Goal: Task Accomplishment & Management: Use online tool/utility

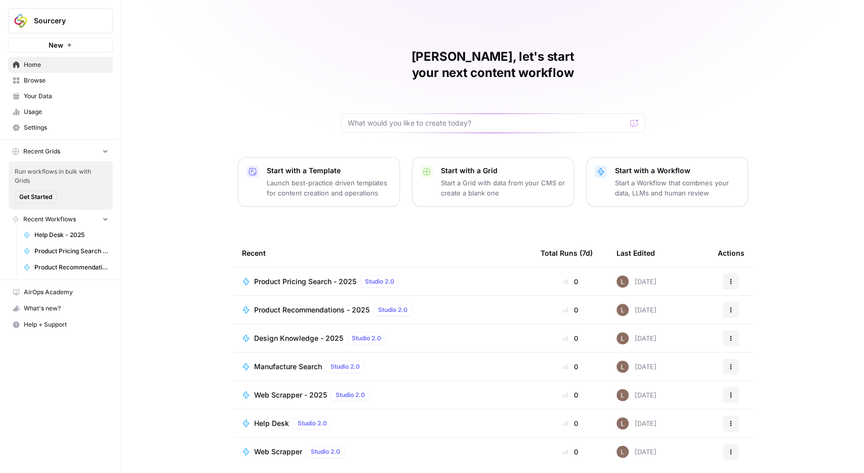
click at [45, 75] on link "Browse" at bounding box center [60, 80] width 105 height 16
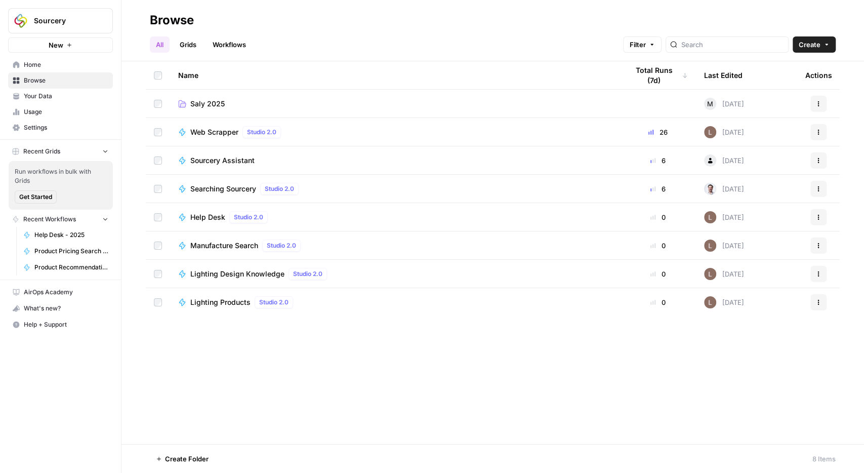
click at [211, 303] on span "Lighting Products" at bounding box center [220, 302] width 60 height 10
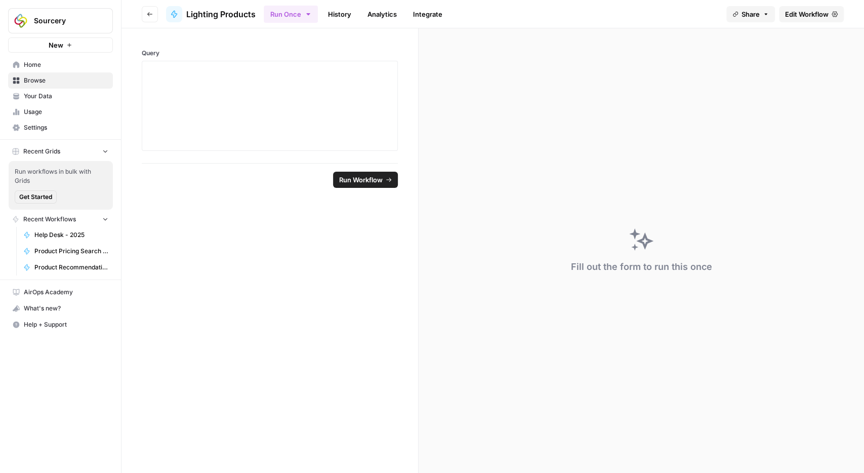
click at [150, 12] on icon "button" at bounding box center [150, 14] width 6 height 6
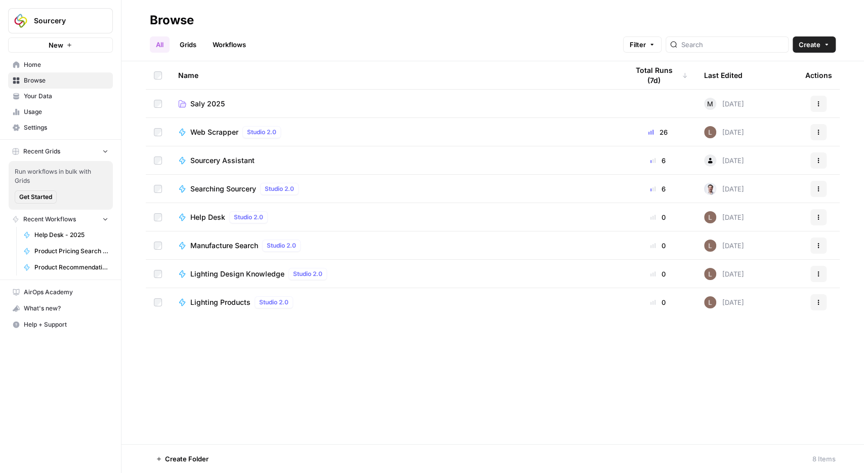
click at [213, 108] on span "Saly 2025" at bounding box center [207, 104] width 34 height 10
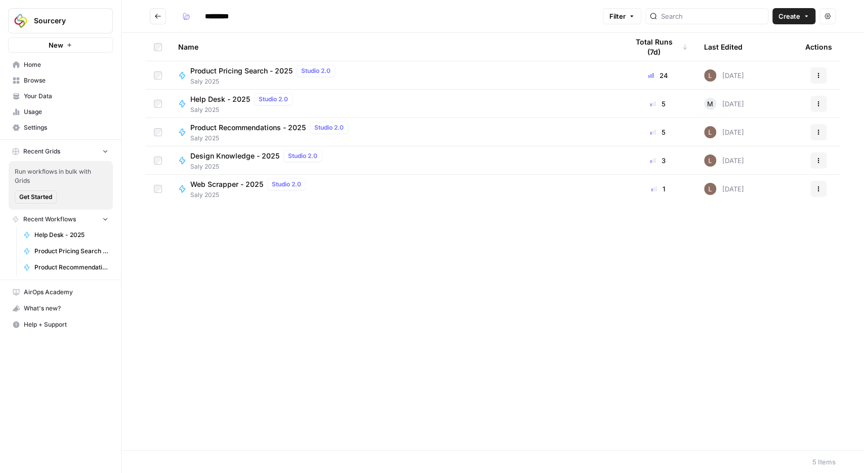
click at [227, 71] on span "Product Pricing Search - 2025" at bounding box center [241, 71] width 102 height 10
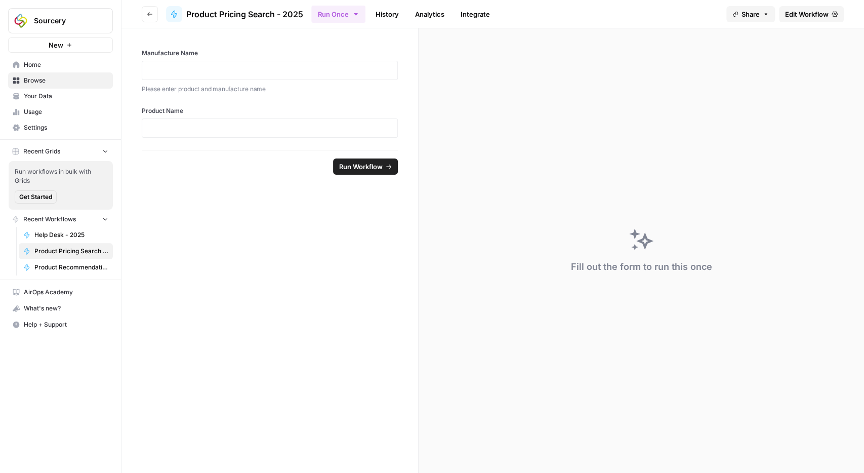
click at [796, 14] on span "Edit Workflow" at bounding box center [807, 14] width 44 height 10
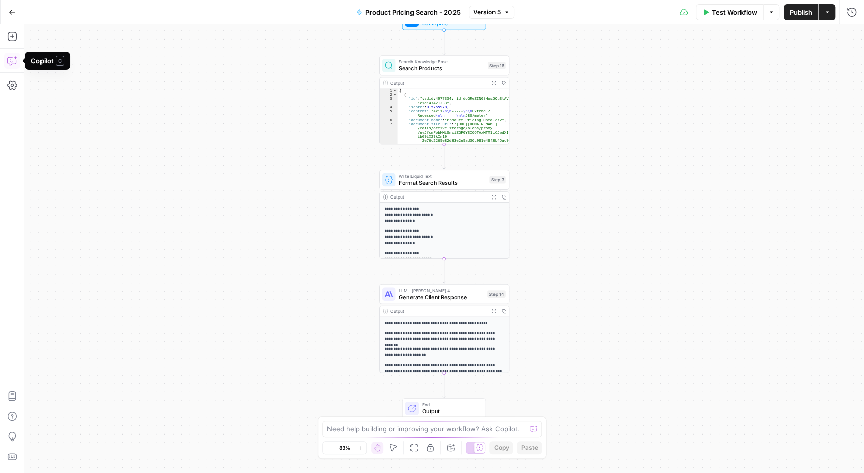
click at [12, 58] on icon "button" at bounding box center [12, 61] width 10 height 10
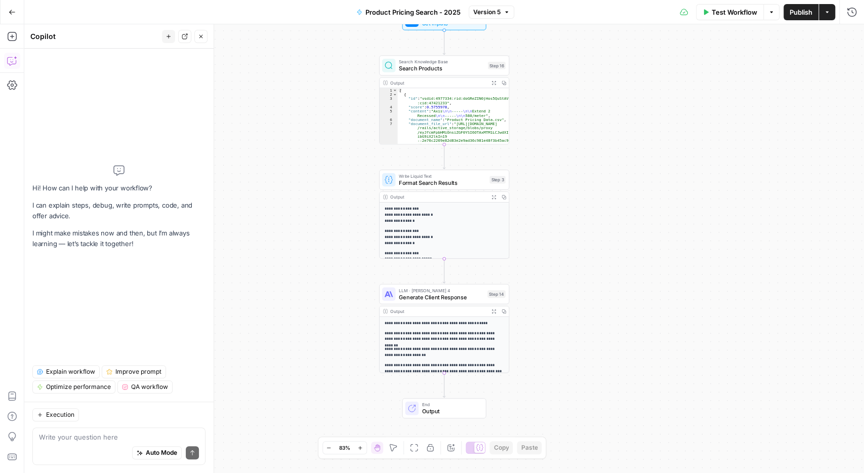
click at [79, 449] on div "Auto Mode Send" at bounding box center [119, 453] width 160 height 22
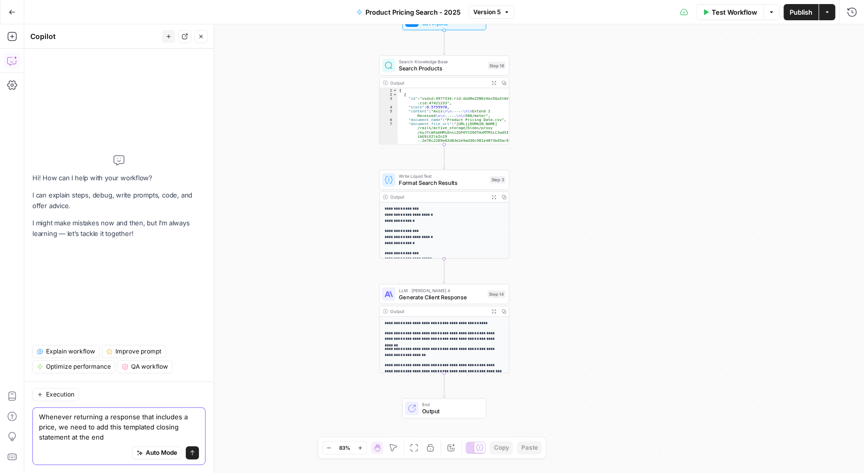
click at [122, 440] on textarea "Whenever returning a response that includes a price, we need to add this templa…" at bounding box center [119, 427] width 160 height 30
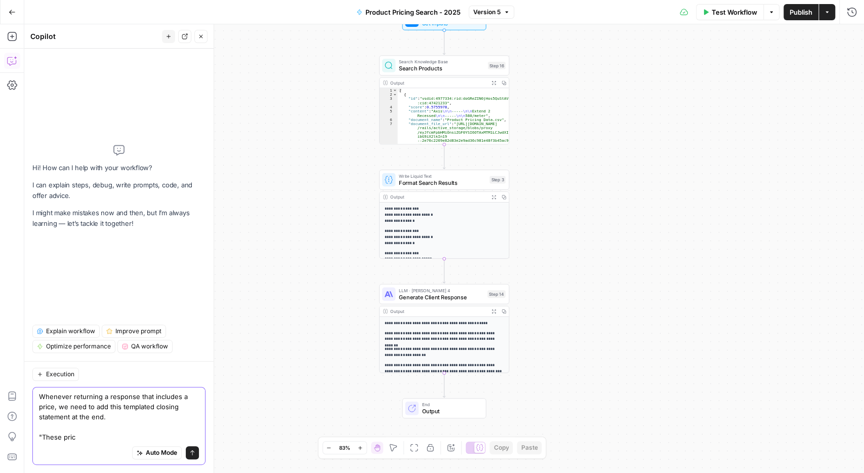
drag, startPoint x: 81, startPoint y: 439, endPoint x: 42, endPoint y: 440, distance: 38.5
click at [42, 440] on textarea "Whenever returning a response that includes a price, we need to add this templa…" at bounding box center [119, 416] width 160 height 51
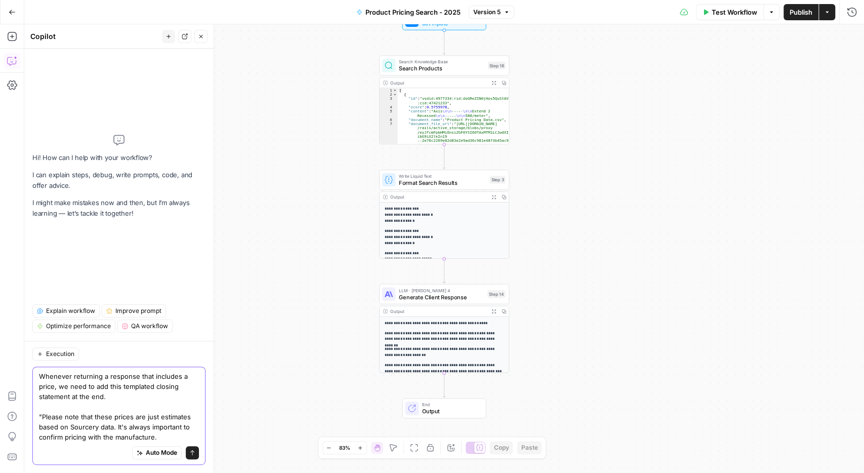
click at [66, 440] on textarea "Whenever returning a response that includes a price, we need to add this templa…" at bounding box center [119, 406] width 160 height 71
click at [175, 440] on textarea "Whenever returning a response that includes a price, we need to add this templa…" at bounding box center [119, 406] width 160 height 71
click at [115, 402] on textarea "Whenever returning a response that includes a price, we need to add this templa…" at bounding box center [119, 406] width 160 height 71
click at [114, 398] on textarea "Whenever returning a response that includes a price, we need to add this templa…" at bounding box center [119, 406] width 160 height 71
click at [67, 428] on textarea "Whenever returning a response that includes a price, we need to add this templa…" at bounding box center [119, 406] width 160 height 71
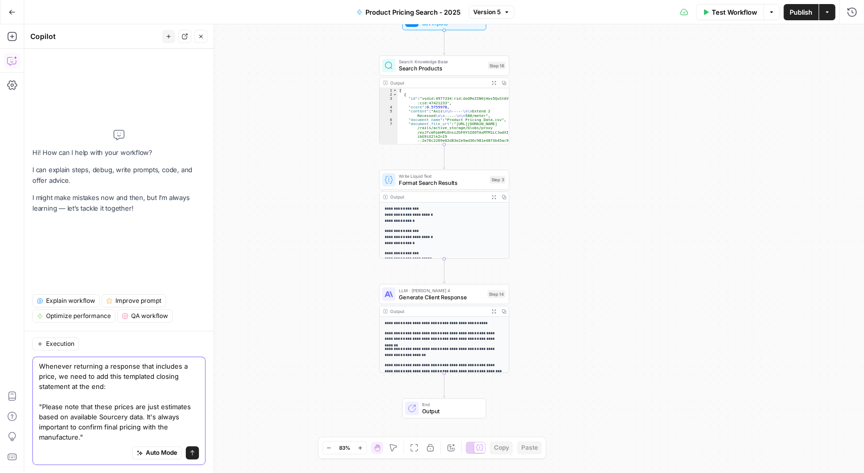
drag, startPoint x: 93, startPoint y: 440, endPoint x: 31, endPoint y: 409, distance: 69.1
click at [39, 409] on textarea "Whenever returning a response that includes a price, we need to add this templa…" at bounding box center [119, 401] width 160 height 81
click at [77, 440] on textarea "Whenever returning a response that includes a price, we need to add this templa…" at bounding box center [119, 401] width 160 height 81
drag, startPoint x: 80, startPoint y: 440, endPoint x: 43, endPoint y: 409, distance: 47.8
click at [43, 409] on textarea "Whenever returning a response that includes a price, we need to add this templa…" at bounding box center [119, 401] width 160 height 81
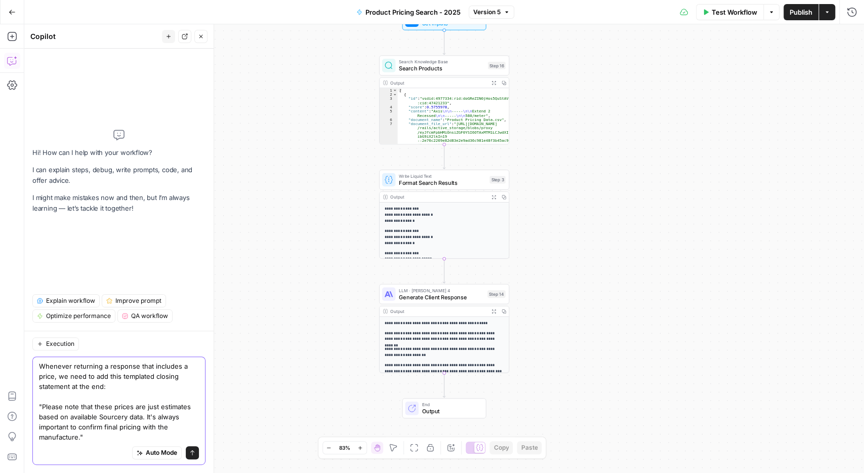
paste textarea "r"
click at [43, 409] on textarea "Whenever returning a response that includes a price, we need to add this templa…" at bounding box center [119, 401] width 160 height 81
click at [80, 435] on textarea "Whenever returning a response that includes a price, we need to add this templa…" at bounding box center [119, 401] width 160 height 81
click at [107, 432] on textarea "Whenever returning a response that includes a price, we need to add this templa…" at bounding box center [119, 401] width 160 height 81
type textarea "Whenever returning a response that includes a price, we need to add this templa…"
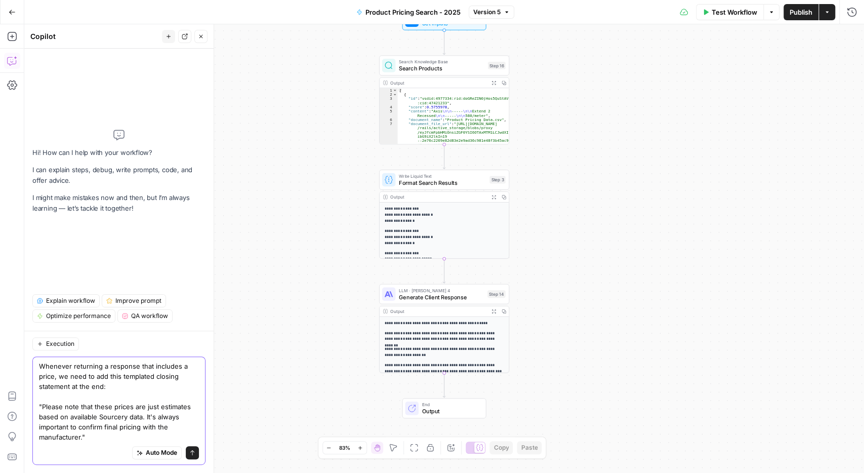
click at [194, 456] on icon "submit" at bounding box center [192, 453] width 6 height 6
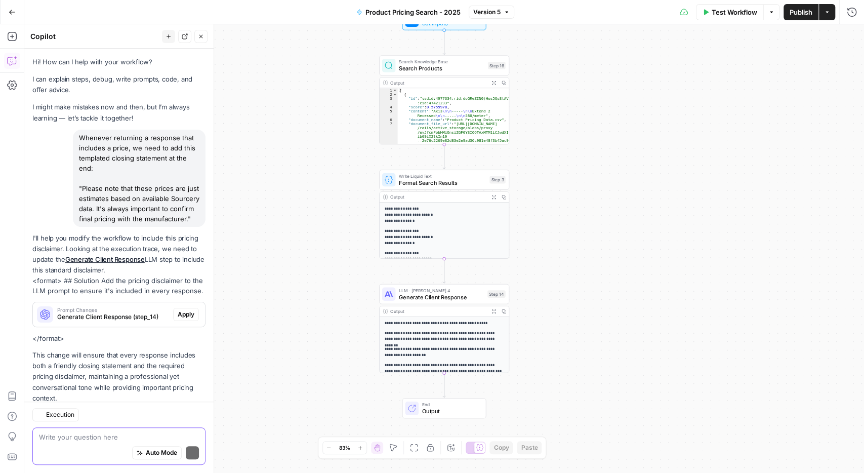
scroll to position [14, 0]
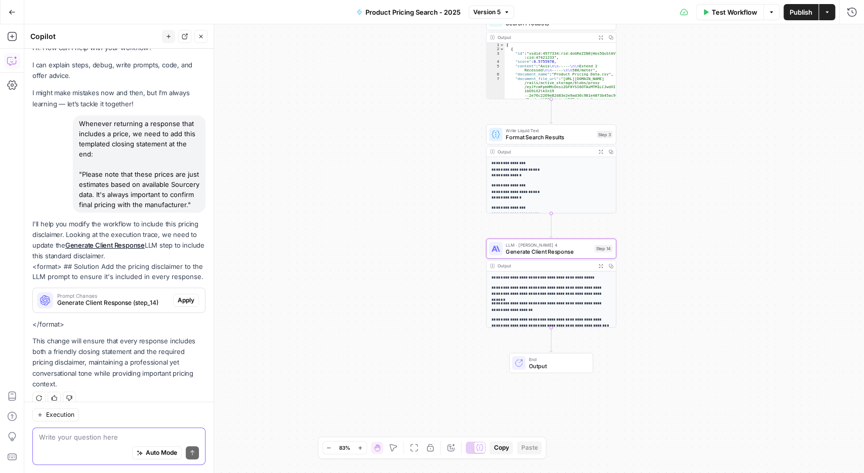
click at [130, 301] on span "Generate Client Response (step_14)" at bounding box center [113, 302] width 112 height 9
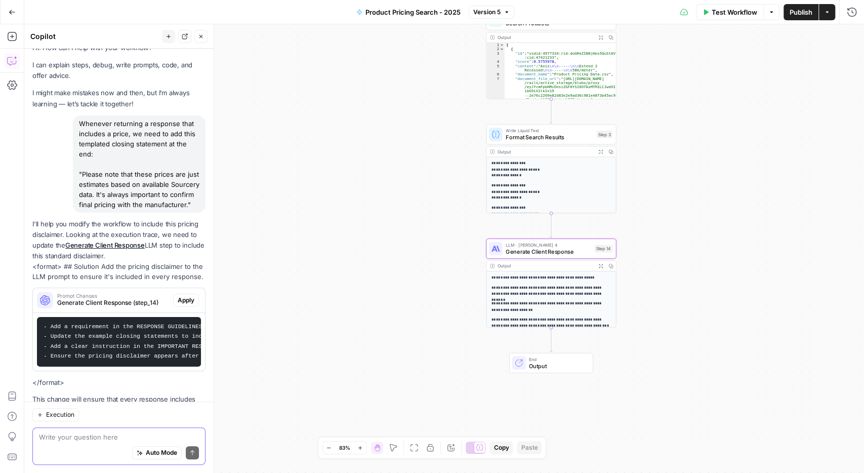
scroll to position [72, 0]
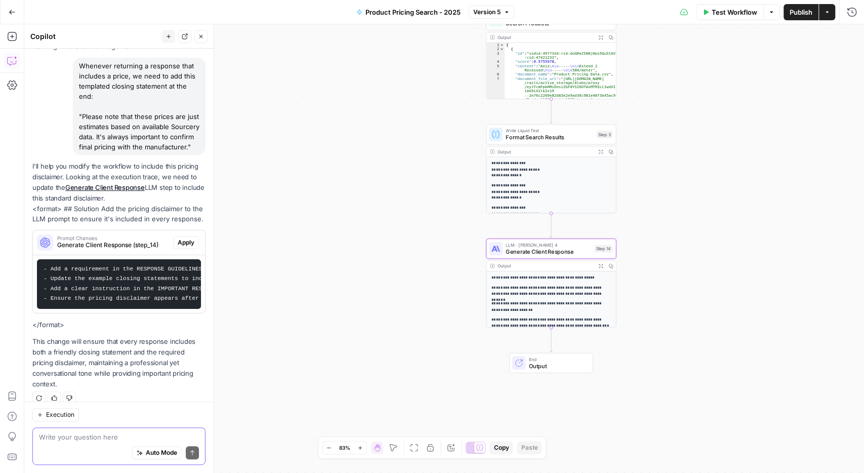
click at [183, 238] on span "Apply" at bounding box center [186, 242] width 17 height 9
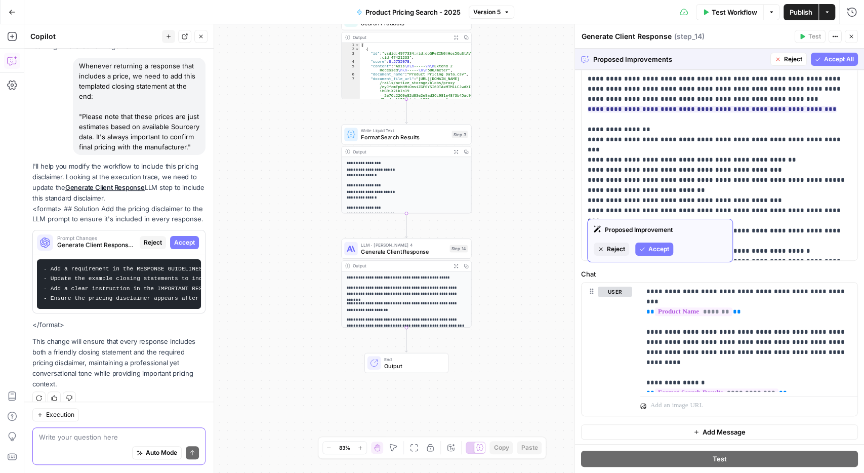
click at [659, 253] on span "Accept" at bounding box center [659, 249] width 21 height 9
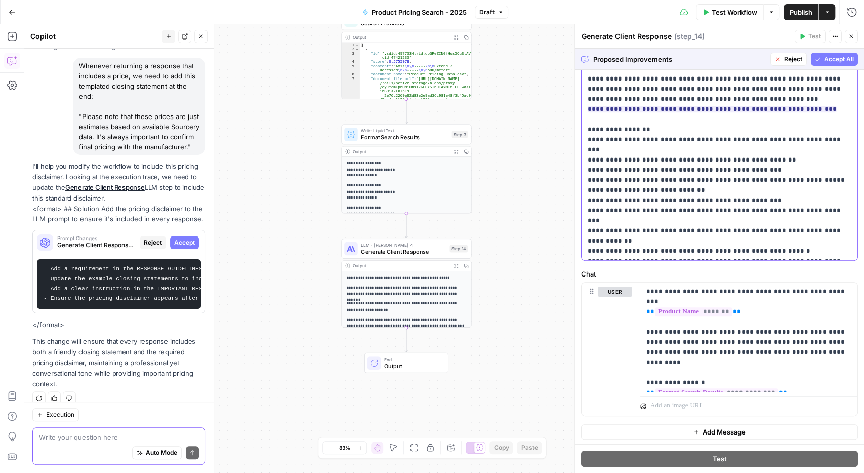
drag, startPoint x: 643, startPoint y: 210, endPoint x: 578, endPoint y: 211, distance: 65.3
click at [582, 211] on div "**********" at bounding box center [720, 54] width 277 height 413
paste div
click at [584, 212] on div "**********" at bounding box center [720, 54] width 277 height 413
click at [833, 62] on span "Accept All" at bounding box center [839, 59] width 30 height 9
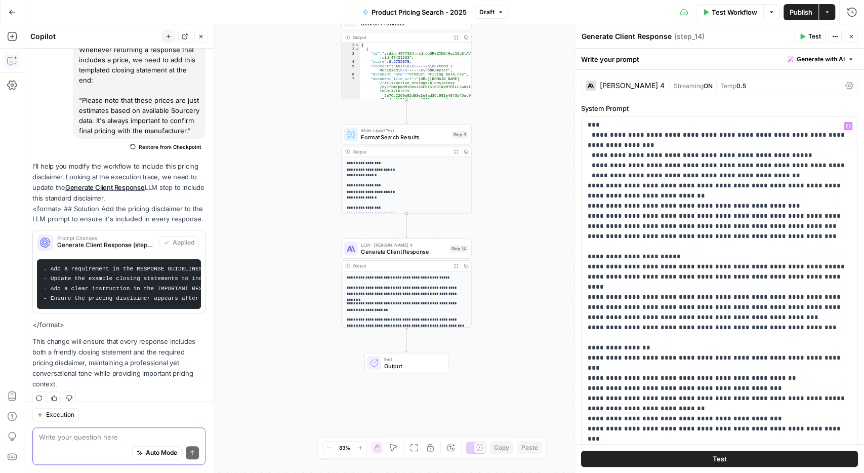
scroll to position [436, 0]
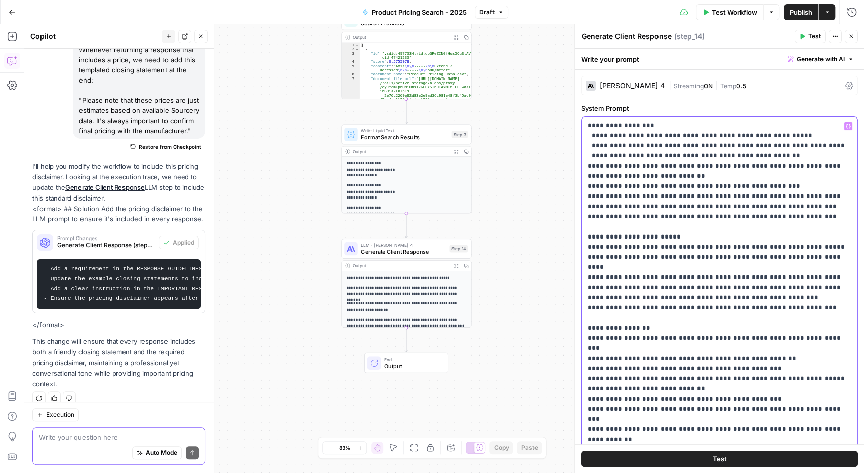
drag, startPoint x: 632, startPoint y: 378, endPoint x: 641, endPoint y: 369, distance: 13.3
click at [641, 369] on p "**********" at bounding box center [720, 105] width 264 height 841
click at [592, 368] on p "**********" at bounding box center [720, 105] width 264 height 841
drag, startPoint x: 593, startPoint y: 390, endPoint x: 725, endPoint y: 372, distance: 133.9
click at [725, 372] on p "**********" at bounding box center [720, 105] width 264 height 841
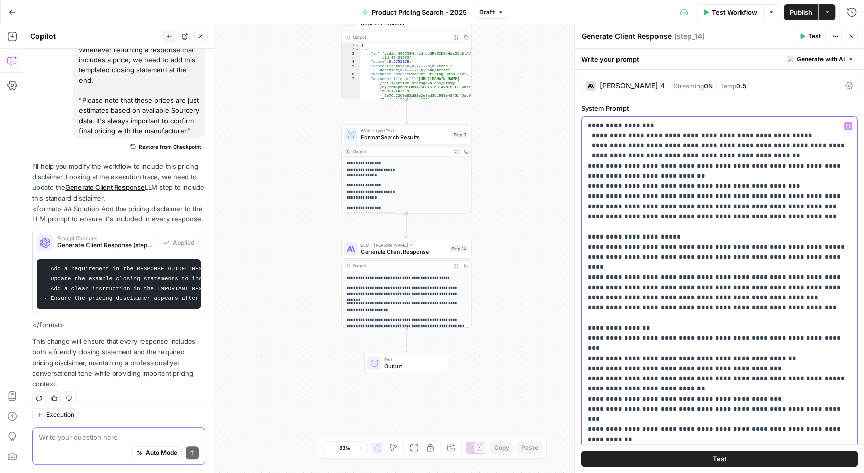
scroll to position [416, 0]
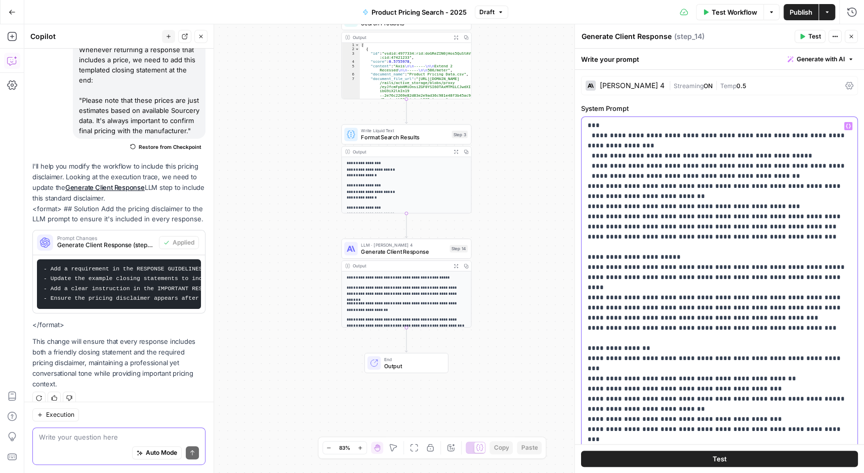
drag, startPoint x: 714, startPoint y: 399, endPoint x: 582, endPoint y: 401, distance: 132.2
click at [582, 401] on div "**********" at bounding box center [720, 323] width 277 height 413
drag, startPoint x: 623, startPoint y: 389, endPoint x: 593, endPoint y: 390, distance: 30.4
click at [593, 390] on p "**********" at bounding box center [720, 115] width 264 height 820
click at [666, 386] on p "**********" at bounding box center [720, 115] width 264 height 820
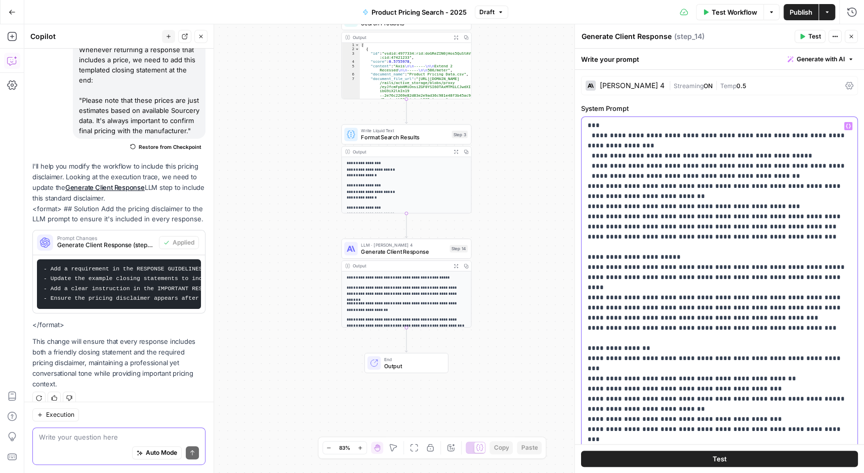
click at [745, 388] on p "**********" at bounding box center [720, 120] width 264 height 831
click at [758, 390] on p "**********" at bounding box center [720, 120] width 264 height 831
click at [803, 389] on p "**********" at bounding box center [720, 120] width 264 height 831
drag, startPoint x: 623, startPoint y: 399, endPoint x: 836, endPoint y: 388, distance: 212.5
click at [836, 388] on p "**********" at bounding box center [720, 120] width 264 height 831
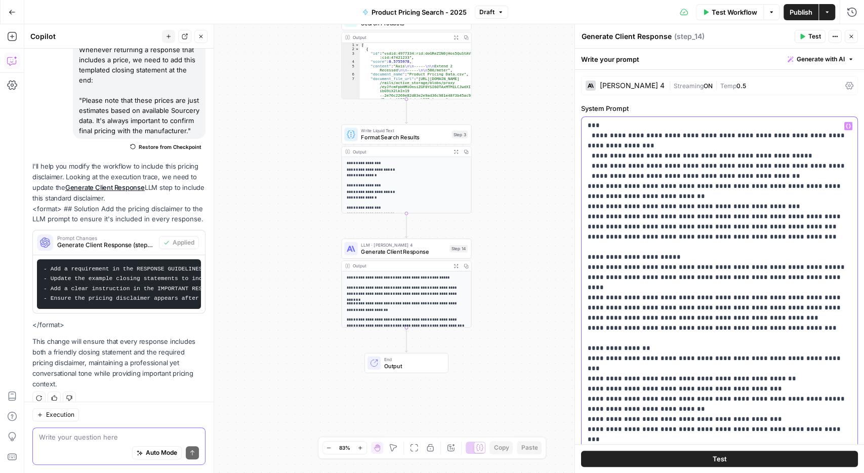
click at [654, 428] on p "**********" at bounding box center [720, 120] width 264 height 831
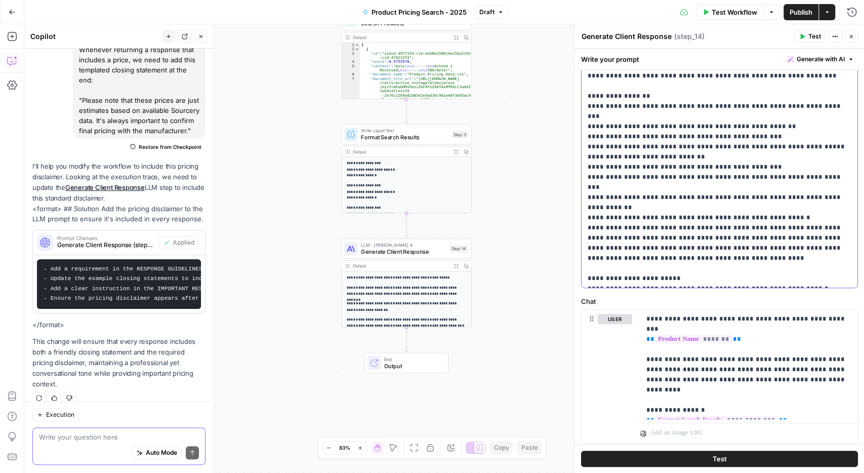
scroll to position [243, 0]
click at [811, 37] on span "Test" at bounding box center [815, 36] width 13 height 9
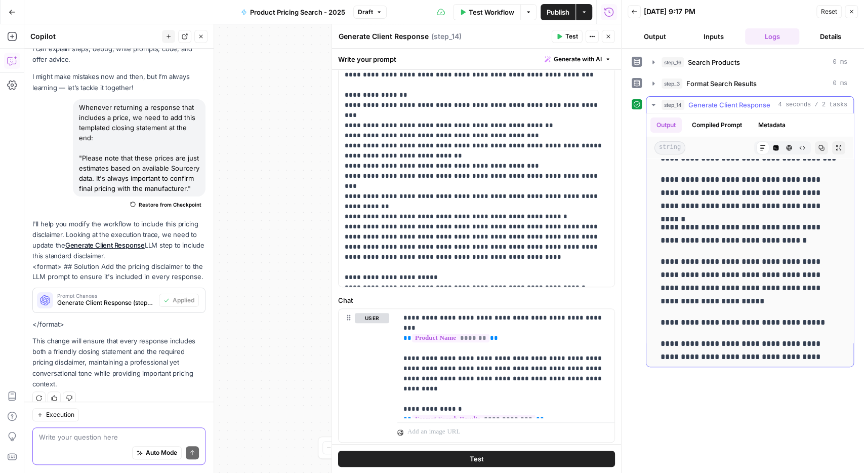
scroll to position [59, 0]
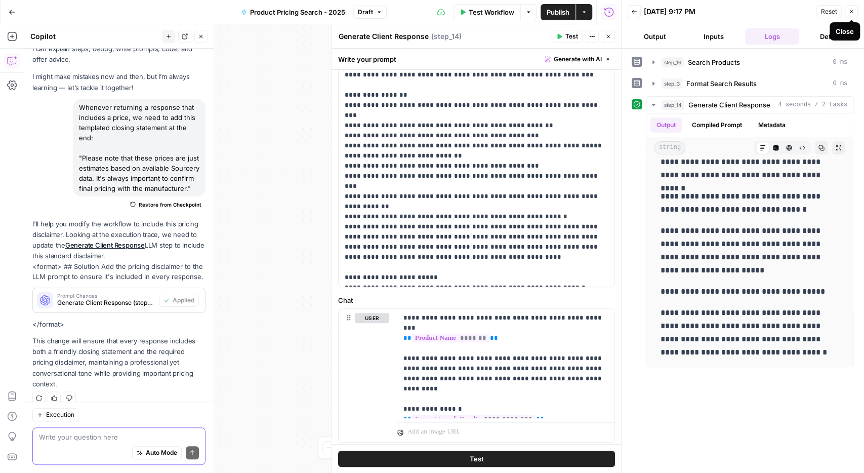
click at [853, 14] on icon "button" at bounding box center [852, 12] width 6 height 6
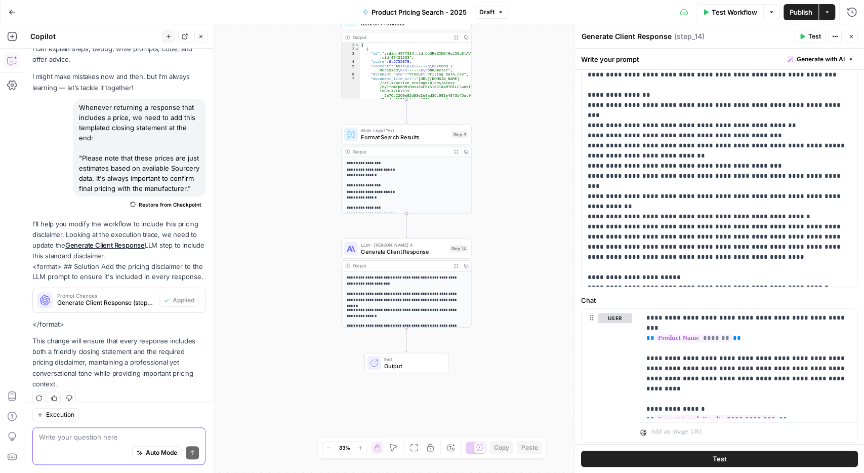
click at [115, 439] on textarea at bounding box center [119, 437] width 160 height 10
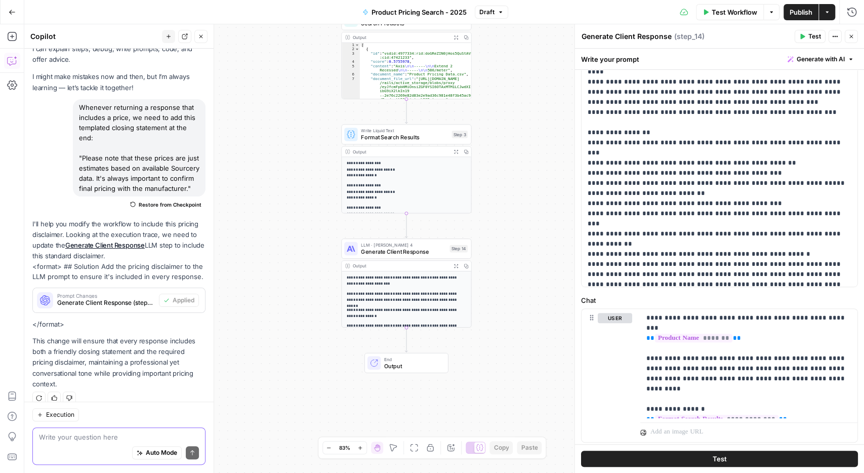
scroll to position [346, 0]
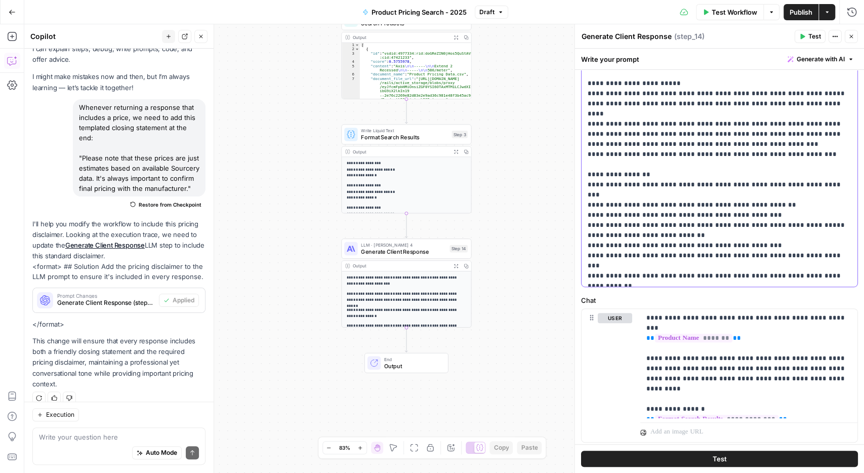
drag, startPoint x: 671, startPoint y: 134, endPoint x: 661, endPoint y: 132, distance: 9.8
drag, startPoint x: 774, startPoint y: 135, endPoint x: 632, endPoint y: 131, distance: 142.4
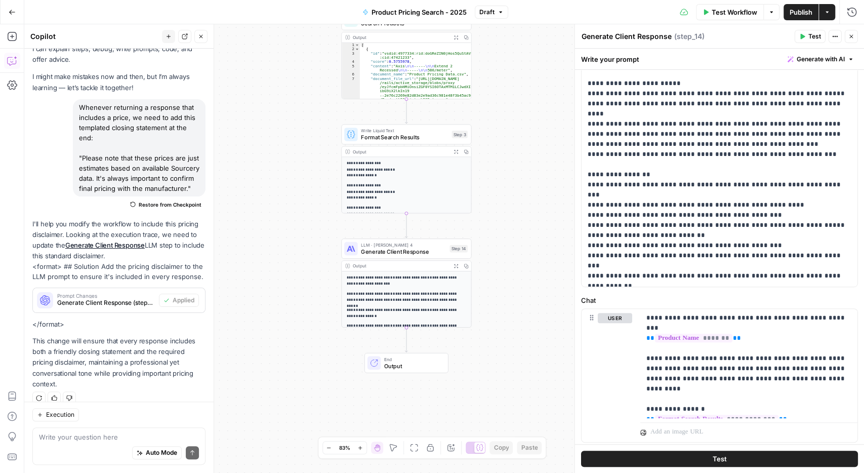
click at [852, 39] on icon "button" at bounding box center [852, 36] width 6 height 6
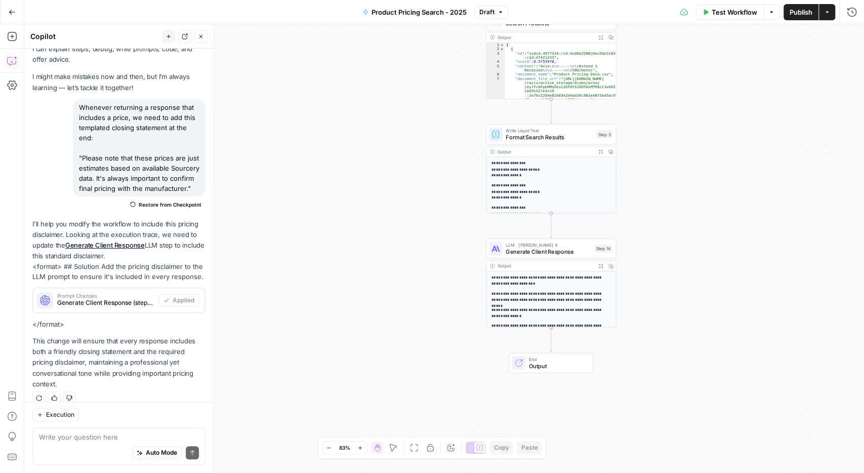
click at [84, 444] on div "Auto Mode Send" at bounding box center [119, 453] width 160 height 22
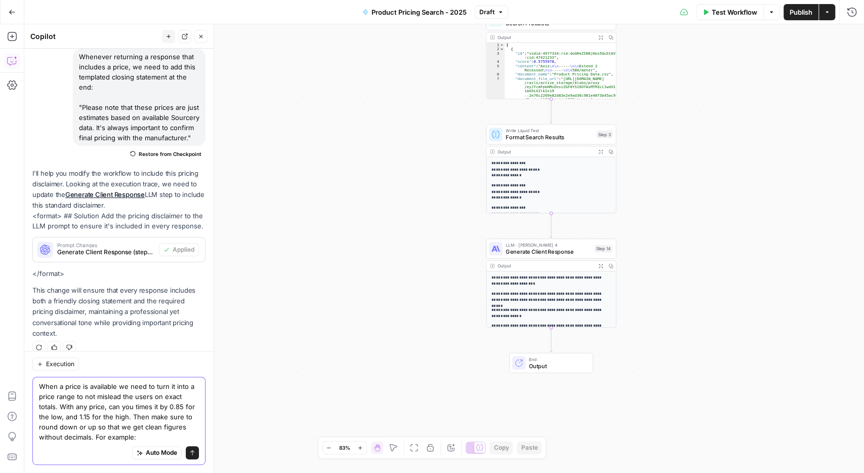
scroll to position [10, 0]
paste textarea "Low = $145 × 0.85 = $123 → round to $130 High = $145 × 1.15 = $166.75 → round t…"
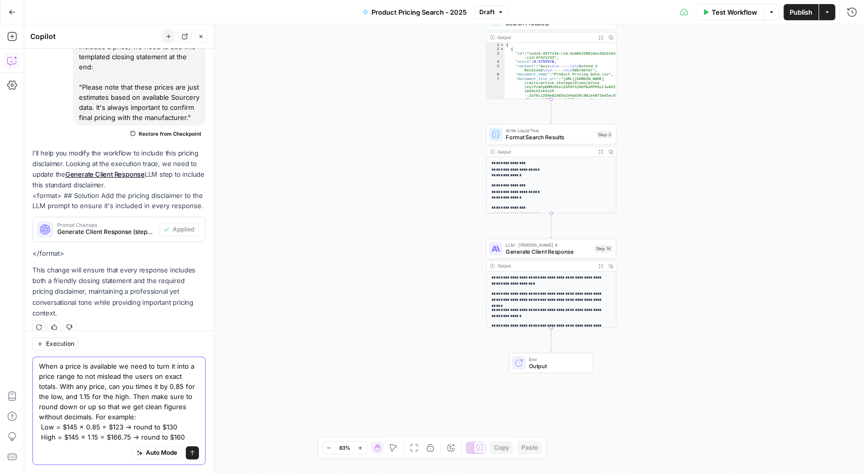
drag, startPoint x: 61, startPoint y: 428, endPoint x: 39, endPoint y: 429, distance: 22.3
click at [39, 429] on textarea "When a price is available we need to turn it into a price range to not mislead …" at bounding box center [119, 401] width 160 height 81
drag, startPoint x: 174, startPoint y: 426, endPoint x: 169, endPoint y: 426, distance: 5.6
click at [169, 426] on textarea "When a price is available we need to turn it into a price range to not mislead …" at bounding box center [119, 401] width 160 height 81
drag, startPoint x: 180, startPoint y: 438, endPoint x: 174, endPoint y: 437, distance: 6.6
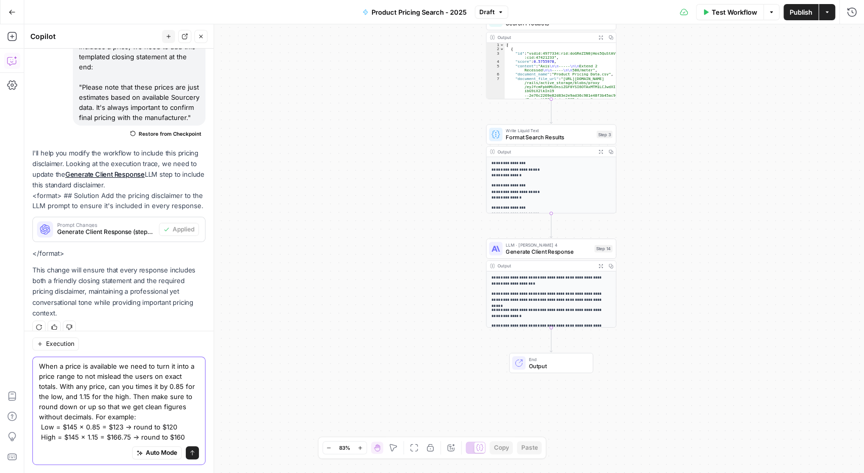
click at [174, 437] on textarea "When a price is available we need to turn it into a price range to not mislead …" at bounding box center [119, 401] width 160 height 81
type textarea "When a price is available we need to turn it into a price range to not mislead …"
click at [195, 453] on icon "submit" at bounding box center [192, 453] width 6 height 6
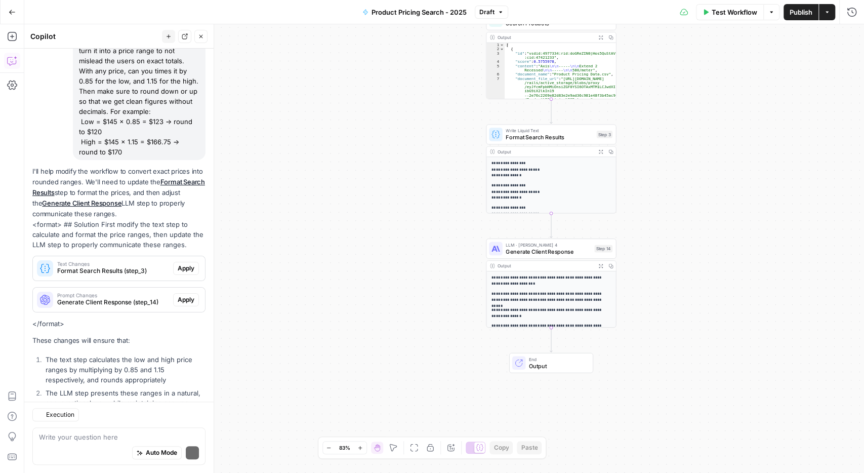
scroll to position [439, 0]
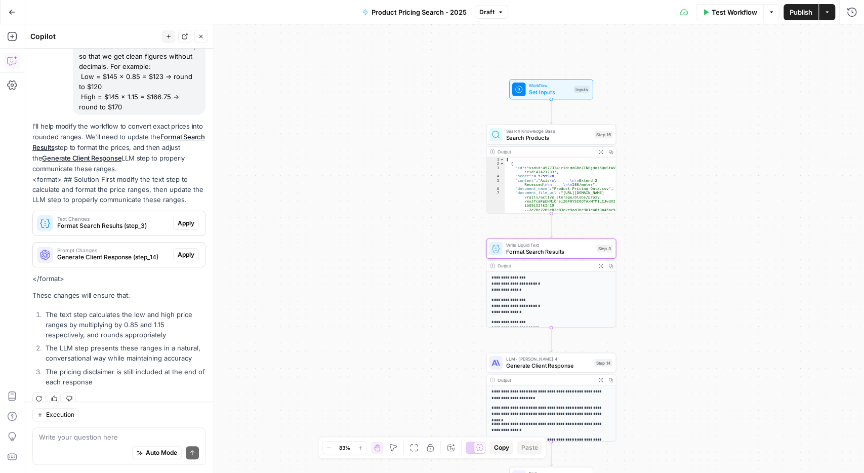
click at [187, 219] on span "Apply" at bounding box center [186, 223] width 17 height 9
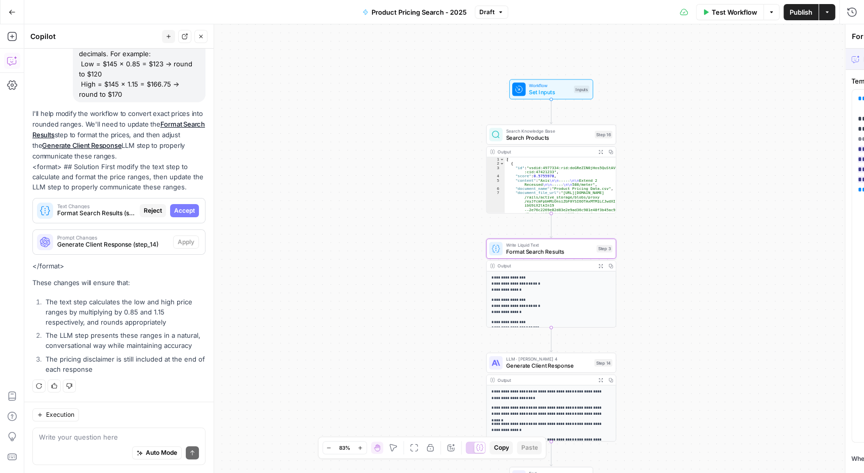
scroll to position [422, 0]
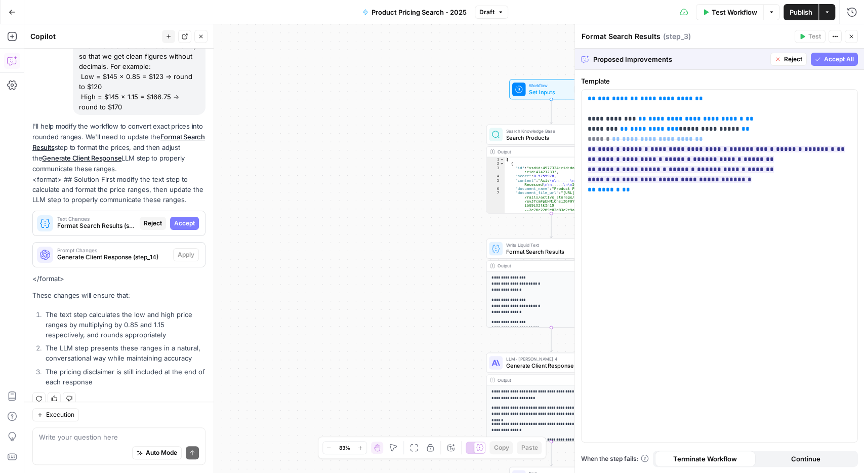
click at [849, 60] on span "Accept All" at bounding box center [839, 59] width 30 height 9
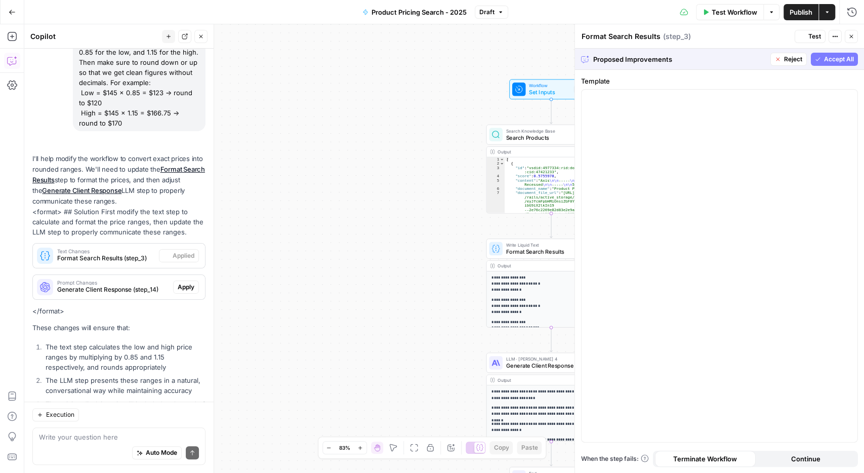
scroll to position [455, 0]
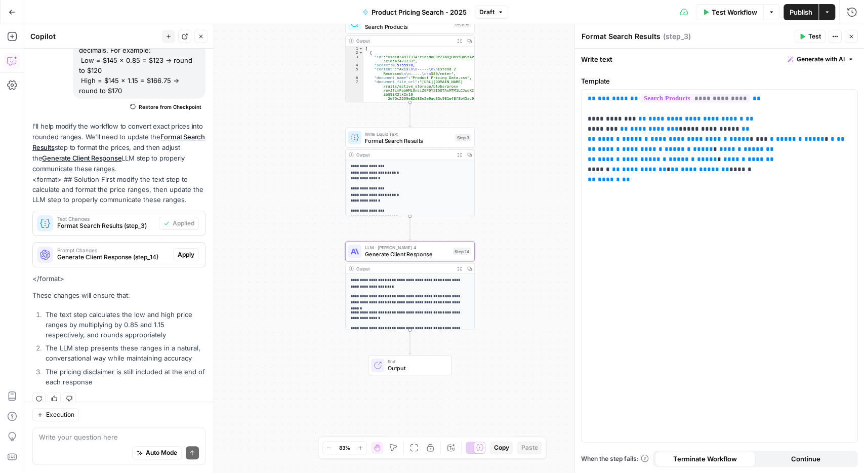
click at [190, 250] on span "Apply" at bounding box center [186, 254] width 17 height 9
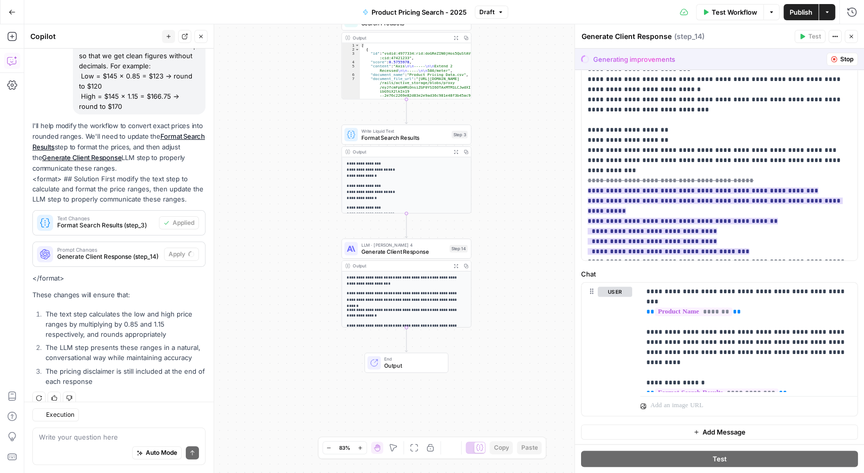
scroll to position [422, 0]
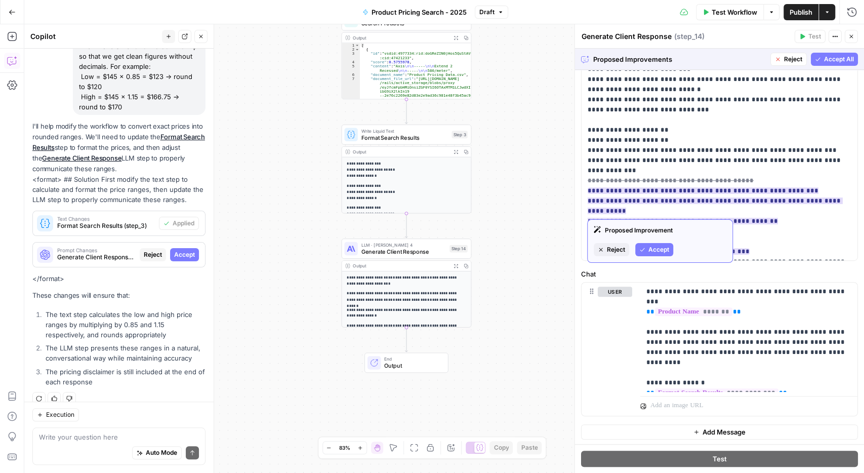
click at [662, 250] on span "Accept" at bounding box center [659, 249] width 21 height 9
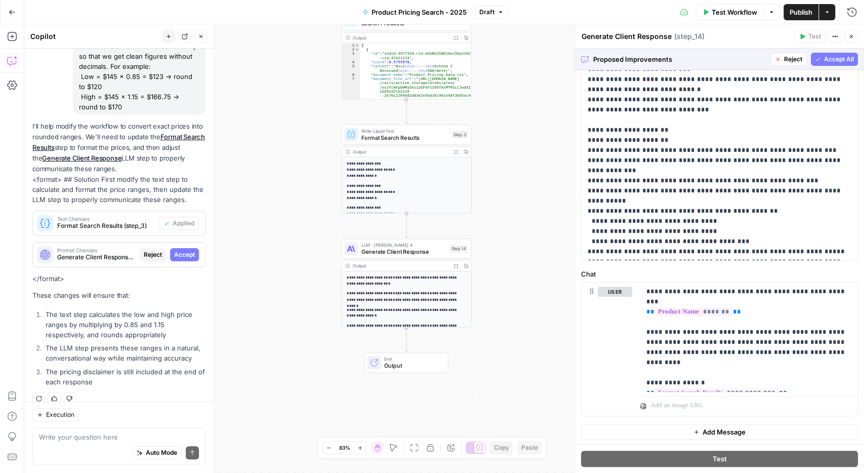
click at [822, 63] on button "Accept All" at bounding box center [834, 59] width 47 height 13
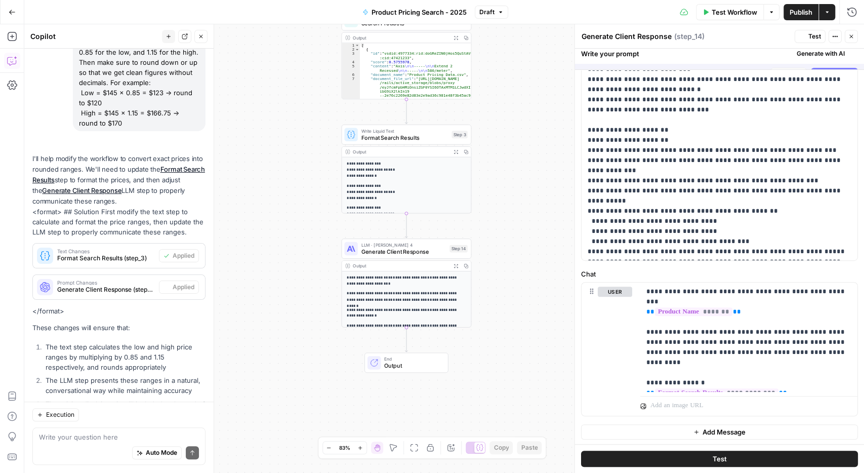
scroll to position [0, 0]
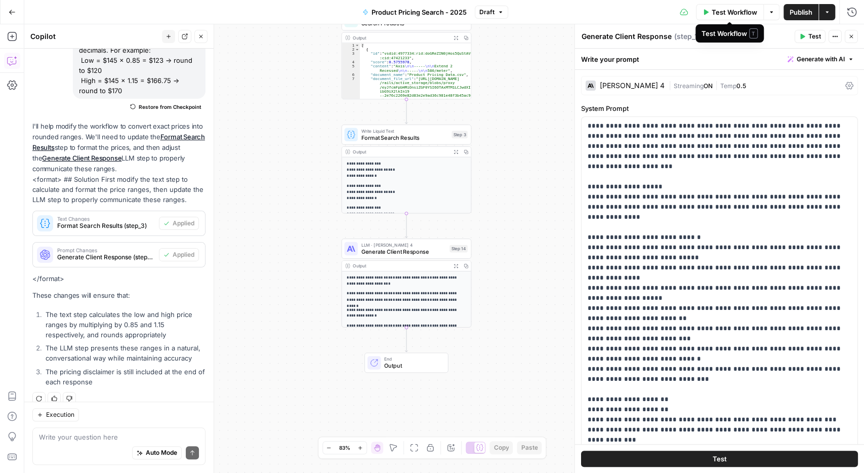
click at [728, 18] on button "Test Workflow" at bounding box center [730, 12] width 68 height 16
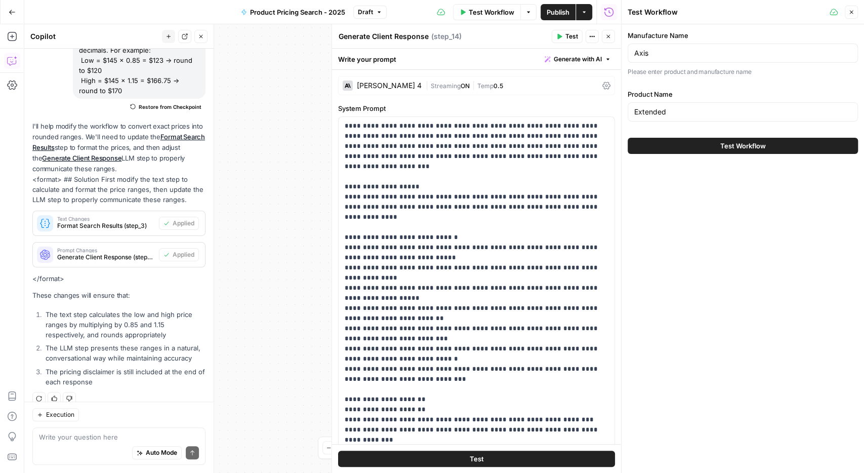
click at [718, 140] on button "Test Workflow" at bounding box center [743, 146] width 230 height 16
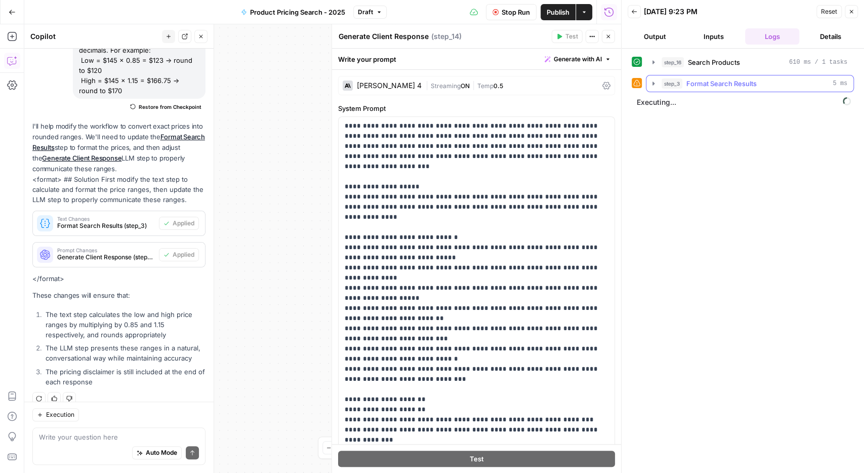
click at [652, 85] on icon "button" at bounding box center [654, 84] width 8 height 8
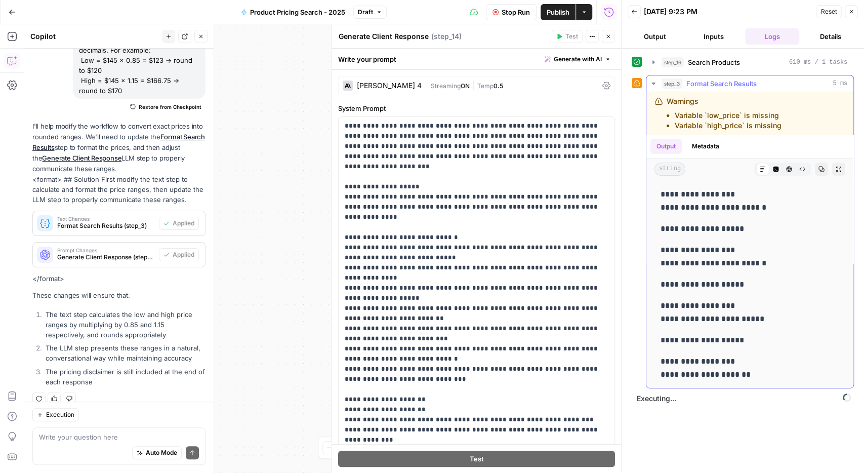
click at [652, 85] on icon "button" at bounding box center [654, 84] width 8 height 8
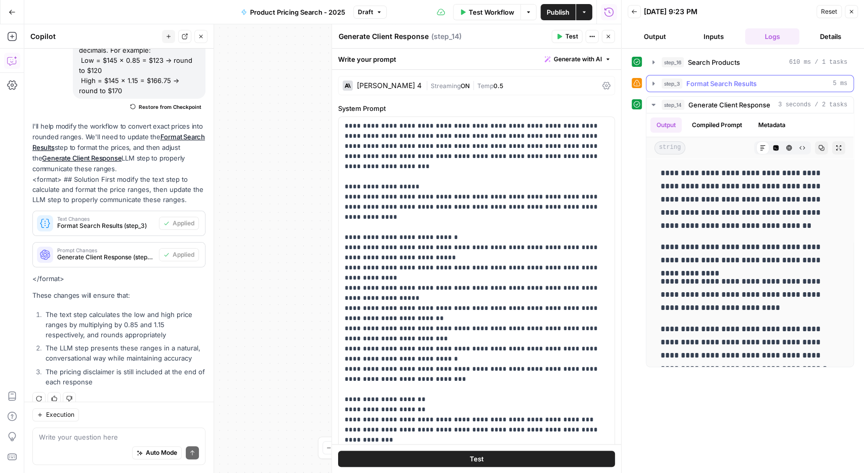
click at [654, 84] on icon "button" at bounding box center [654, 84] width 8 height 8
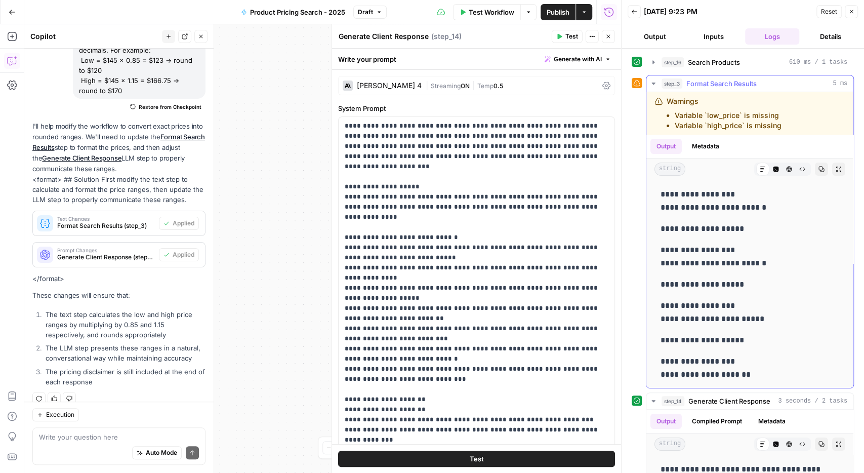
drag, startPoint x: 785, startPoint y: 127, endPoint x: 649, endPoint y: 102, distance: 139.1
click at [649, 102] on div "Warnings Variable `low_price` is missing Variable `high_price` is missing" at bounding box center [750, 113] width 207 height 43
copy div "Warnings Variable `low_price` is missing Variable `high_price` is missing"
click at [97, 441] on textarea at bounding box center [119, 437] width 160 height 10
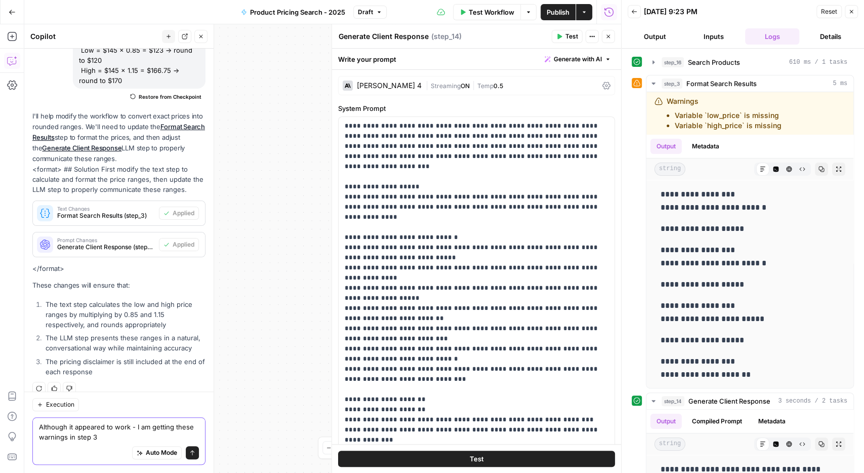
scroll to position [475, 0]
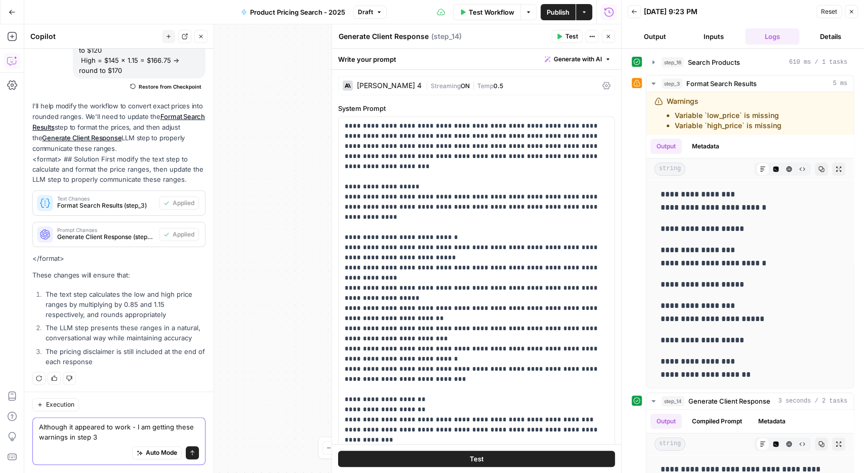
paste textarea "Warnings Variable `low_price` is missing Variable `high_price` is missing"
type textarea "Although it appeared to work - I am getting these warnings in step 3 Warnings V…"
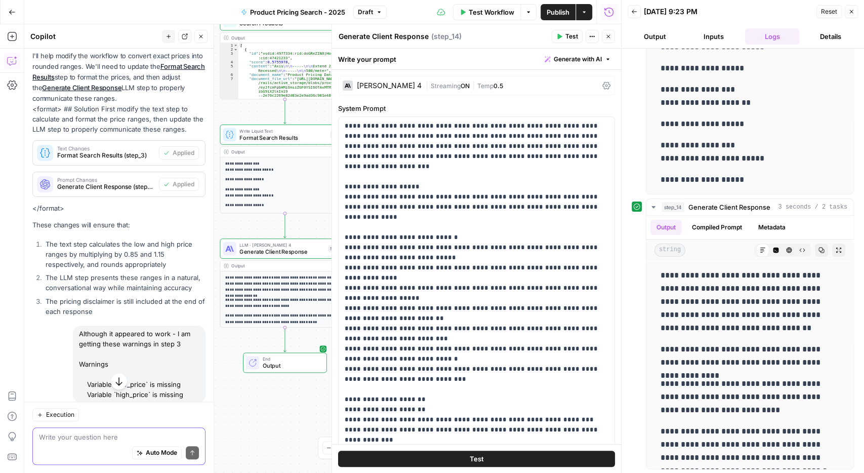
scroll to position [794, 0]
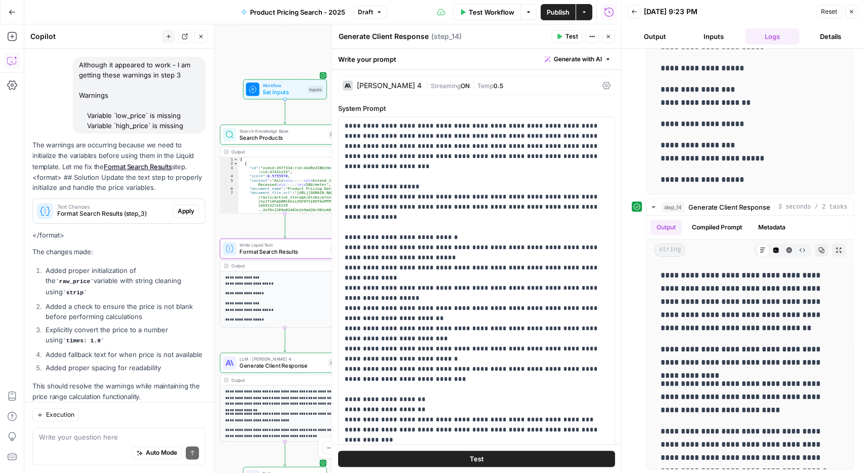
click at [180, 207] on span "Apply" at bounding box center [186, 211] width 17 height 9
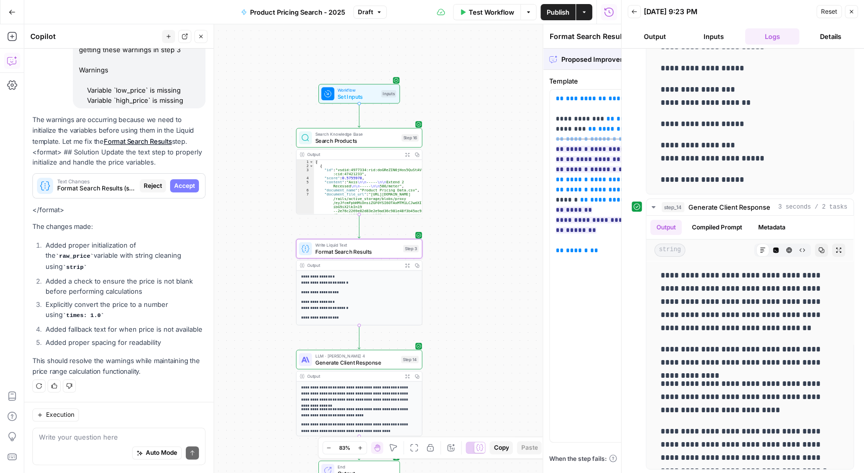
scroll to position [762, 0]
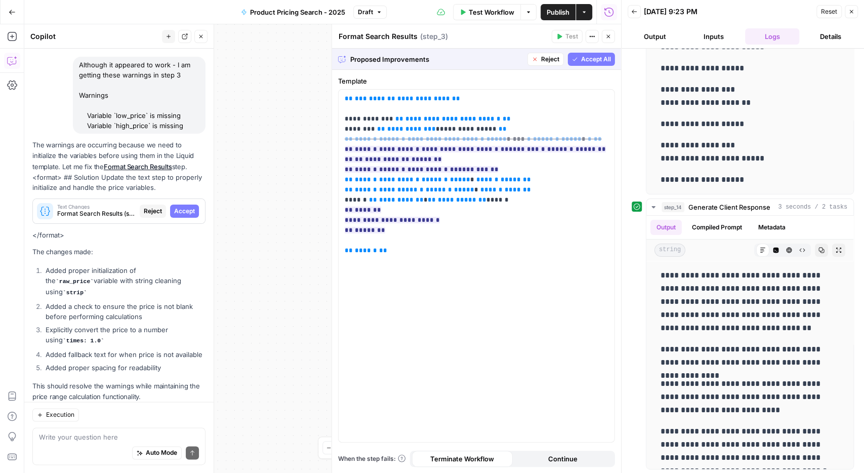
click at [597, 61] on span "Accept All" at bounding box center [596, 59] width 30 height 9
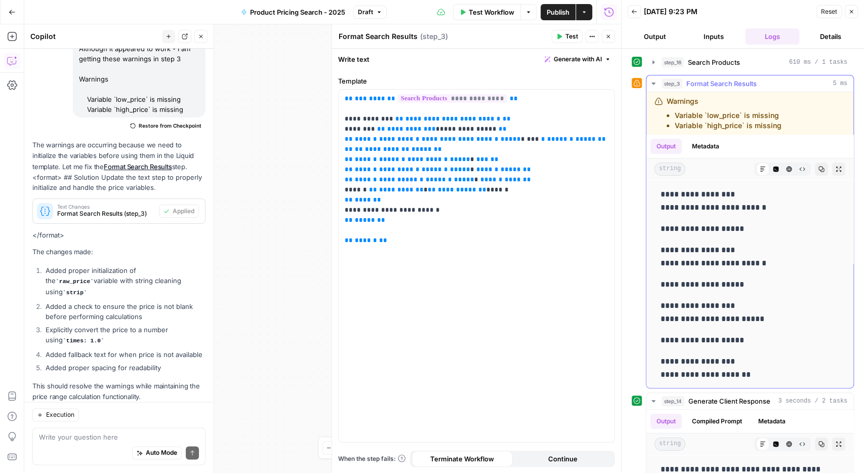
scroll to position [78, 0]
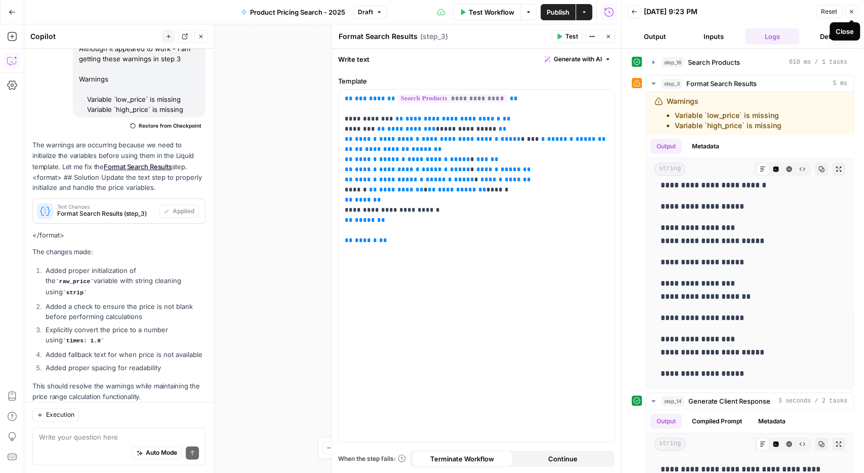
click at [851, 9] on icon "button" at bounding box center [852, 12] width 6 height 6
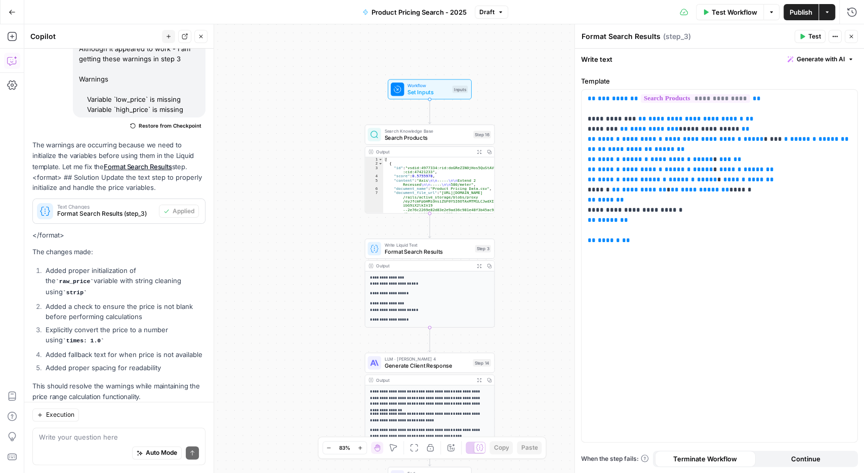
click at [852, 37] on icon "button" at bounding box center [852, 36] width 6 height 6
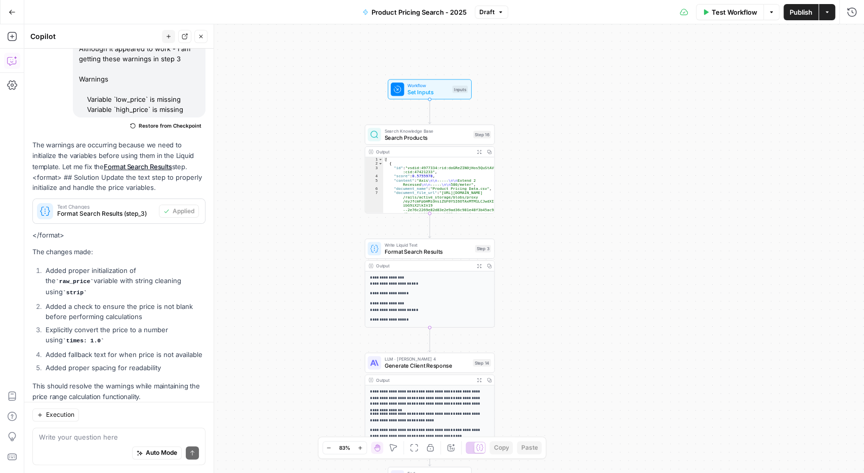
click at [711, 6] on button "Test Workflow" at bounding box center [730, 12] width 68 height 16
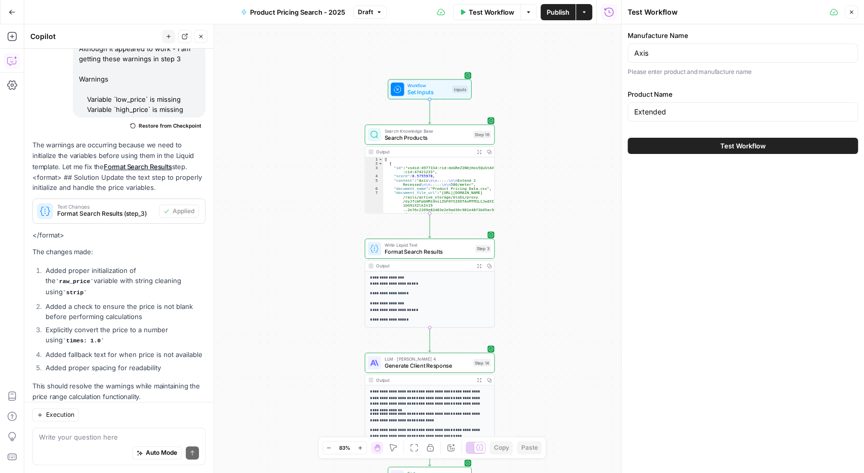
click at [702, 147] on button "Test Workflow" at bounding box center [743, 146] width 230 height 16
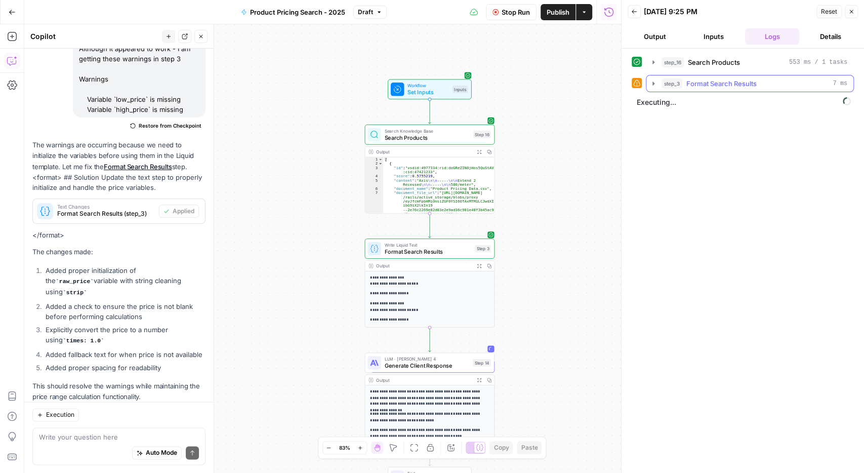
click at [653, 80] on icon "button" at bounding box center [654, 84] width 8 height 8
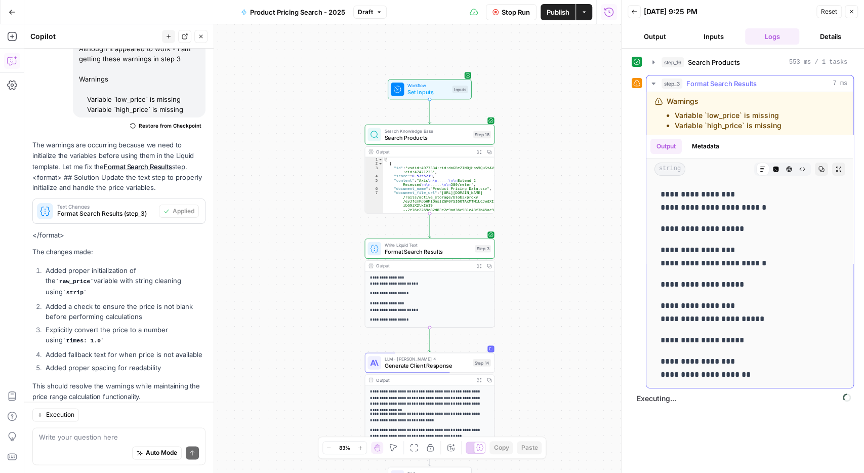
click at [650, 76] on button "step_3 Format Search Results 7 ms" at bounding box center [750, 83] width 207 height 16
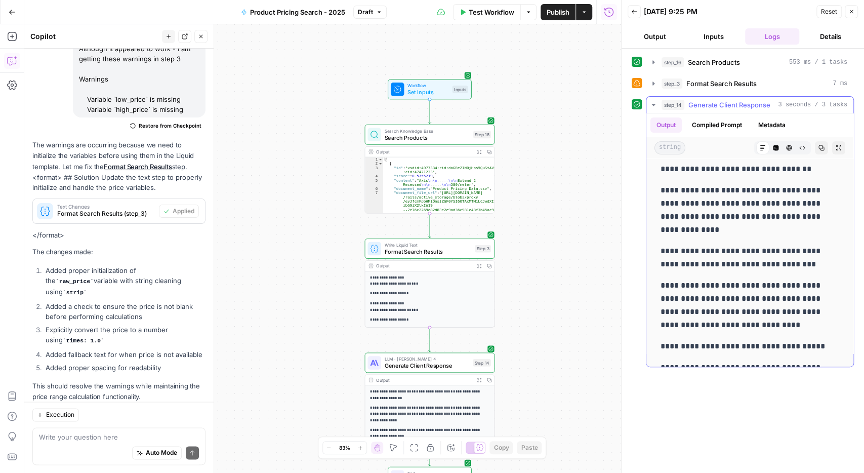
scroll to position [72, 0]
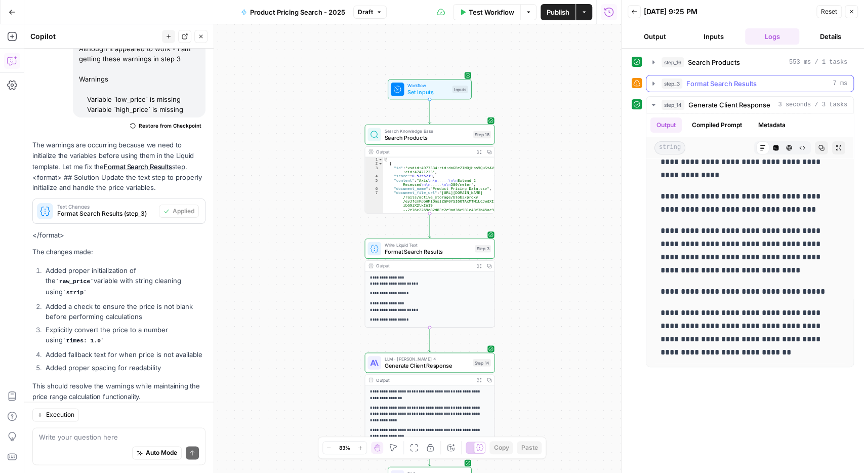
click at [655, 86] on icon "button" at bounding box center [654, 84] width 8 height 8
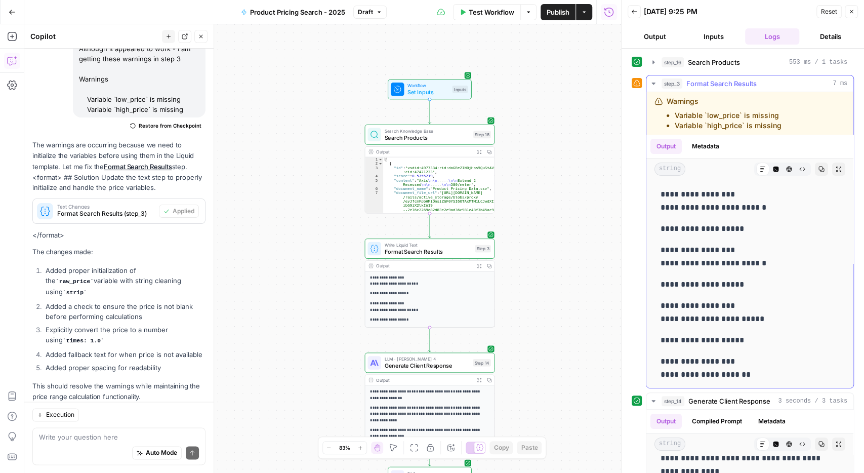
drag, startPoint x: 786, startPoint y: 123, endPoint x: 663, endPoint y: 97, distance: 125.8
click at [663, 97] on div "Warnings Variable `low_price` is missing Variable `high_price` is missing" at bounding box center [734, 113] width 159 height 34
copy div "Warnings Variable `low_price` is missing Variable `high_price` is missing"
click at [60, 438] on textarea at bounding box center [119, 437] width 160 height 10
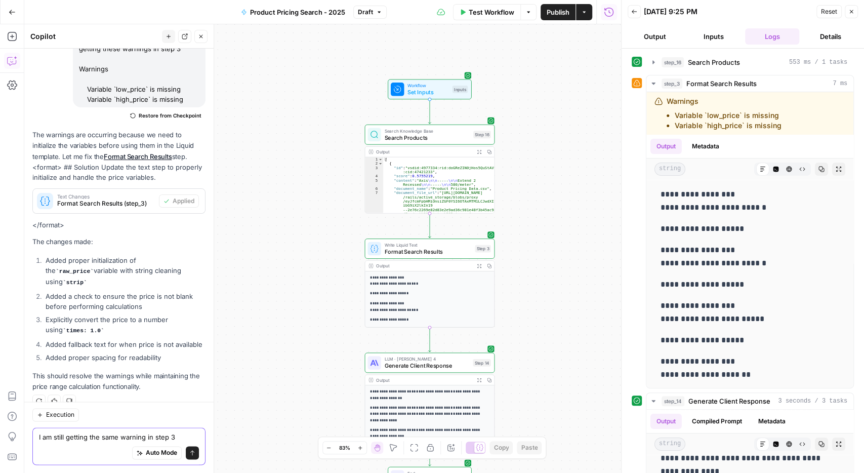
paste textarea "Warnings Variable `low_price` is missing Variable `high_price` is missing"
type textarea "I am still getting the same warning in step 3 Warnings Variable `low_price` is …"
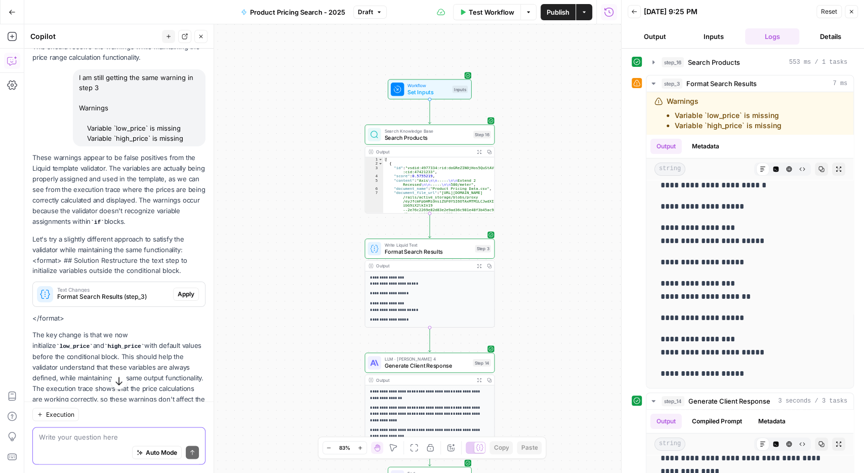
scroll to position [1150, 0]
click at [189, 289] on span "Apply" at bounding box center [186, 293] width 17 height 9
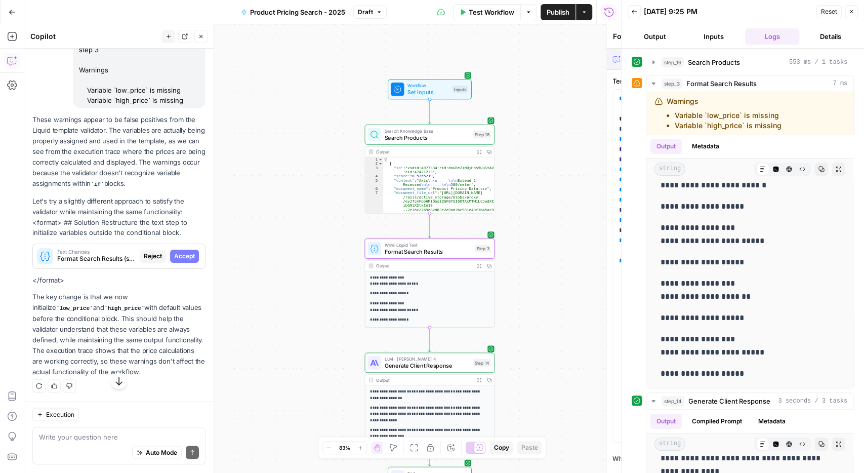
scroll to position [1101, 0]
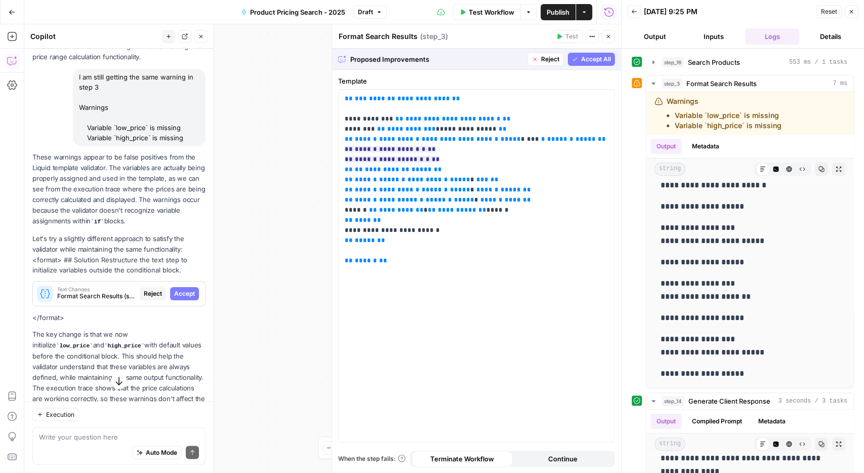
click at [573, 56] on button "Accept All" at bounding box center [591, 59] width 47 height 13
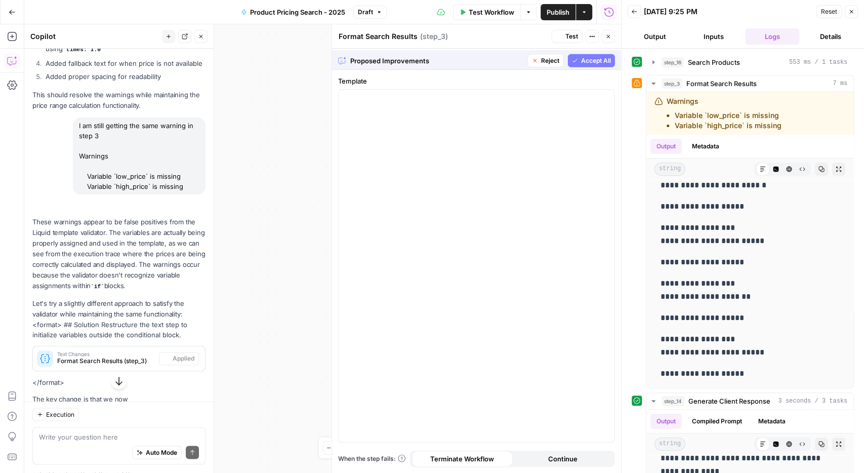
click at [573, 56] on div "Proposed Improvements Reject Accept All Write text Generate with AI" at bounding box center [476, 59] width 289 height 21
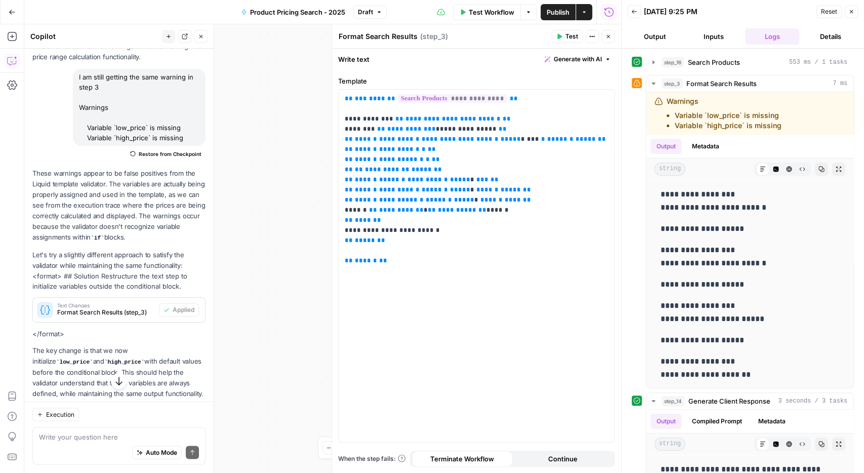
click at [635, 14] on icon "button" at bounding box center [635, 12] width 6 height 6
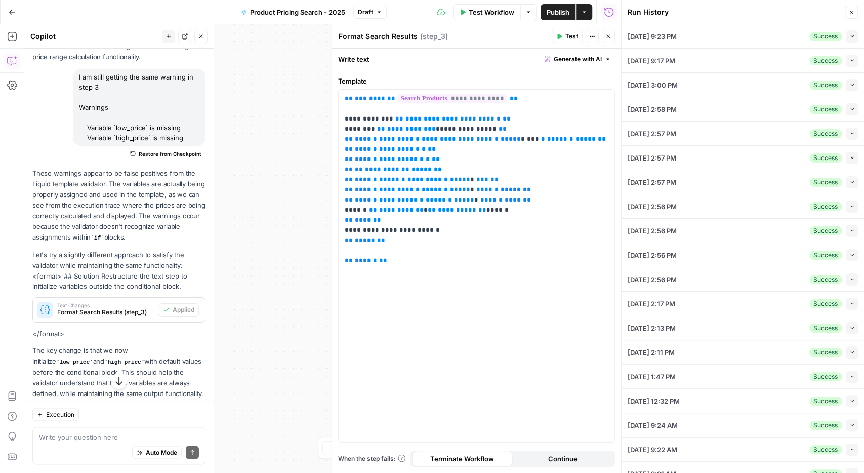
click at [853, 13] on icon "button" at bounding box center [852, 12] width 6 height 6
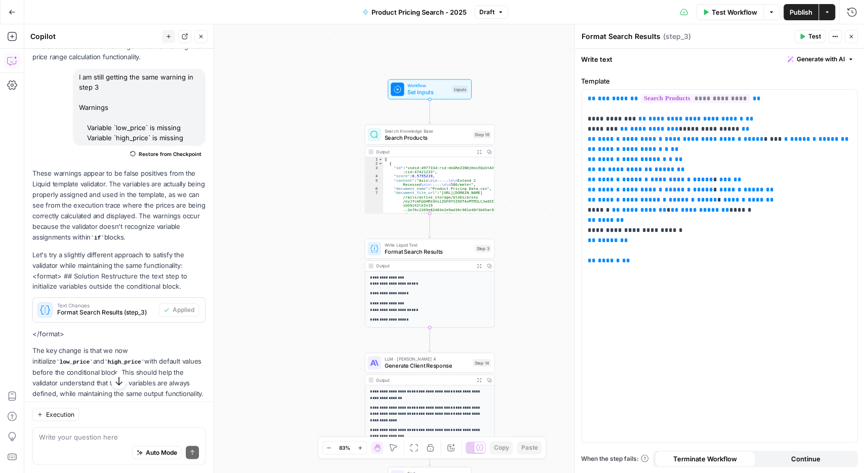
click at [746, 11] on span "Test Workflow" at bounding box center [735, 12] width 46 height 10
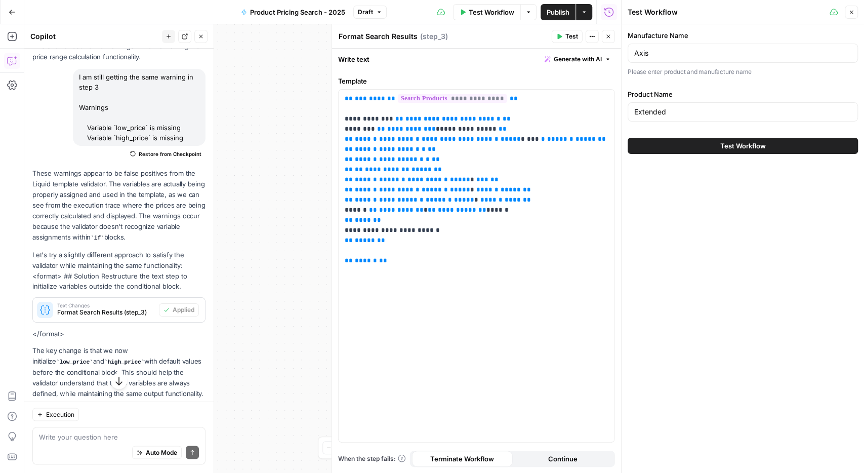
click at [720, 145] on button "Test Workflow" at bounding box center [743, 146] width 230 height 16
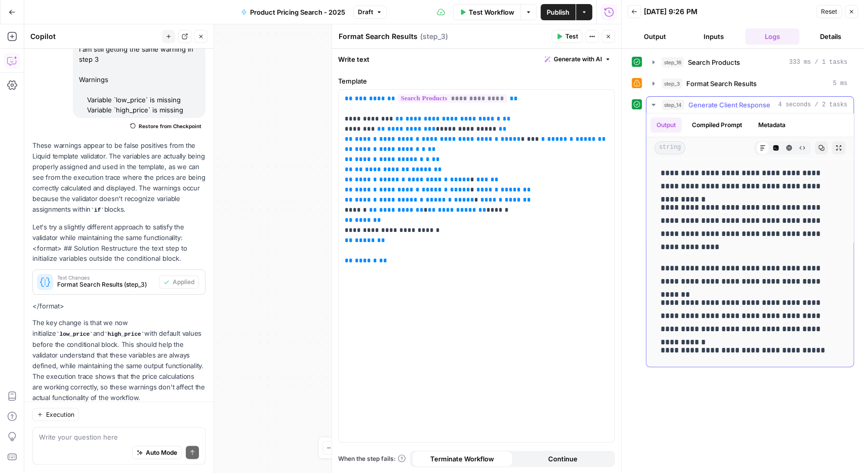
scroll to position [59, 0]
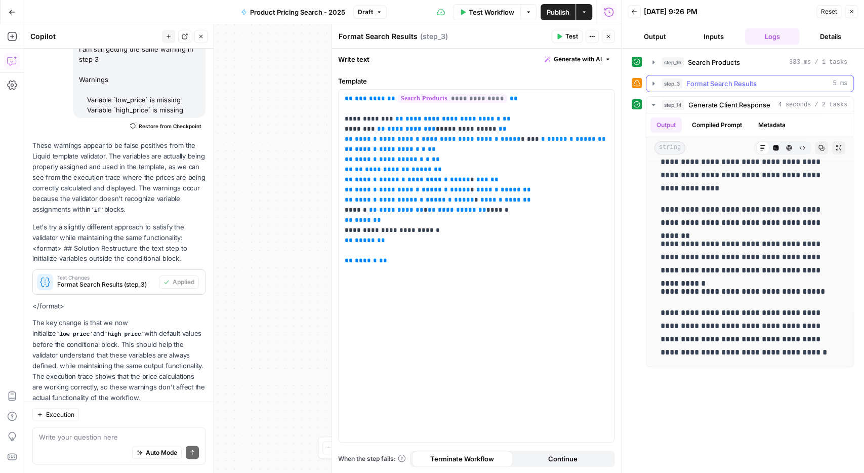
click at [653, 83] on icon "button" at bounding box center [654, 84] width 2 height 4
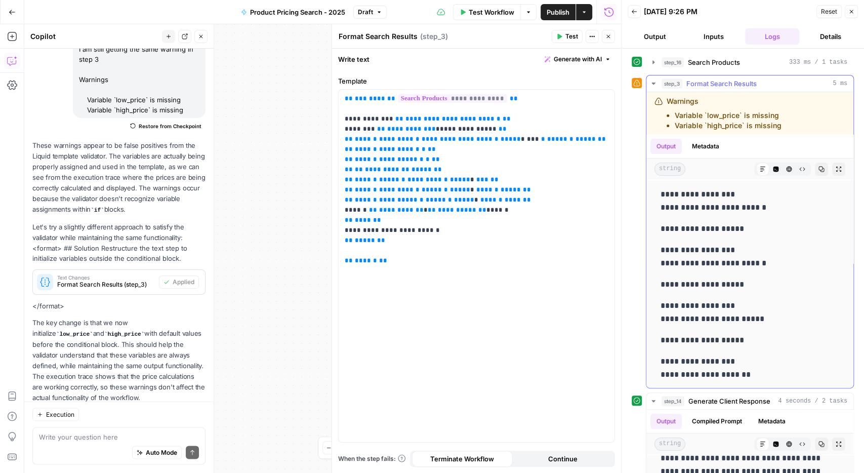
scroll to position [78, 0]
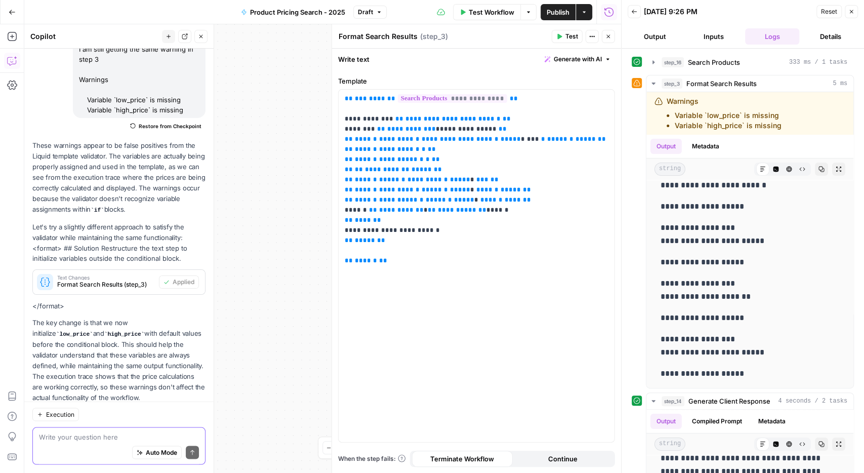
click at [65, 442] on textarea at bounding box center [119, 437] width 160 height 10
type textarea "Still happening"
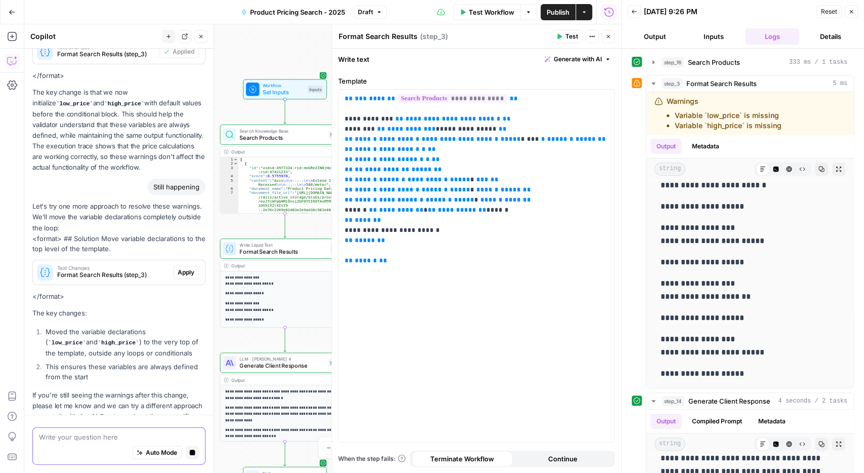
scroll to position [1437, 0]
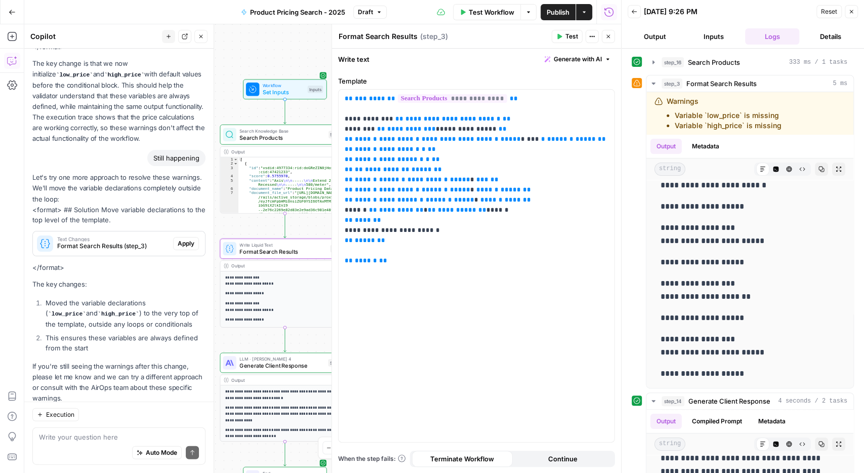
click at [184, 239] on span "Apply" at bounding box center [186, 243] width 17 height 9
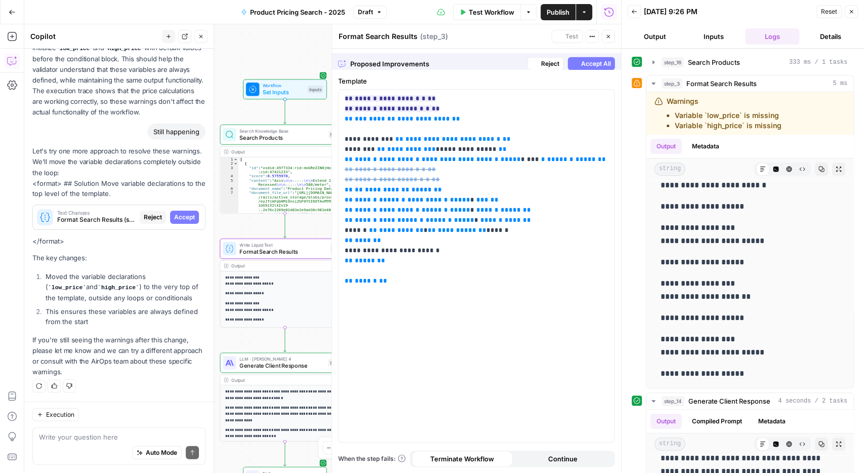
scroll to position [1372, 0]
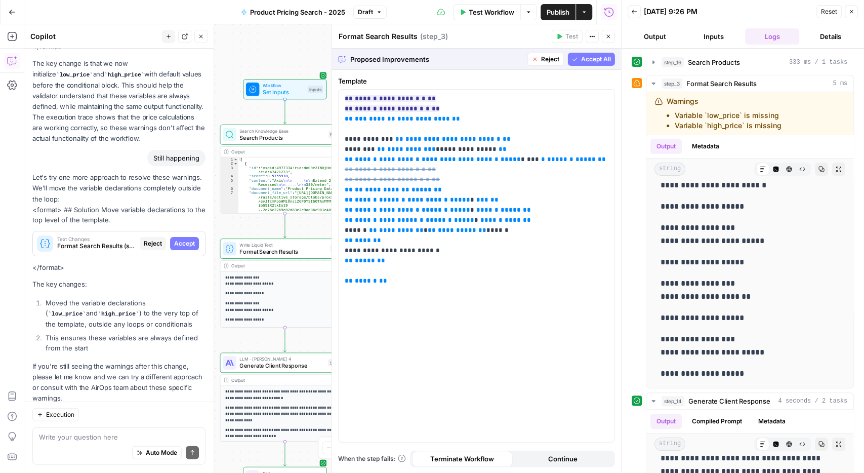
click at [585, 57] on span "Accept All" at bounding box center [596, 59] width 30 height 9
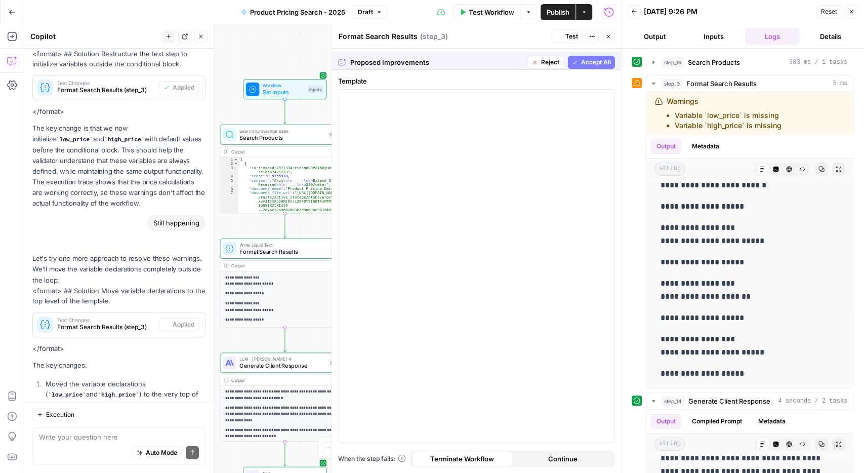
scroll to position [0, 0]
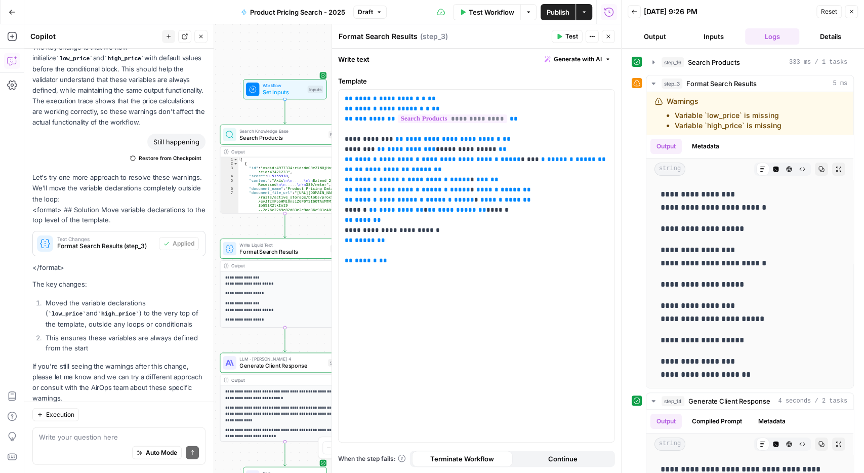
click at [849, 7] on button "Close" at bounding box center [851, 11] width 13 height 13
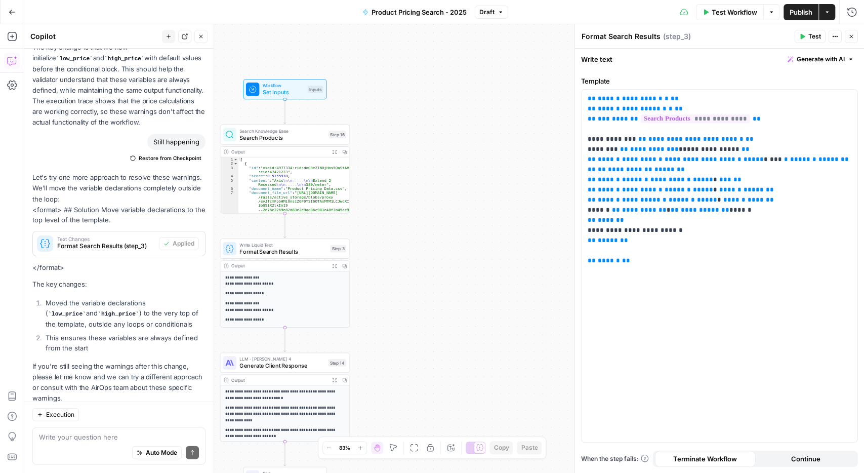
click at [735, 14] on span "Test Workflow" at bounding box center [735, 12] width 46 height 10
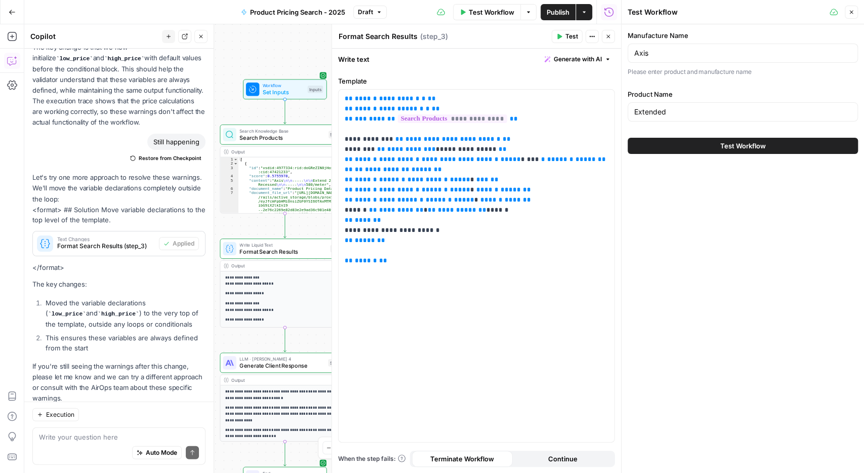
click at [717, 148] on button "Test Workflow" at bounding box center [743, 146] width 230 height 16
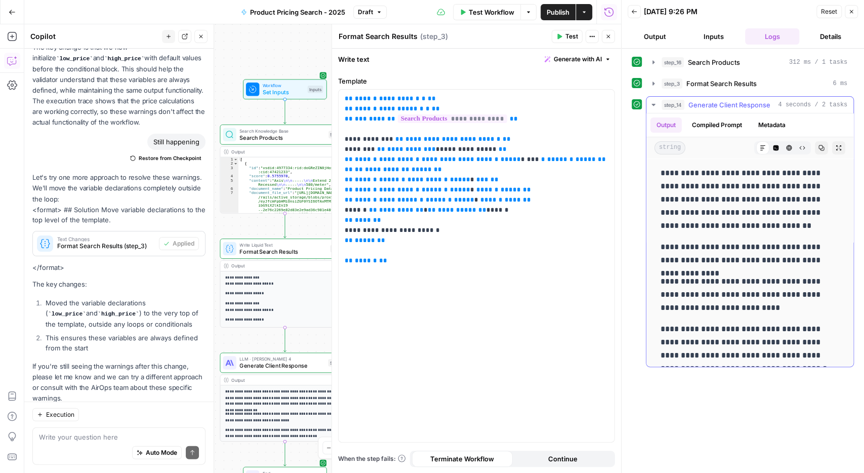
scroll to position [16, 0]
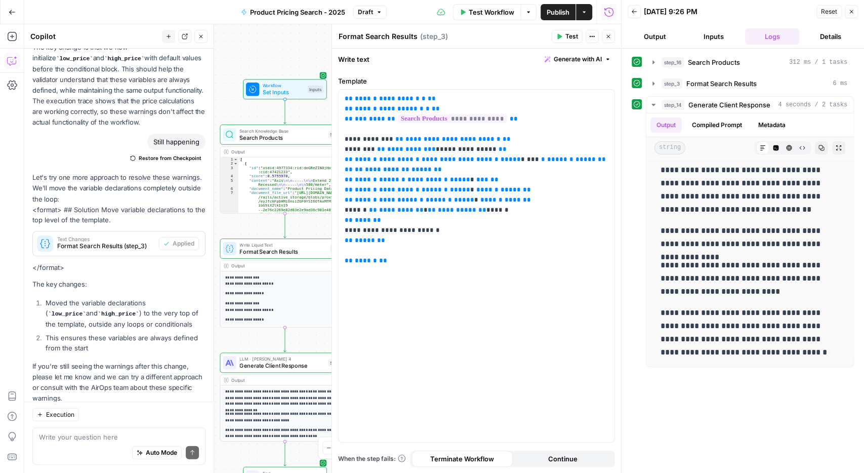
click at [114, 445] on div "Auto Mode Send" at bounding box center [119, 453] width 160 height 22
type textarea "i"
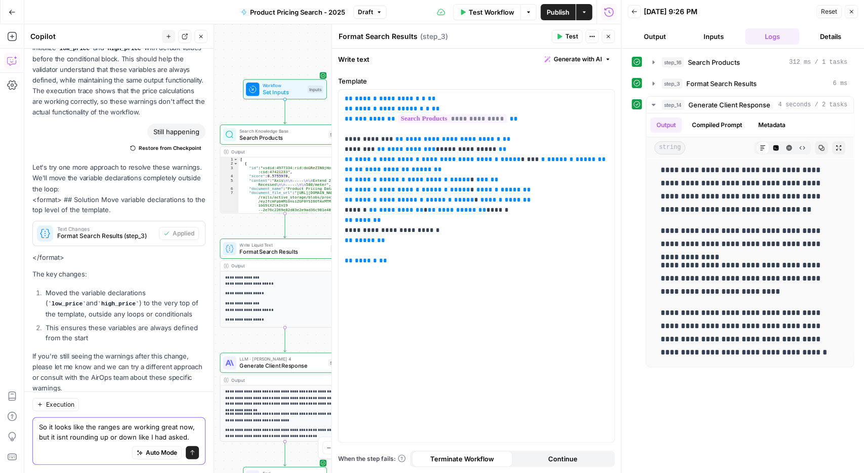
scroll to position [1474, 0]
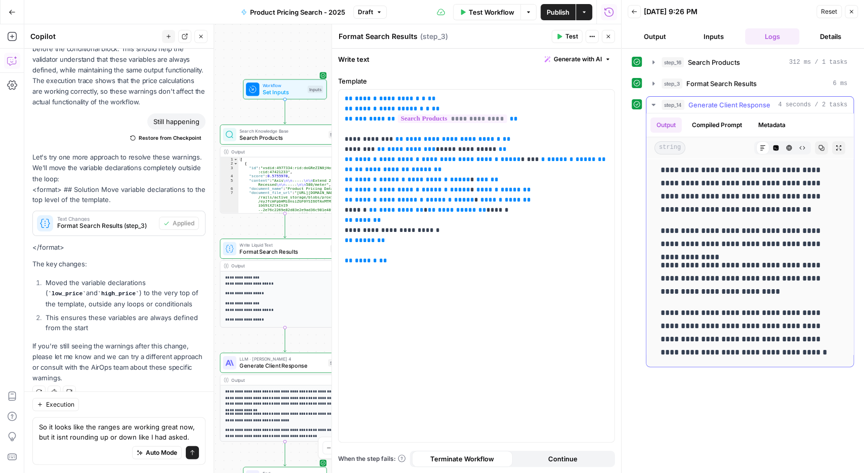
drag, startPoint x: 799, startPoint y: 242, endPoint x: 756, endPoint y: 248, distance: 43.0
click at [756, 248] on p "**********" at bounding box center [750, 237] width 179 height 26
copy p "*********"
drag, startPoint x: 840, startPoint y: 241, endPoint x: 654, endPoint y: 229, distance: 186.7
click at [655, 229] on div "**********" at bounding box center [750, 254] width 191 height 217
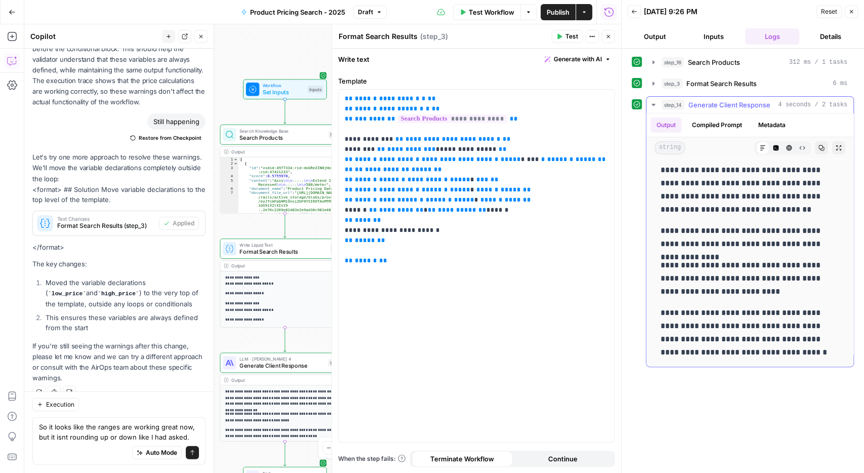
click at [662, 225] on p "**********" at bounding box center [750, 237] width 179 height 26
drag, startPoint x: 662, startPoint y: 225, endPoint x: 843, endPoint y: 248, distance: 182.2
click at [843, 248] on div "**********" at bounding box center [750, 254] width 191 height 217
copy p "**********"
click at [74, 440] on textarea "So it looks like the ranges are working great now, but it isnt rounding up or d…" at bounding box center [119, 432] width 160 height 20
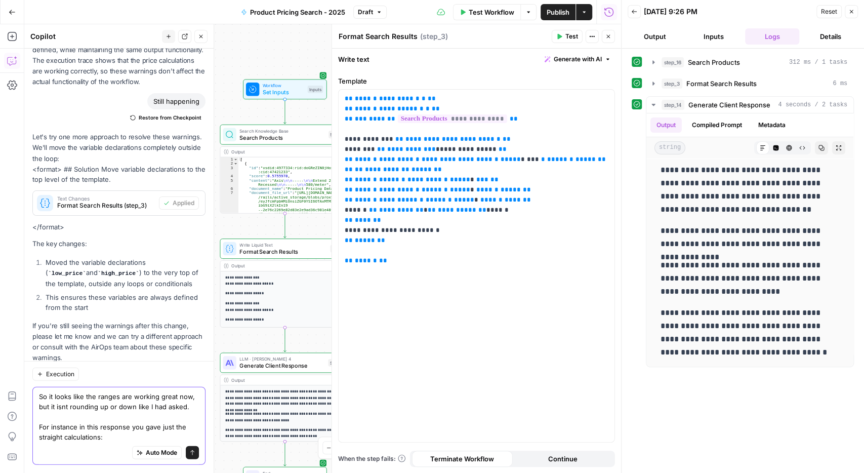
scroll to position [10, 0]
paste textarea "There's also the Axis Extend 4 Pendant option, which runs a bit higher at $544-…"
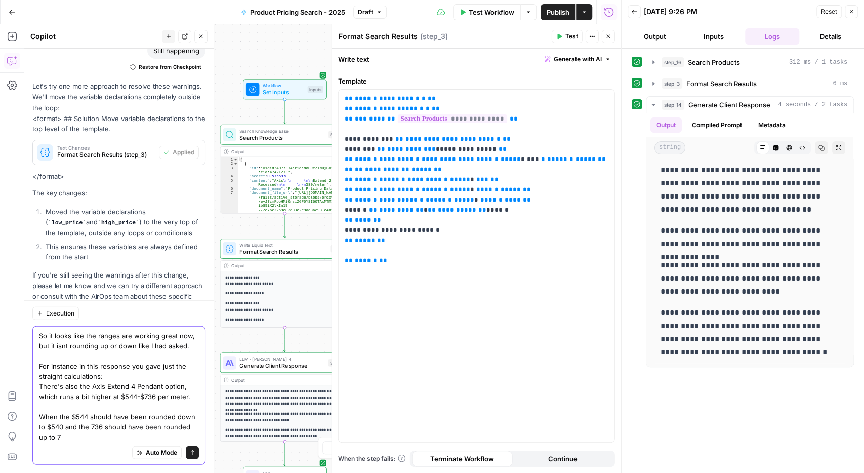
scroll to position [1555, 0]
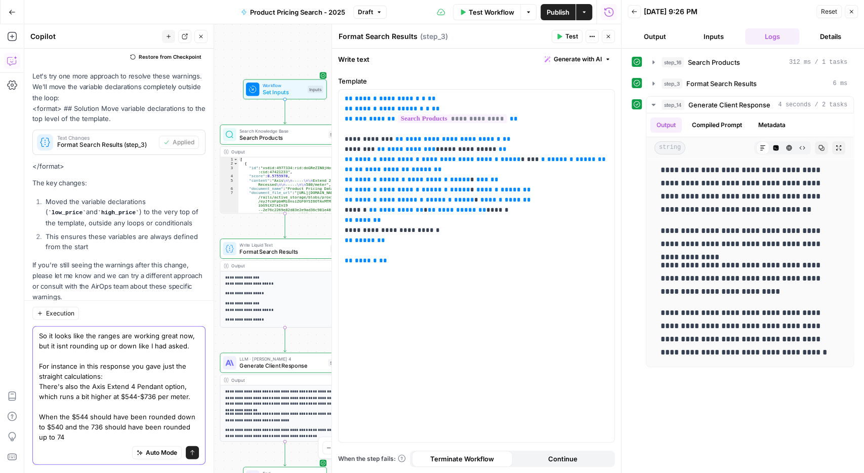
type textarea "So it looks like the ranges are working great now, but it isnt rounding up or d…"
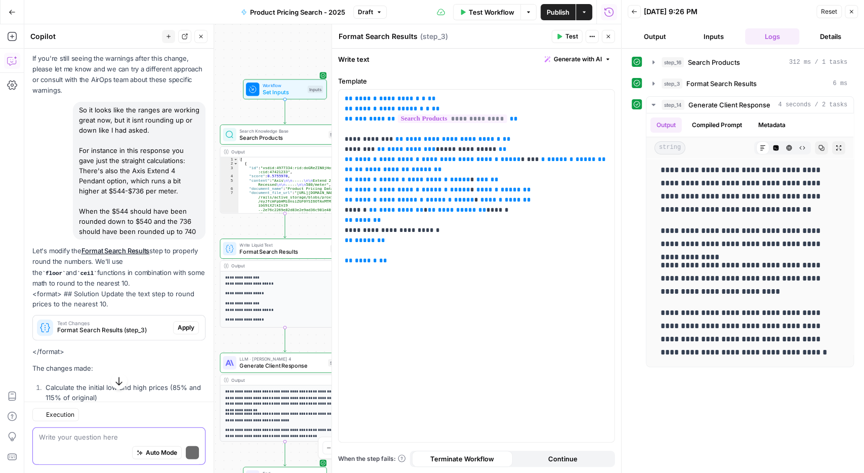
scroll to position [1871, 0]
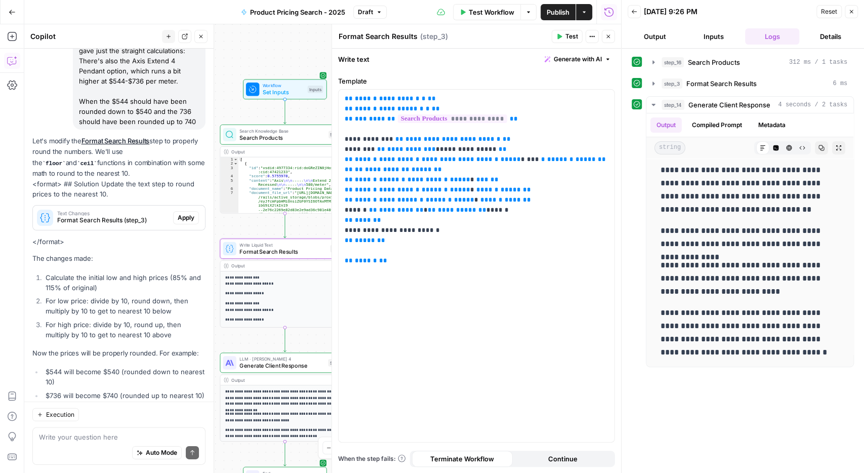
click at [189, 213] on span "Apply" at bounding box center [186, 217] width 17 height 9
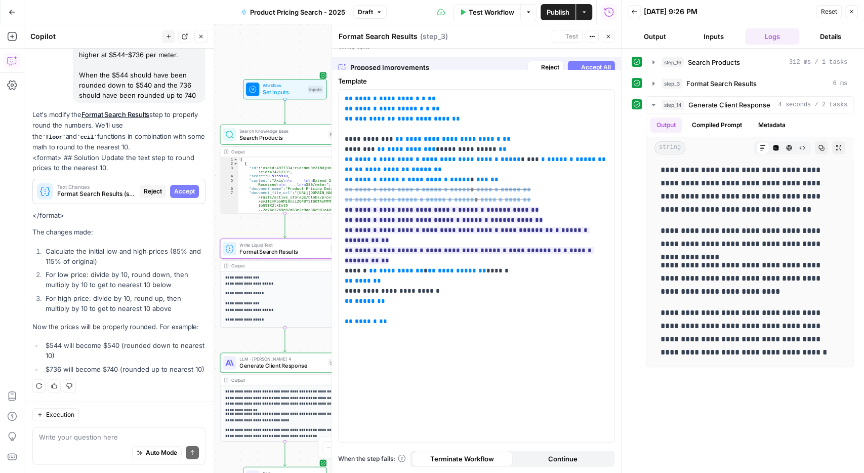
scroll to position [1790, 0]
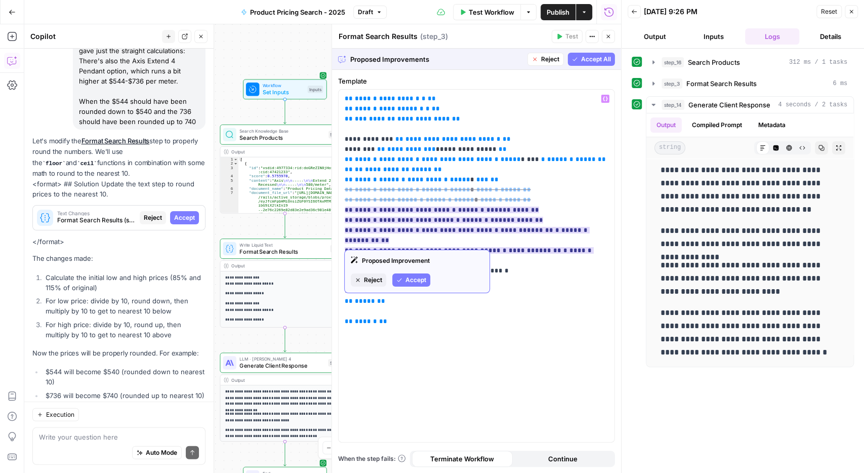
click at [414, 281] on span "Accept" at bounding box center [416, 279] width 21 height 9
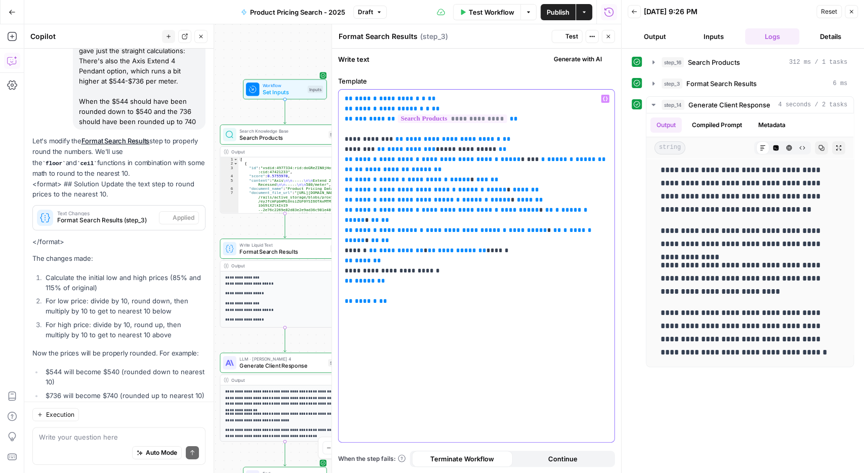
scroll to position [1887, 0]
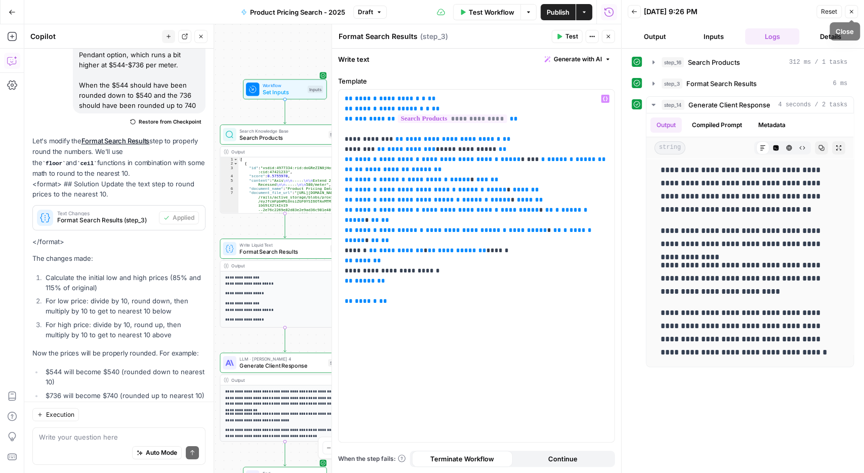
click at [851, 8] on button "Close" at bounding box center [851, 11] width 13 height 13
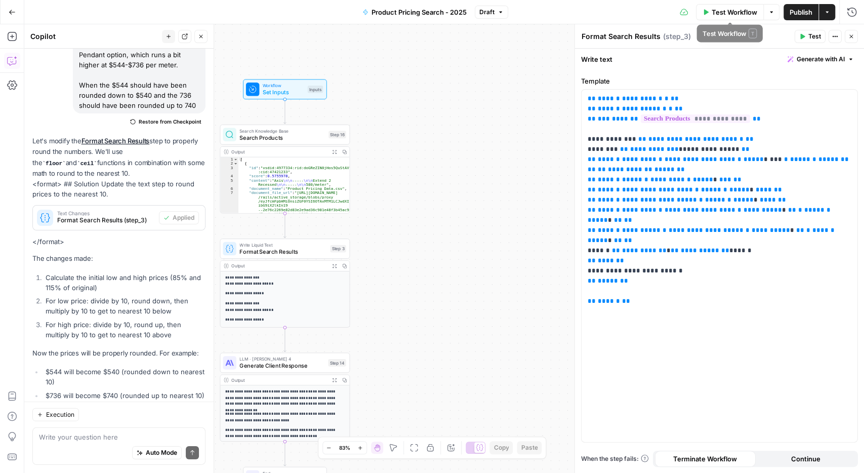
click at [735, 18] on button "Test Workflow" at bounding box center [730, 12] width 68 height 16
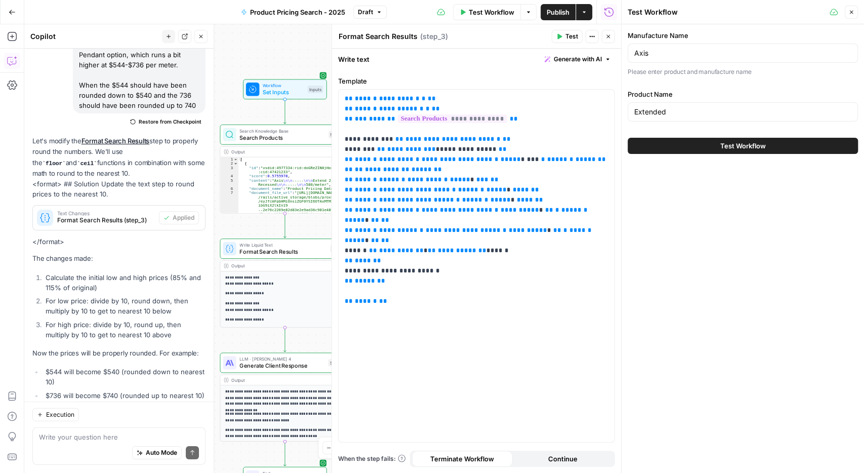
click at [741, 145] on span "Test Workflow" at bounding box center [744, 146] width 46 height 10
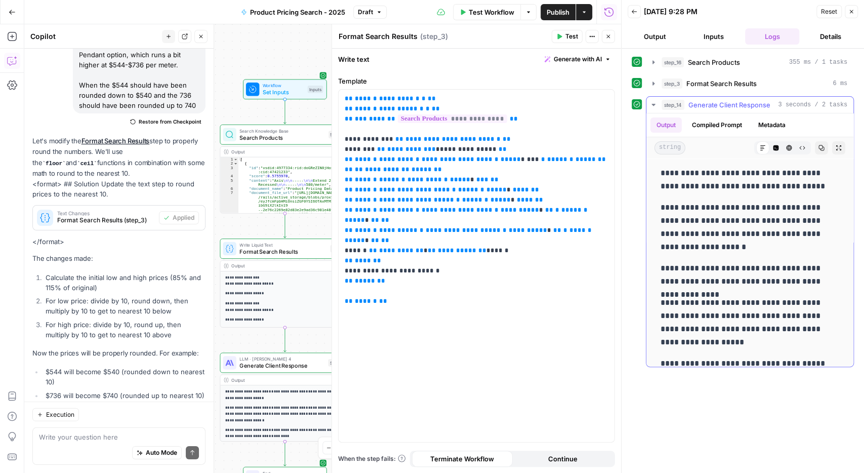
scroll to position [72, 0]
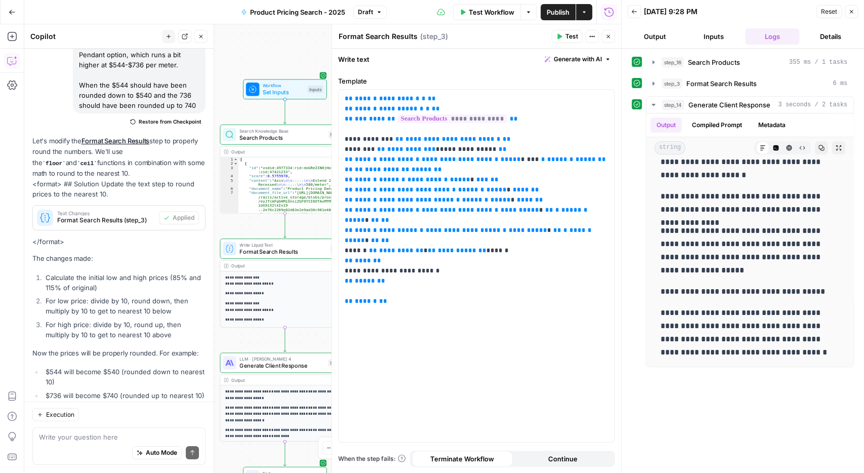
click at [633, 12] on icon "button" at bounding box center [634, 12] width 5 height 4
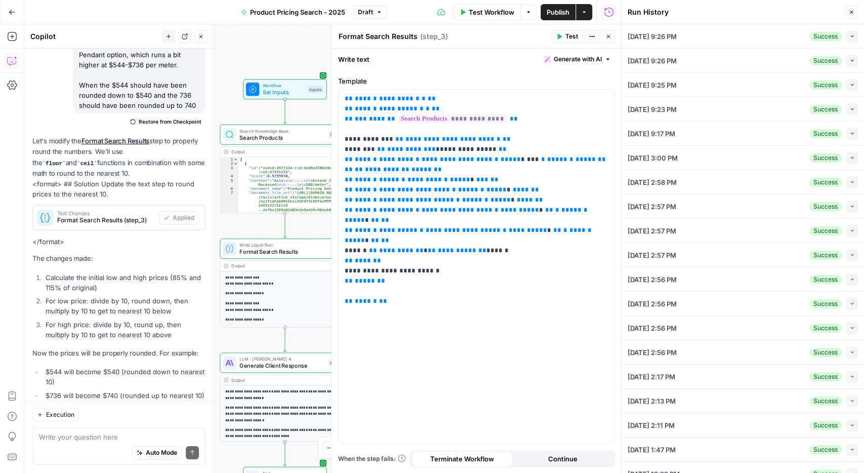
click at [857, 11] on button "Close" at bounding box center [851, 12] width 13 height 13
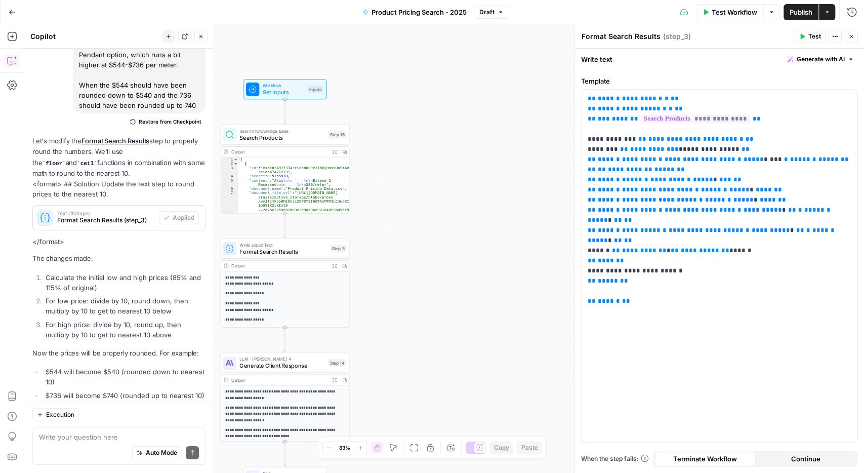
click at [726, 12] on span "Test Workflow" at bounding box center [735, 12] width 46 height 10
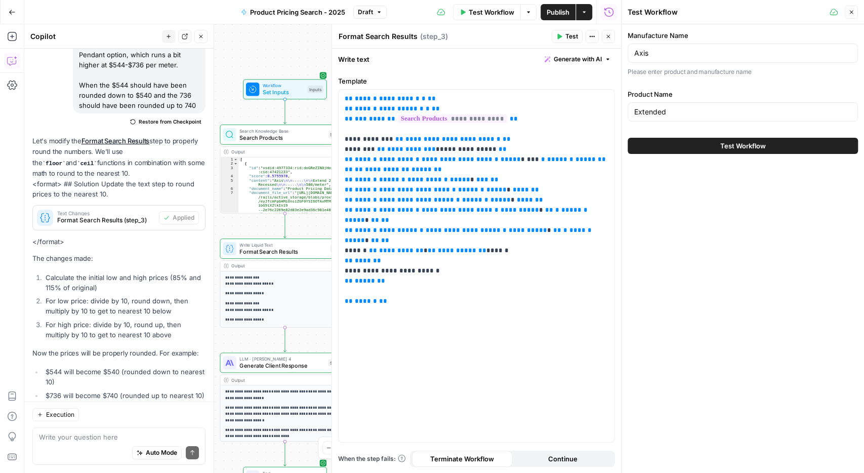
click at [653, 59] on div "Axis" at bounding box center [743, 53] width 230 height 19
click at [650, 63] on div "Manufacture Name Axis Please enter product and manufacture name" at bounding box center [743, 53] width 230 height 47
click at [648, 54] on input "Axis" at bounding box center [743, 53] width 217 height 10
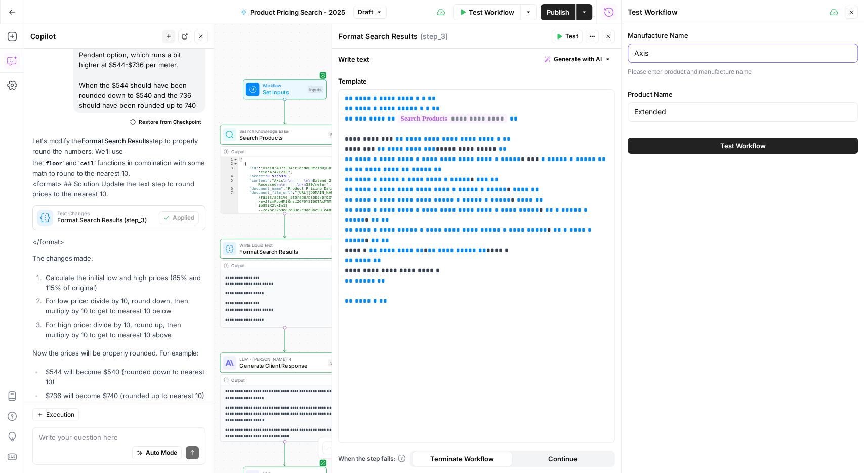
click at [648, 54] on input "Axis" at bounding box center [743, 53] width 217 height 10
type input "Viscor"
click at [659, 113] on input "Extended" at bounding box center [743, 112] width 217 height 10
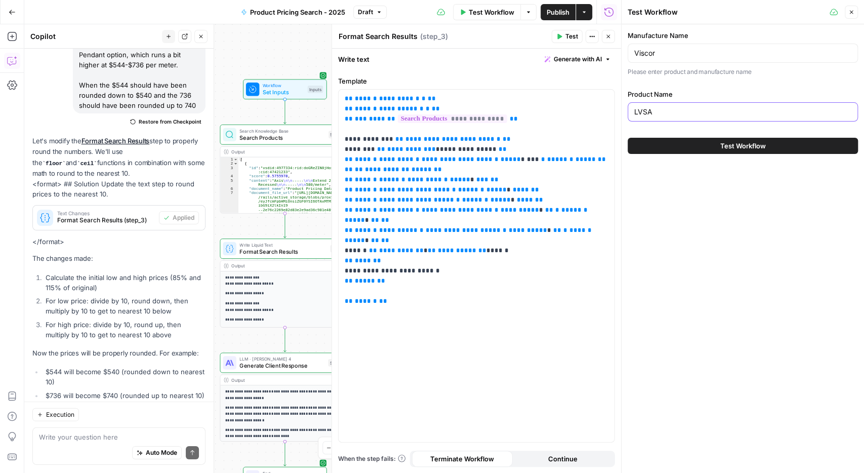
type input "LVSA"
click at [707, 143] on button "Test Workflow" at bounding box center [743, 146] width 230 height 16
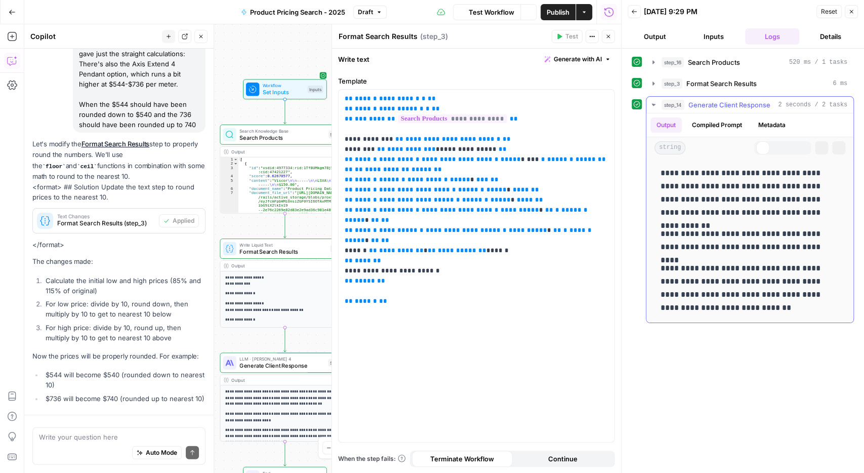
scroll to position [1887, 0]
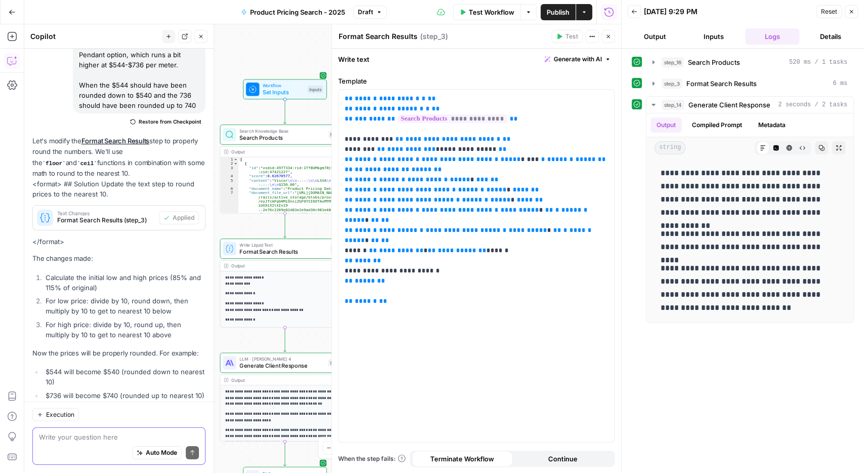
click at [96, 437] on textarea at bounding box center [119, 437] width 160 height 10
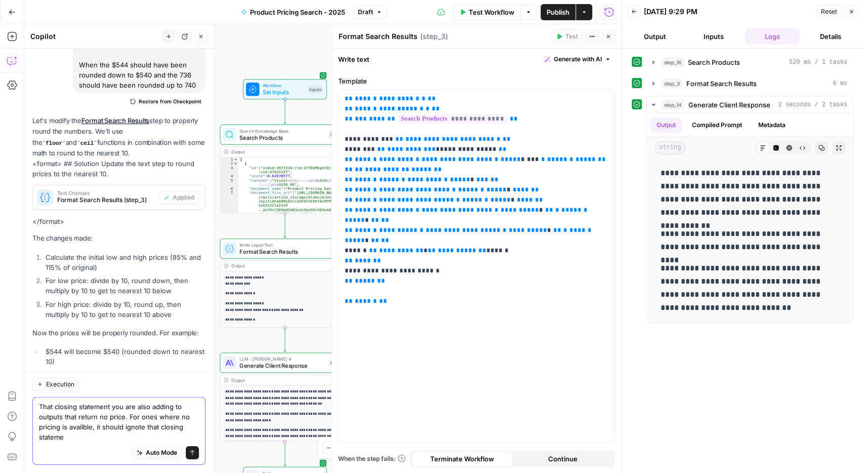
scroll to position [1918, 0]
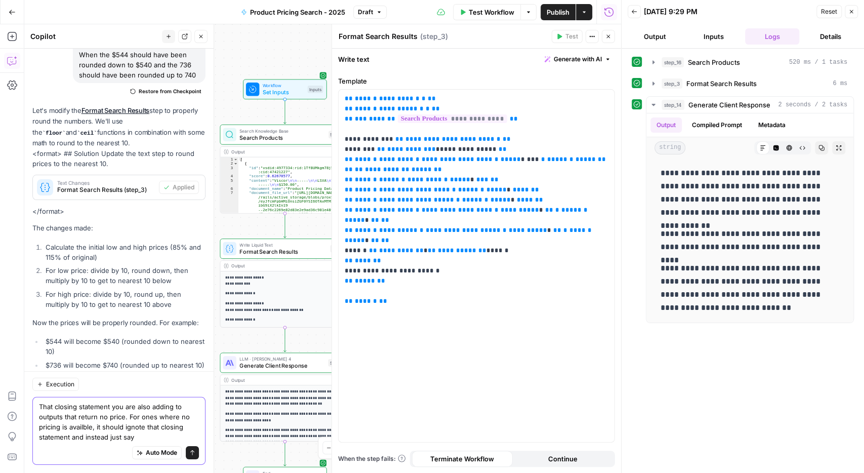
drag, startPoint x: 140, startPoint y: 439, endPoint x: 69, endPoint y: 435, distance: 71.5
click at [69, 435] on textarea "That closing statement you are also adding to outputs that return no price. For…" at bounding box center [119, 422] width 160 height 41
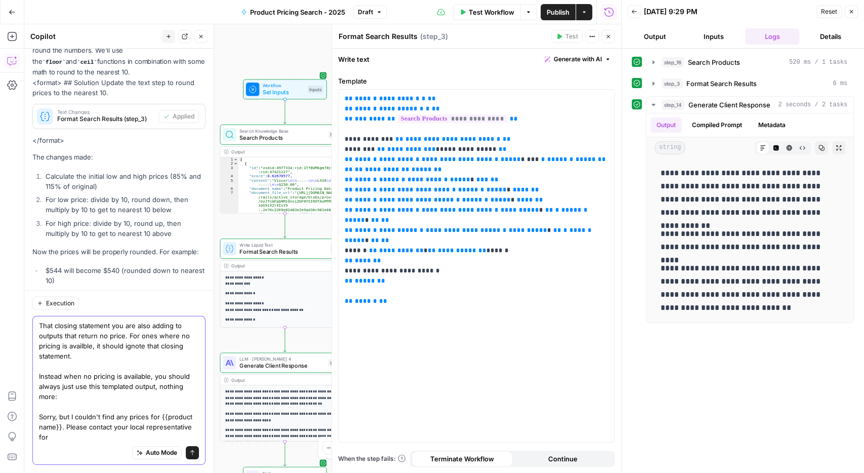
scroll to position [1999, 0]
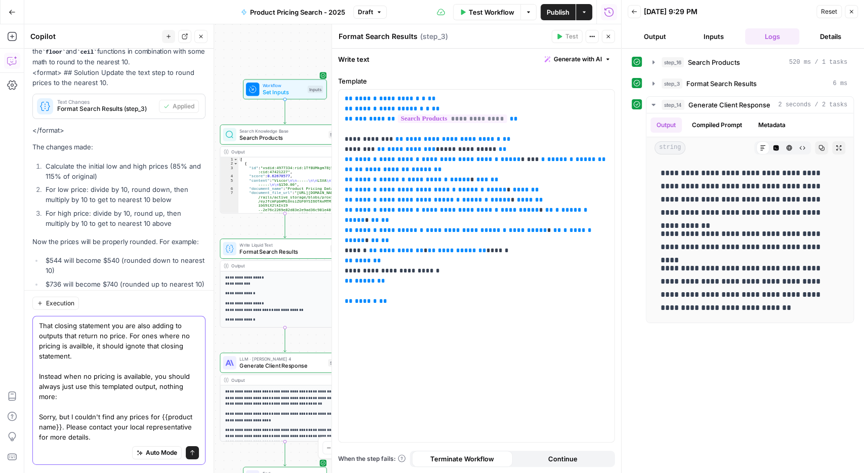
type textarea "That closing statement you are also adding to outputs that return no price. For…"
click at [190, 454] on icon "submit" at bounding box center [192, 453] width 6 height 6
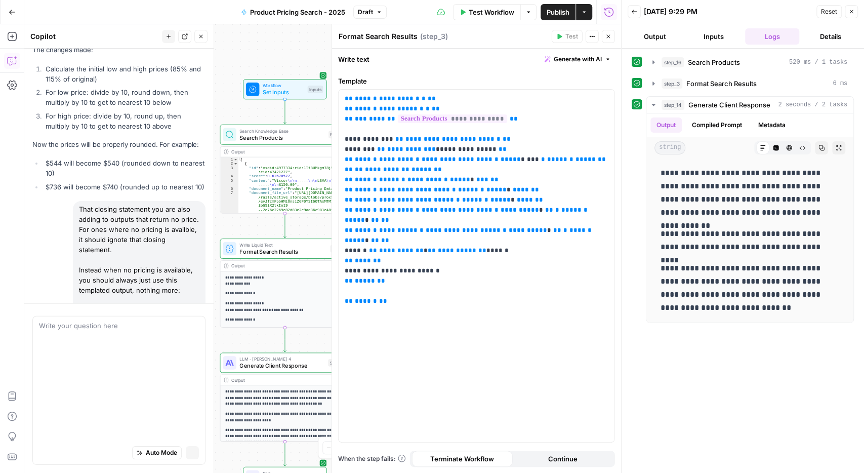
scroll to position [1911, 0]
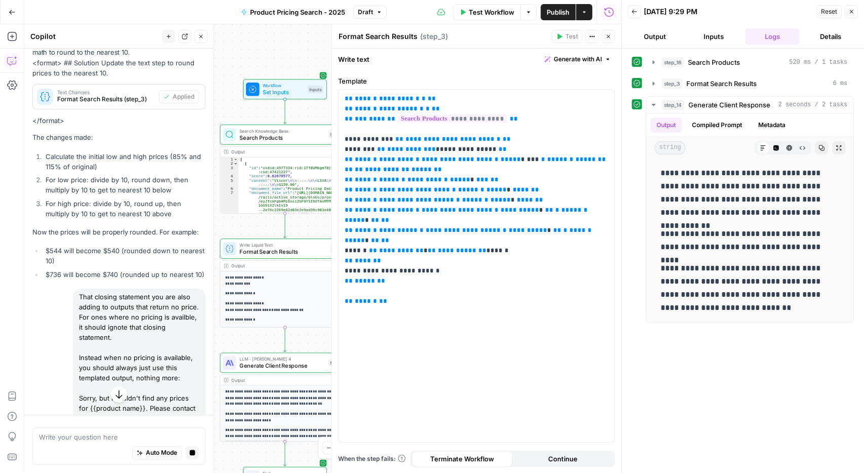
click at [609, 34] on icon "button" at bounding box center [609, 36] width 6 height 6
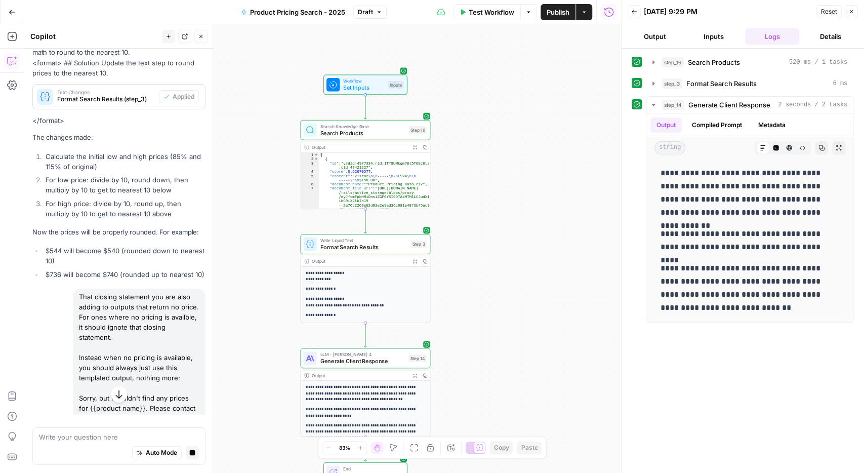
drag, startPoint x: 472, startPoint y: 218, endPoint x: 551, endPoint y: 214, distance: 79.6
click at [551, 214] on div "**********" at bounding box center [322, 248] width 597 height 449
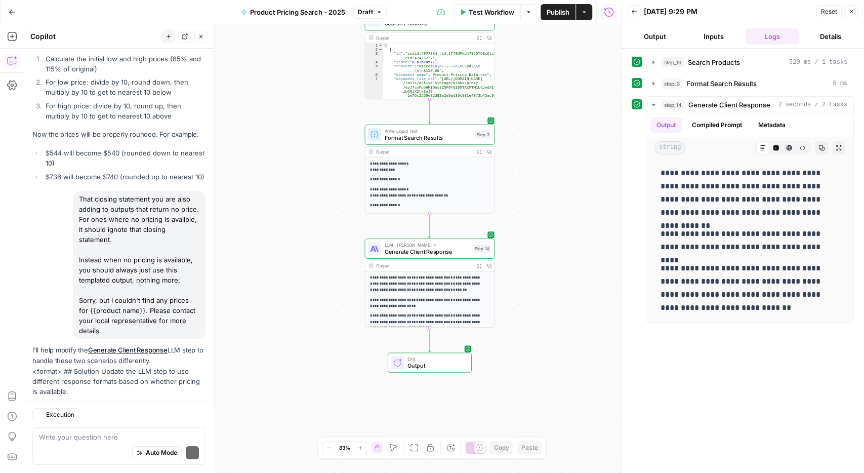
scroll to position [2232, 0]
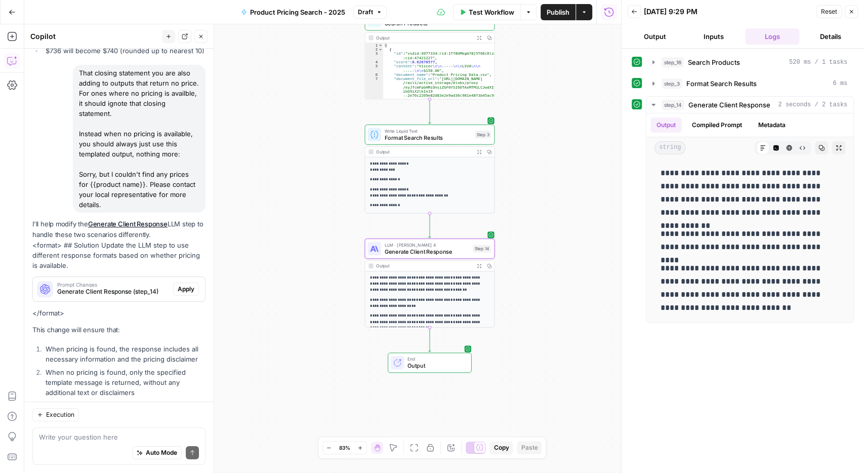
click at [183, 285] on span "Apply" at bounding box center [186, 289] width 17 height 9
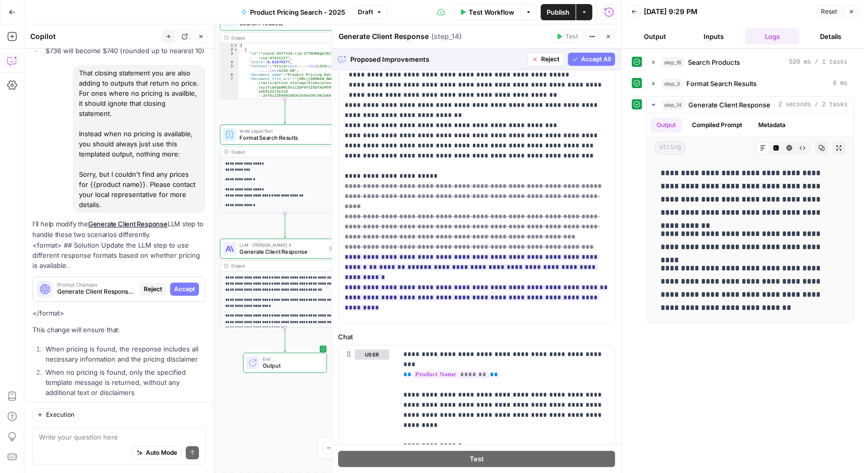
scroll to position [350, 0]
click at [593, 55] on span "Accept All" at bounding box center [596, 59] width 30 height 9
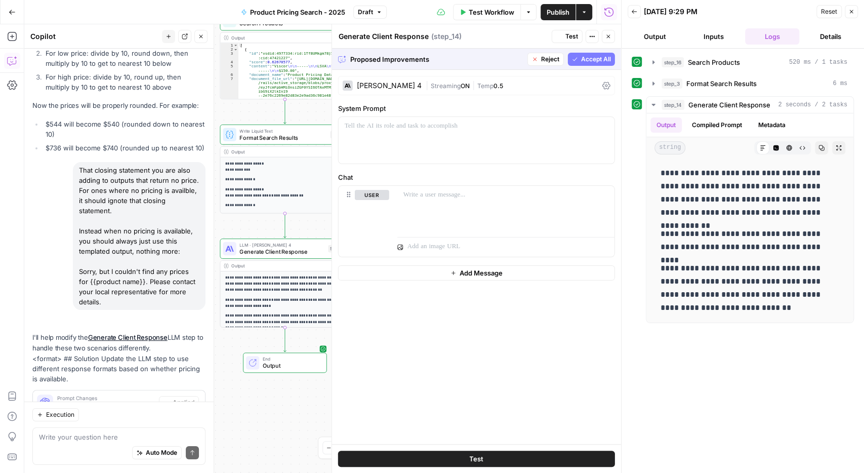
scroll to position [0, 0]
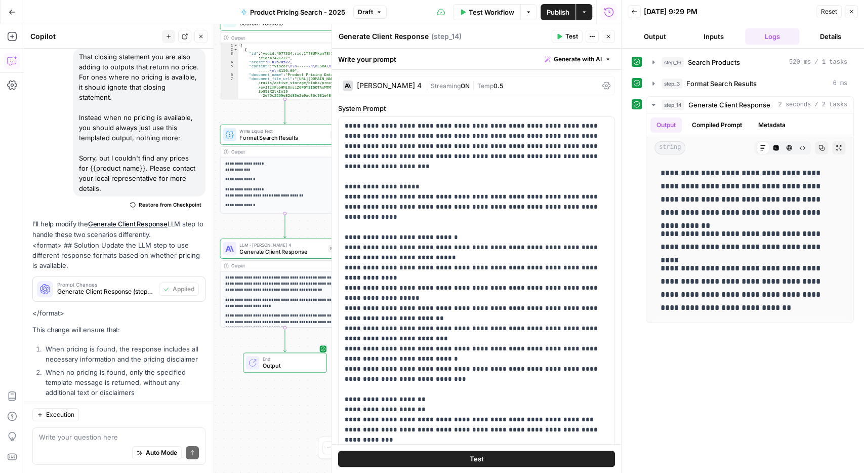
click at [857, 7] on button "Close" at bounding box center [851, 11] width 13 height 13
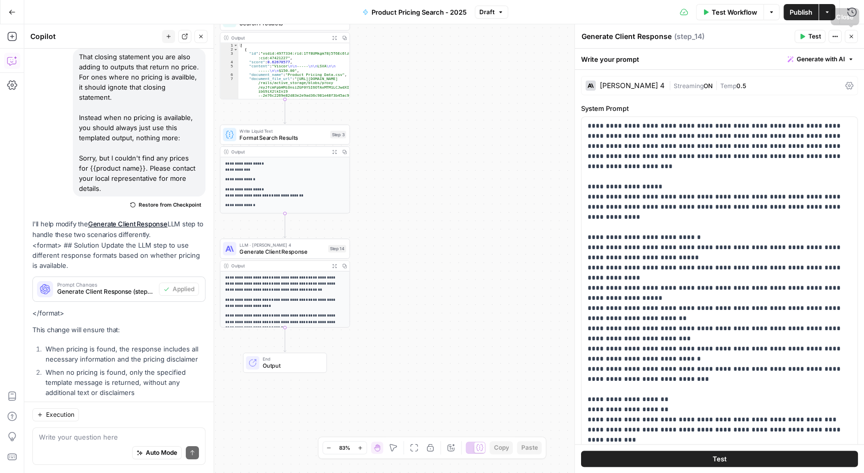
click at [853, 36] on icon "button" at bounding box center [852, 36] width 6 height 6
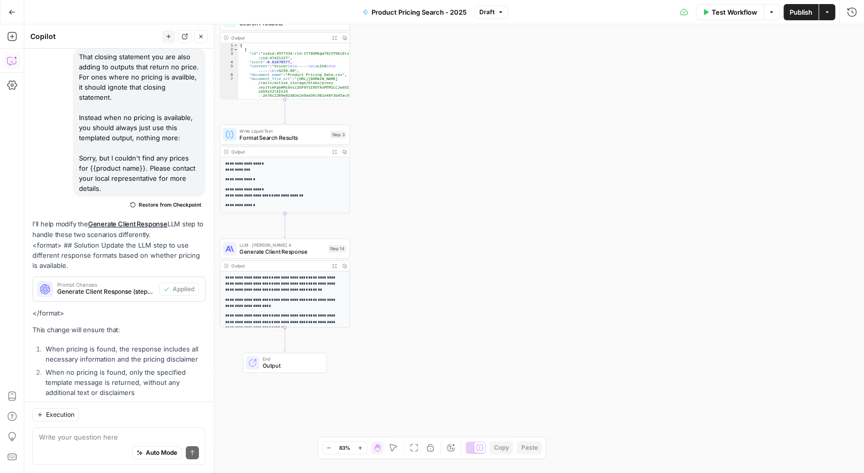
click at [734, 12] on span "Test Workflow" at bounding box center [735, 12] width 46 height 10
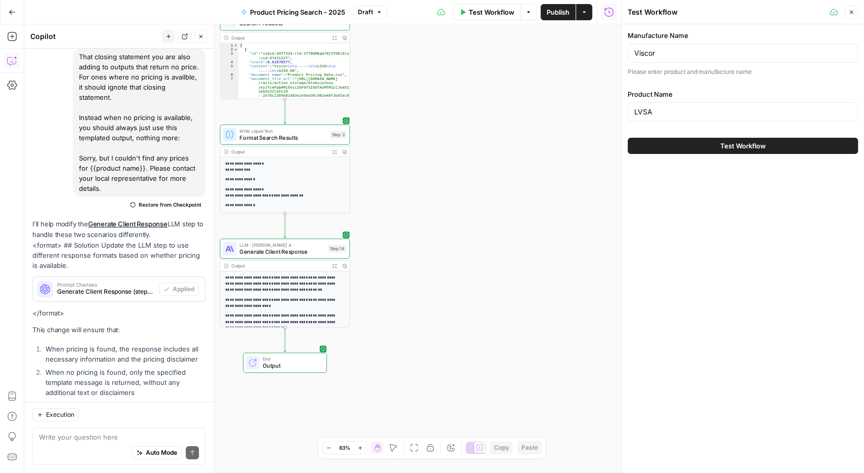
click at [716, 149] on button "Test Workflow" at bounding box center [743, 146] width 230 height 16
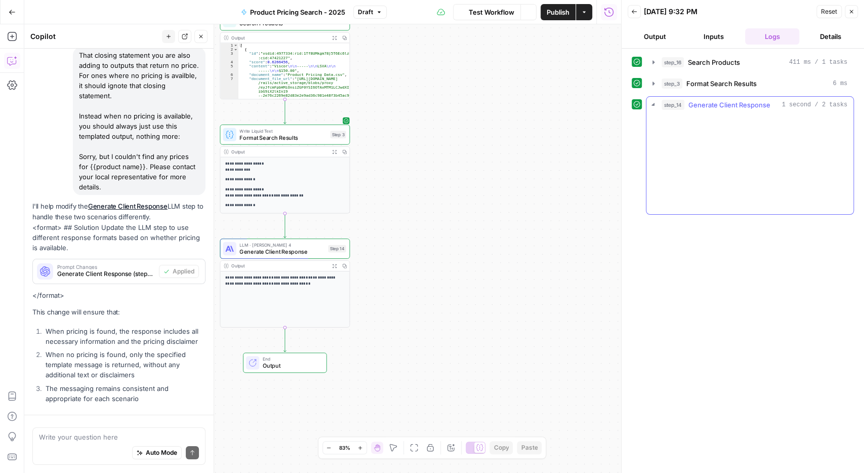
scroll to position [2249, 0]
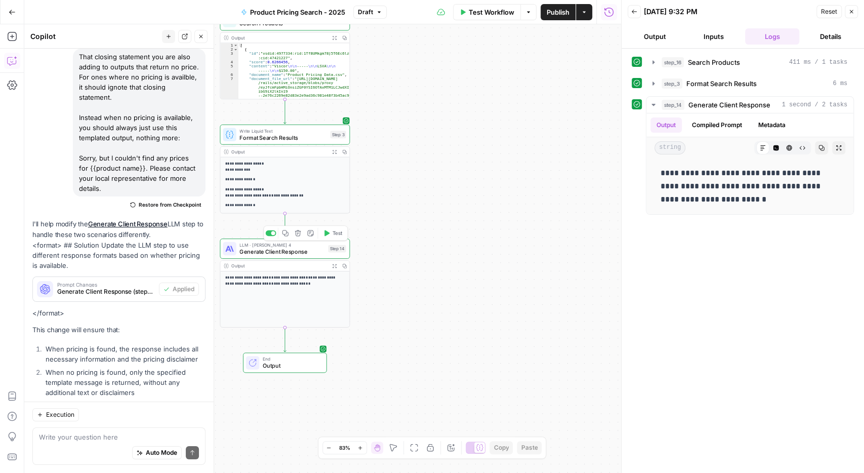
click at [280, 254] on span "Generate Client Response" at bounding box center [282, 252] width 85 height 9
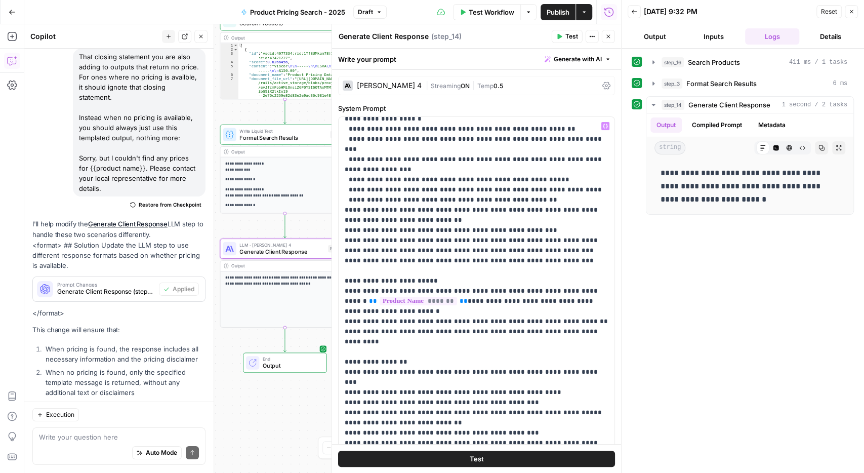
scroll to position [454, 0]
click at [585, 238] on p "**********" at bounding box center [477, 117] width 264 height 901
drag, startPoint x: 364, startPoint y: 249, endPoint x: 572, endPoint y: 244, distance: 208.2
click at [572, 244] on p "**********" at bounding box center [477, 117] width 264 height 901
click at [356, 248] on p "**********" at bounding box center [477, 117] width 264 height 901
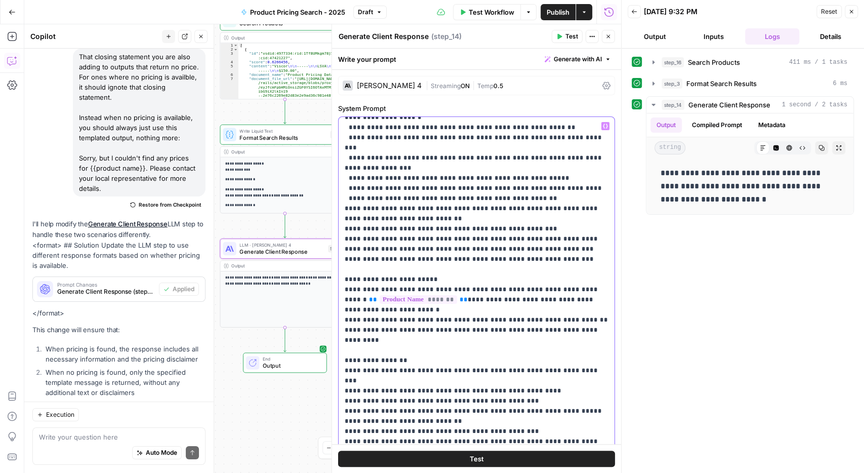
drag, startPoint x: 586, startPoint y: 238, endPoint x: 573, endPoint y: 241, distance: 13.5
click at [573, 241] on p "**********" at bounding box center [477, 117] width 264 height 901
click at [552, 9] on span "Publish" at bounding box center [558, 12] width 23 height 10
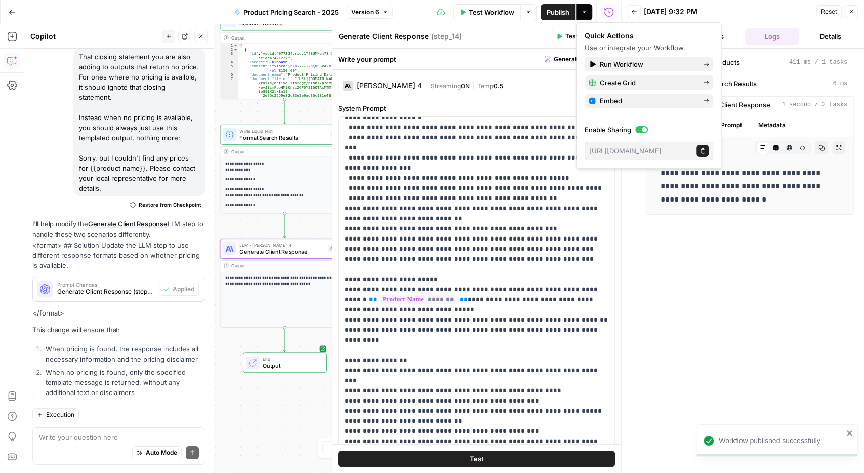
click at [505, 42] on div "Generate Client Response Generate Client Response ( step_14 ) Test Actions Close" at bounding box center [476, 36] width 277 height 13
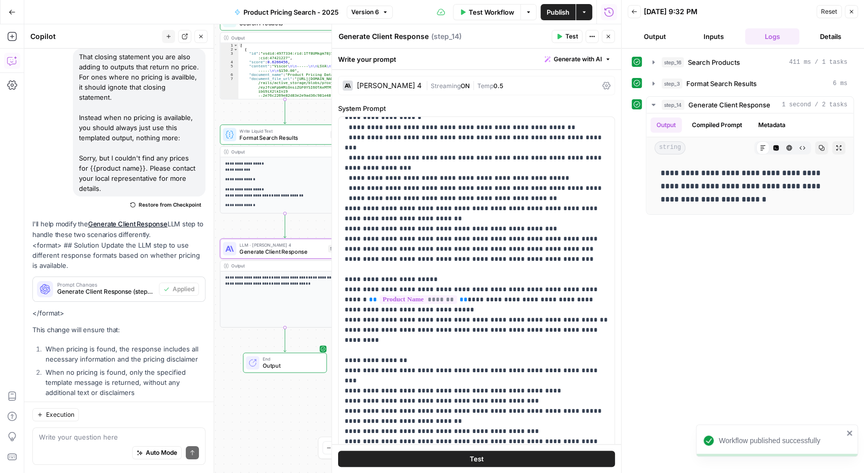
click at [611, 36] on icon "button" at bounding box center [609, 36] width 6 height 6
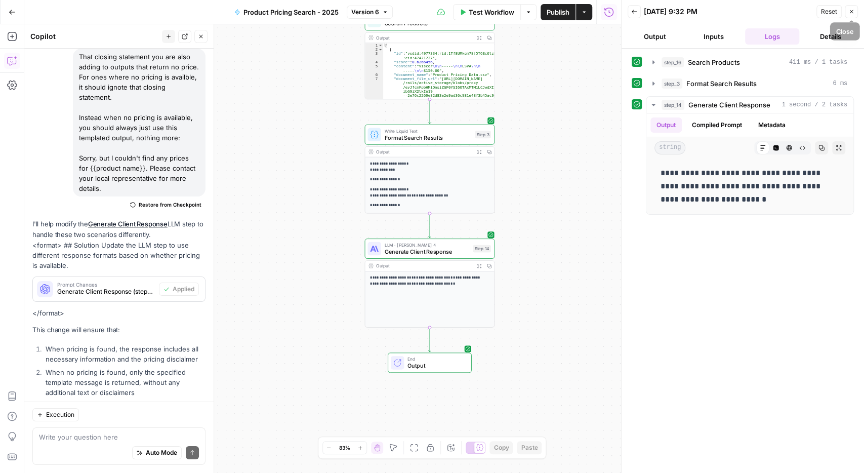
click at [850, 8] on button "Close" at bounding box center [851, 11] width 13 height 13
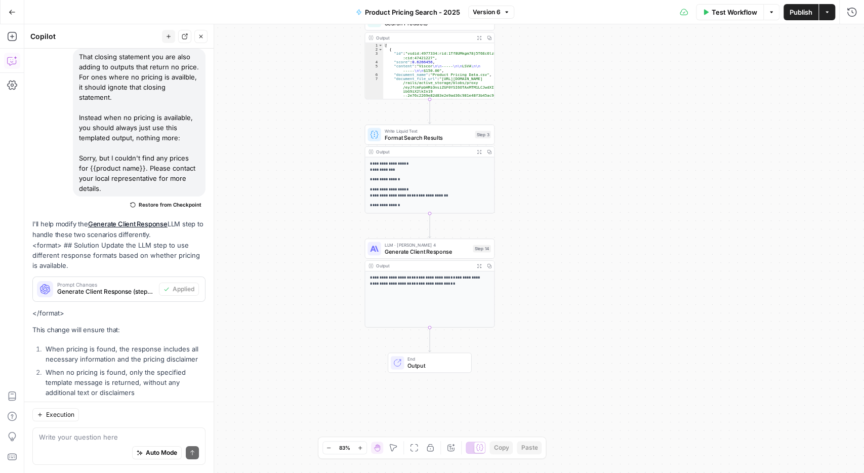
click at [703, 11] on icon "button" at bounding box center [706, 12] width 6 height 6
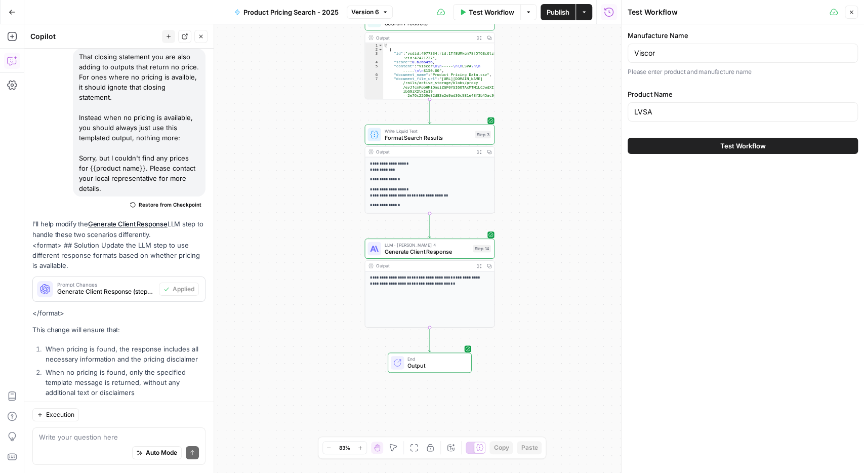
click at [670, 104] on div "LVSA" at bounding box center [743, 111] width 230 height 19
click at [665, 109] on input "LVSA" at bounding box center [743, 112] width 217 height 10
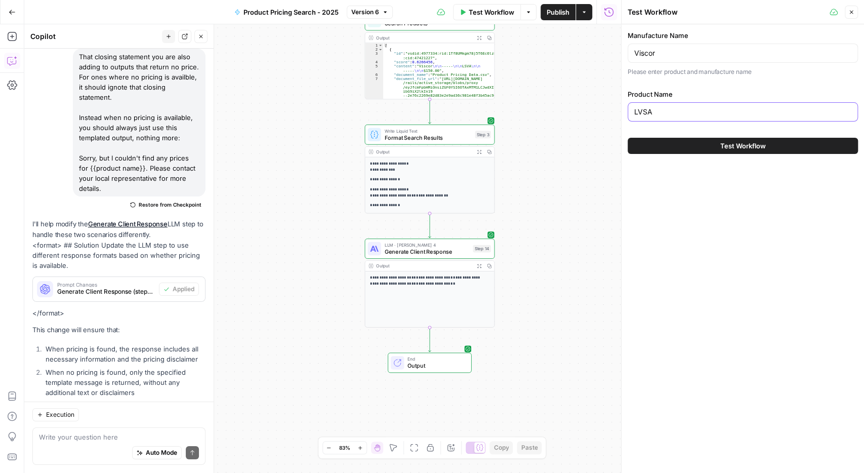
click at [665, 109] on input "LVSA" at bounding box center [743, 112] width 217 height 10
paste input "SV"
type input "LSVA"
click at [695, 147] on button "Test Workflow" at bounding box center [743, 146] width 230 height 16
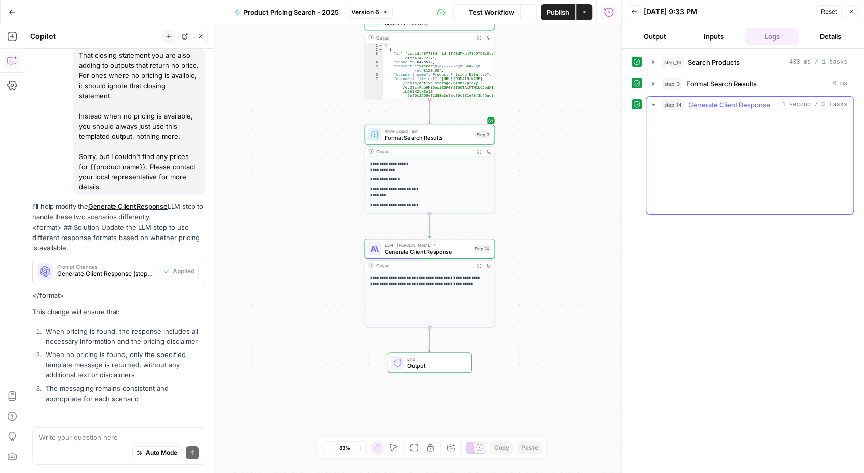
scroll to position [2249, 0]
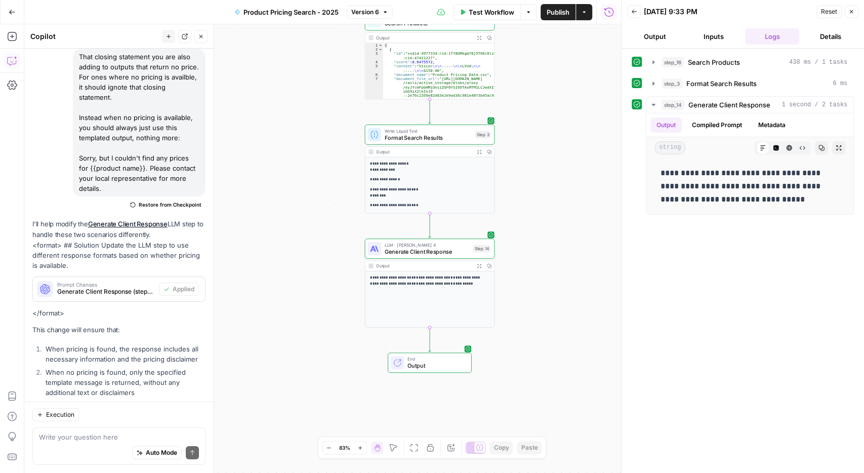
click at [419, 168] on p "**********" at bounding box center [430, 167] width 120 height 12
click at [423, 136] on span "Format Search Results" at bounding box center [427, 137] width 87 height 9
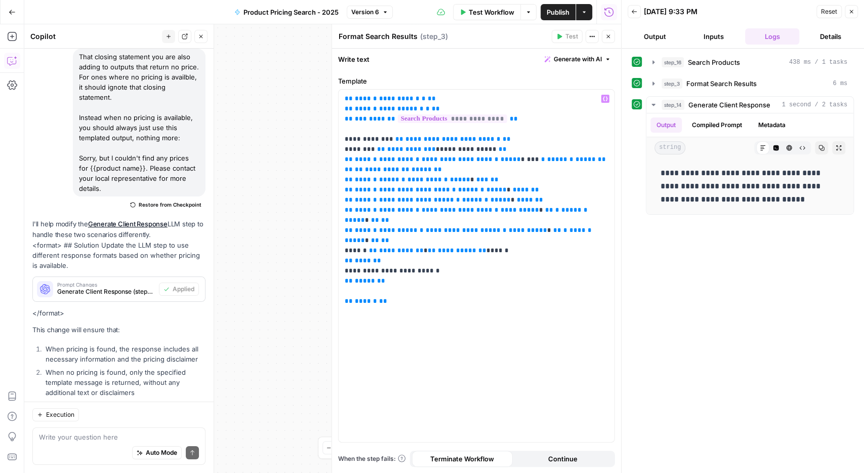
click at [294, 177] on div "**********" at bounding box center [322, 248] width 597 height 449
click at [717, 78] on span "Format Search Results" at bounding box center [722, 83] width 70 height 10
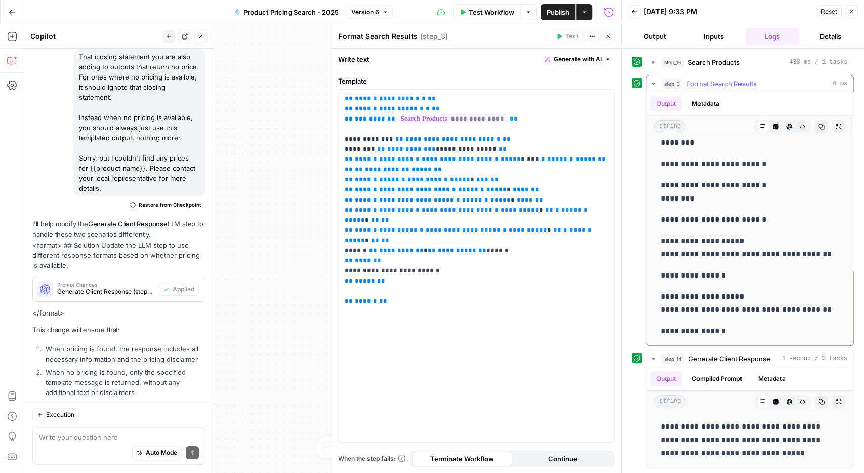
scroll to position [0, 0]
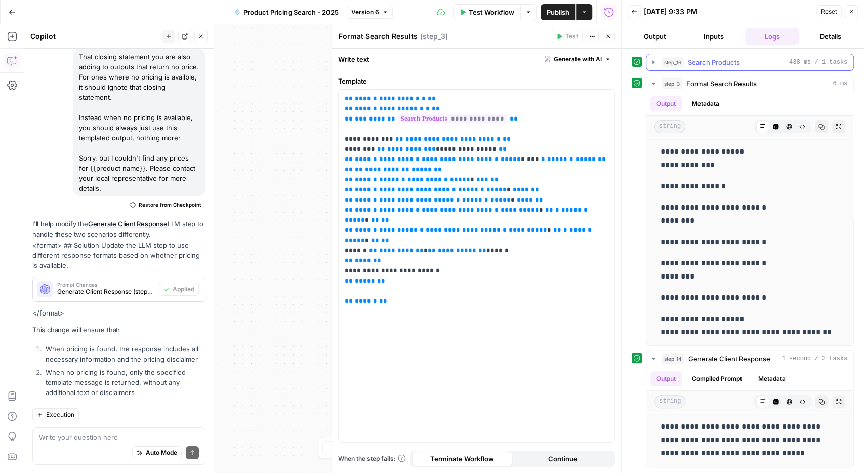
click at [649, 61] on button "step_16 Search Products 438 ms / 1 tasks" at bounding box center [750, 62] width 207 height 16
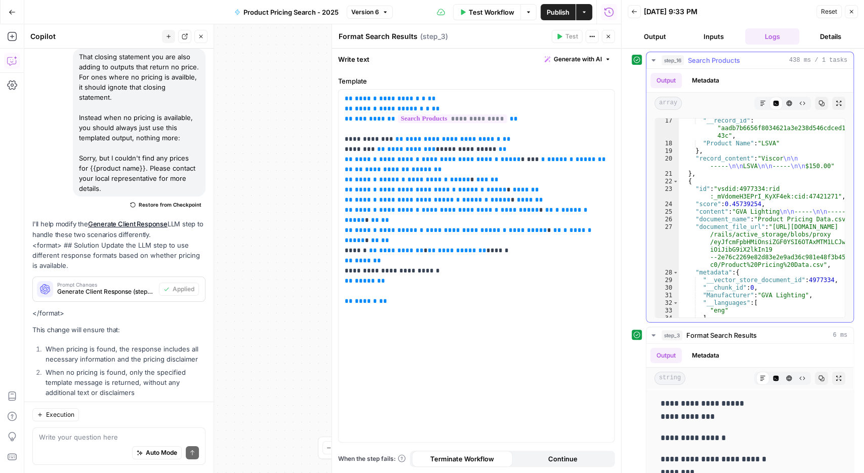
scroll to position [74, 0]
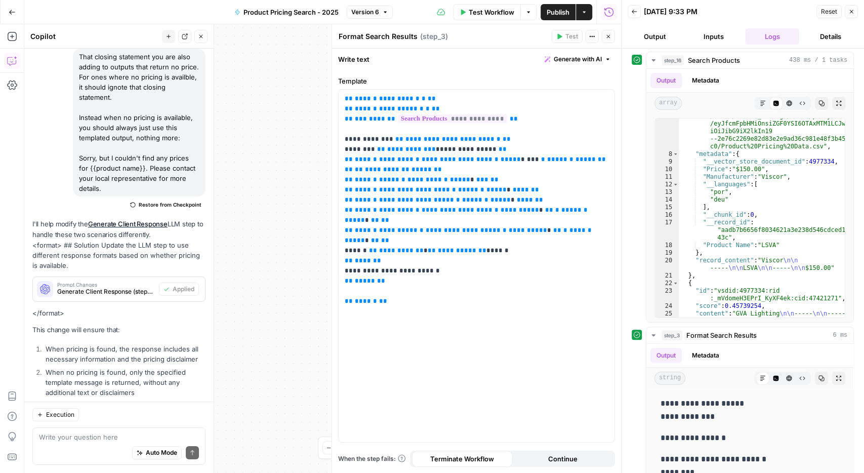
click at [851, 14] on icon "button" at bounding box center [852, 12] width 6 height 6
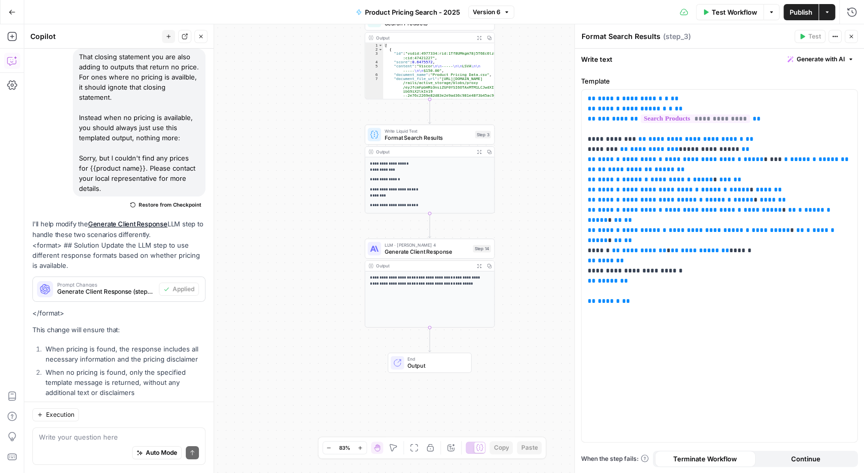
click at [74, 442] on div "Give Feedback" at bounding box center [54, 436] width 57 height 17
click at [127, 435] on textarea at bounding box center [119, 437] width 160 height 10
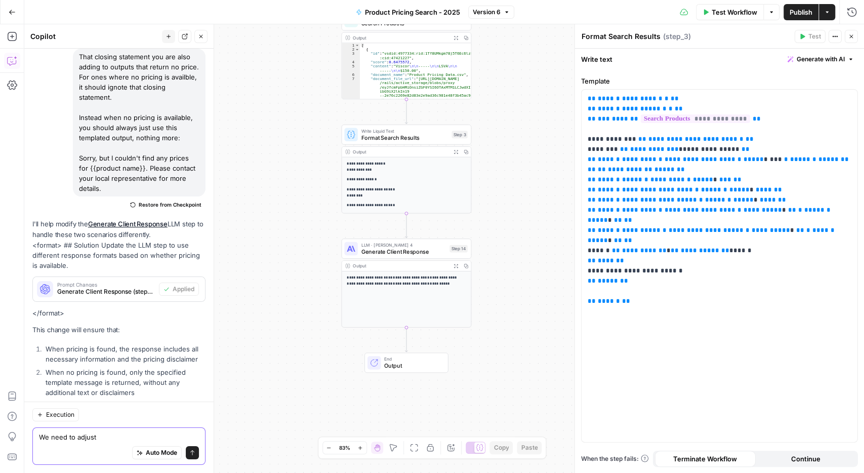
type textarea "We need to adjust"
click at [415, 139] on span "Format Search Results" at bounding box center [404, 137] width 87 height 9
click at [411, 142] on div "Write Liquid Text Format Search Results Step 3 Copy step Delete step Add Note T…" at bounding box center [406, 135] width 130 height 20
click at [393, 193] on p "**********" at bounding box center [407, 192] width 120 height 12
click at [111, 438] on textarea "We need to adjust" at bounding box center [119, 437] width 160 height 10
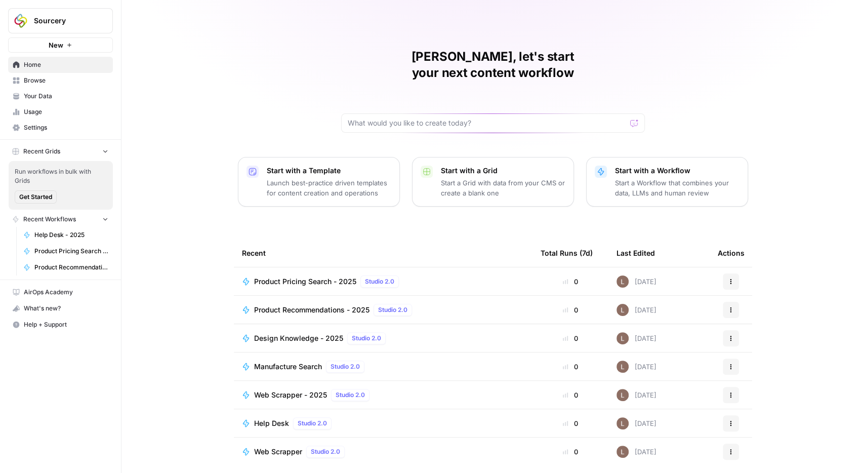
click at [43, 82] on span "Browse" at bounding box center [66, 80] width 85 height 9
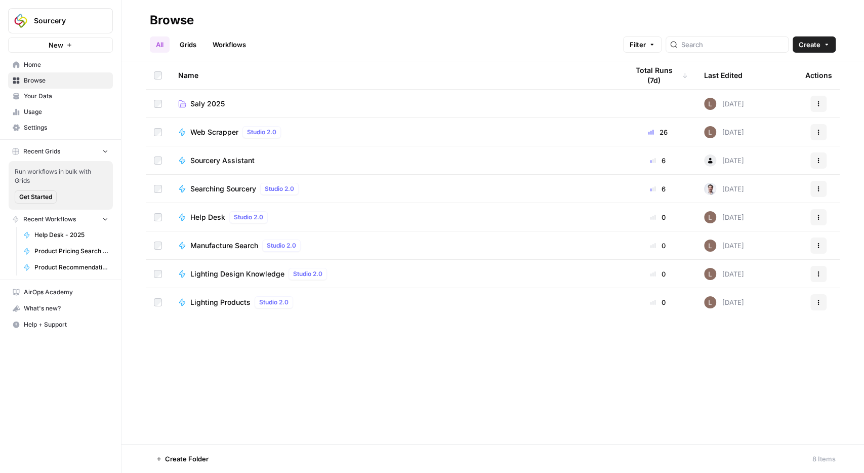
click at [221, 99] on span "Saly 2025" at bounding box center [207, 104] width 34 height 10
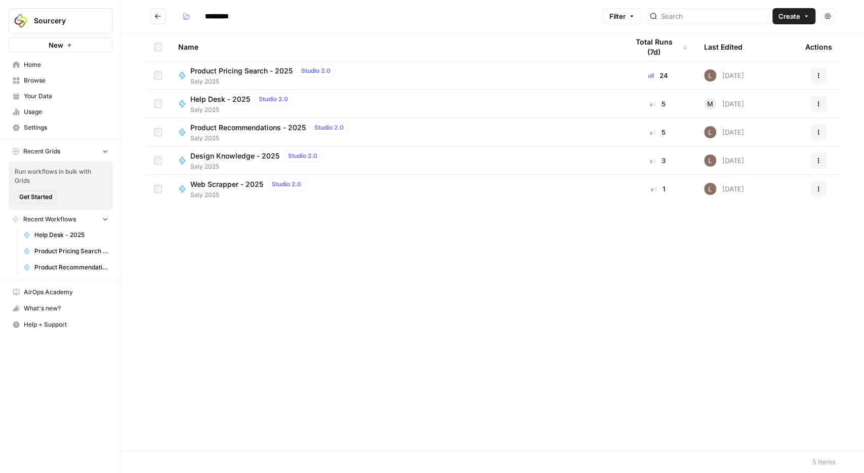
click at [227, 126] on span "Product Recommendations - 2025" at bounding box center [247, 128] width 115 height 10
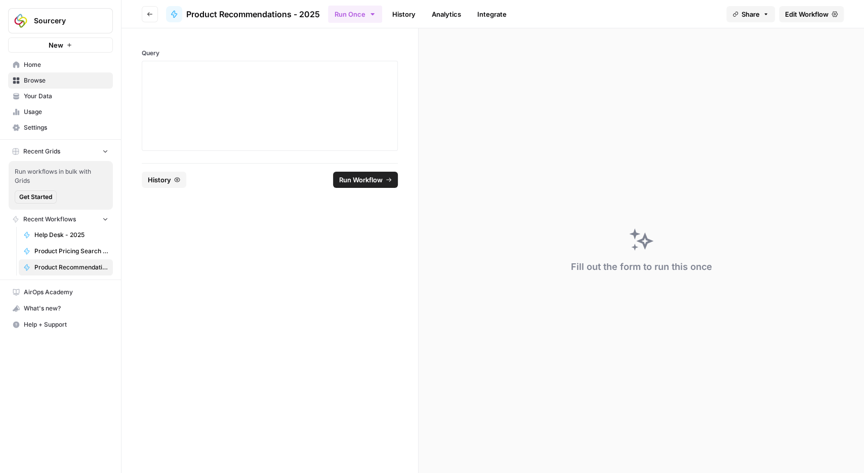
click at [813, 16] on span "Edit Workflow" at bounding box center [807, 14] width 44 height 10
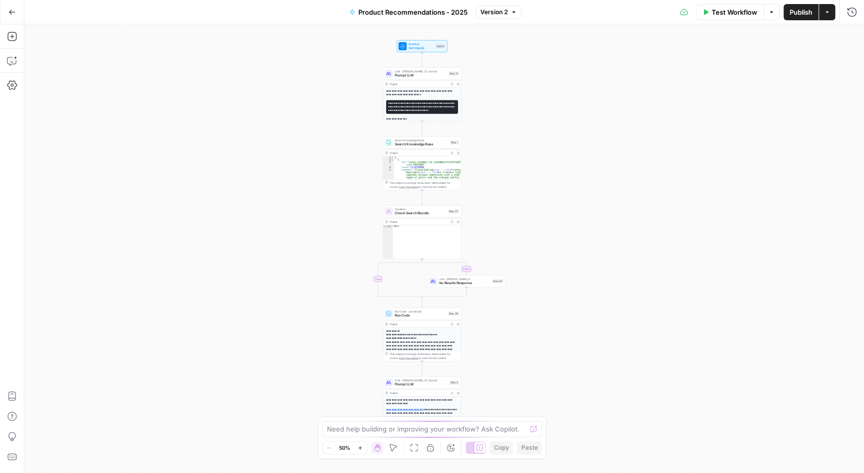
click at [14, 14] on icon "button" at bounding box center [12, 12] width 7 height 7
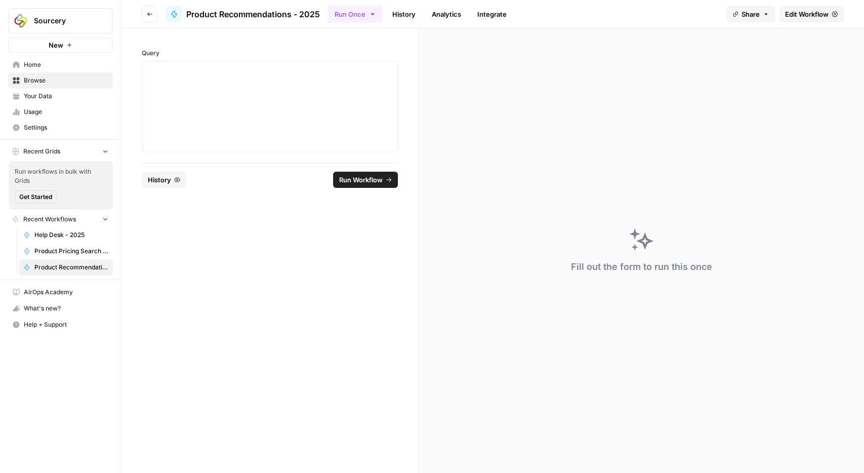
click at [405, 16] on link "History" at bounding box center [403, 14] width 35 height 16
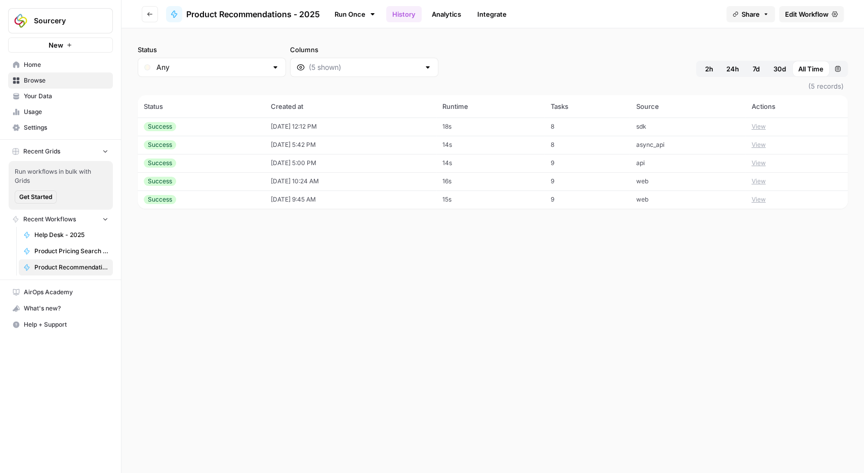
click at [545, 126] on td "18s" at bounding box center [491, 126] width 108 height 18
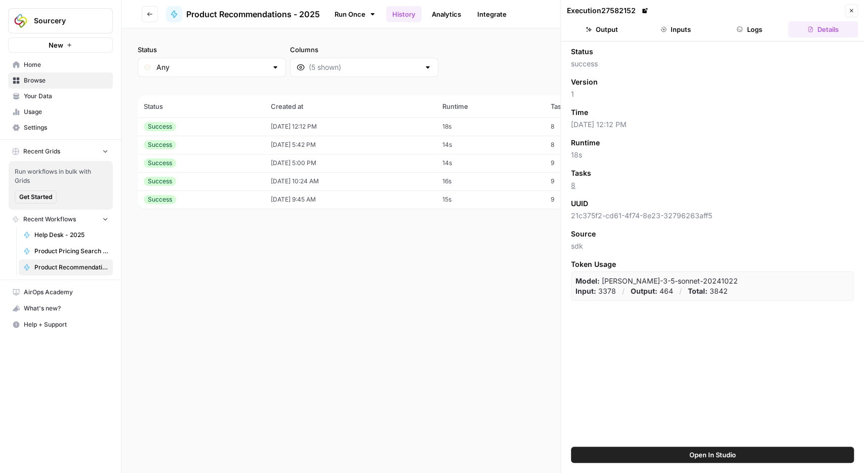
click at [623, 33] on button "Output" at bounding box center [602, 29] width 70 height 16
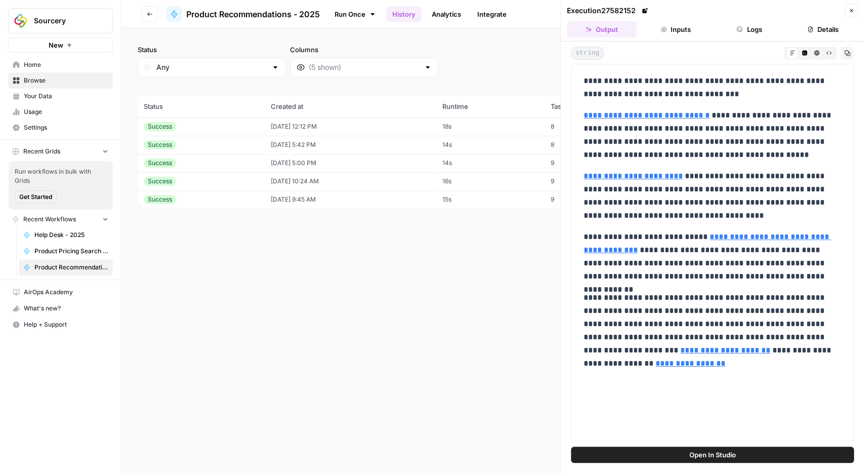
click at [665, 340] on p "**********" at bounding box center [713, 330] width 258 height 79
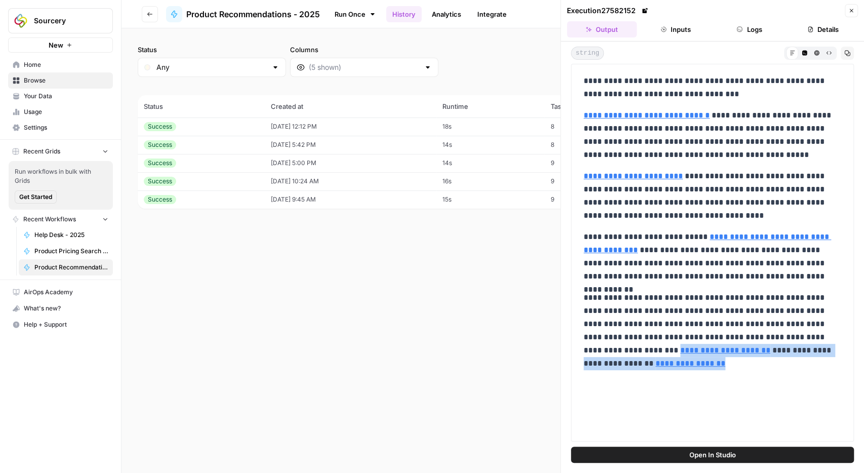
drag, startPoint x: 659, startPoint y: 366, endPoint x: 580, endPoint y: 354, distance: 79.9
click at [580, 354] on div "**********" at bounding box center [713, 222] width 270 height 304
copy p "**********"
click at [731, 345] on p "**********" at bounding box center [713, 330] width 258 height 79
drag, startPoint x: 682, startPoint y: 350, endPoint x: 578, endPoint y: 353, distance: 103.8
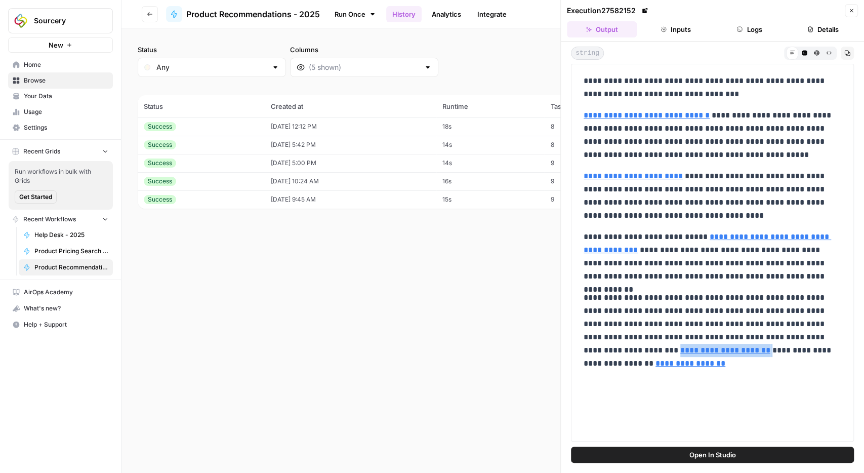
click at [578, 353] on div "**********" at bounding box center [713, 222] width 270 height 304
copy p "**********"
click at [851, 10] on icon "button" at bounding box center [852, 11] width 6 height 6
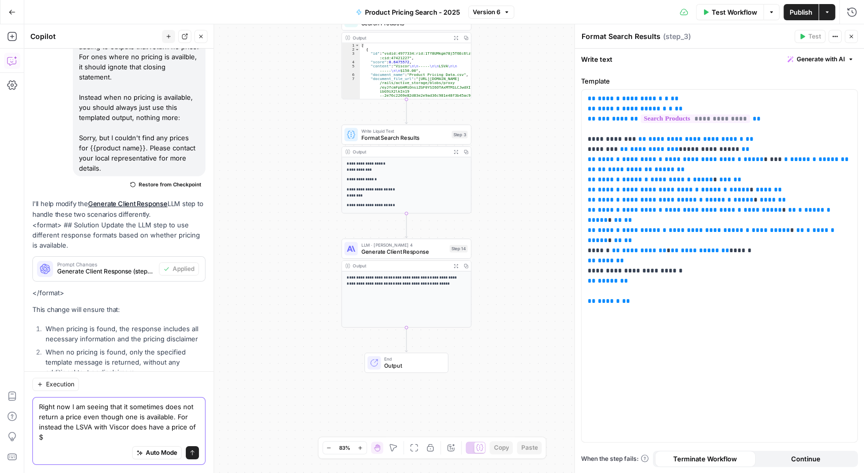
scroll to position [2279, 0]
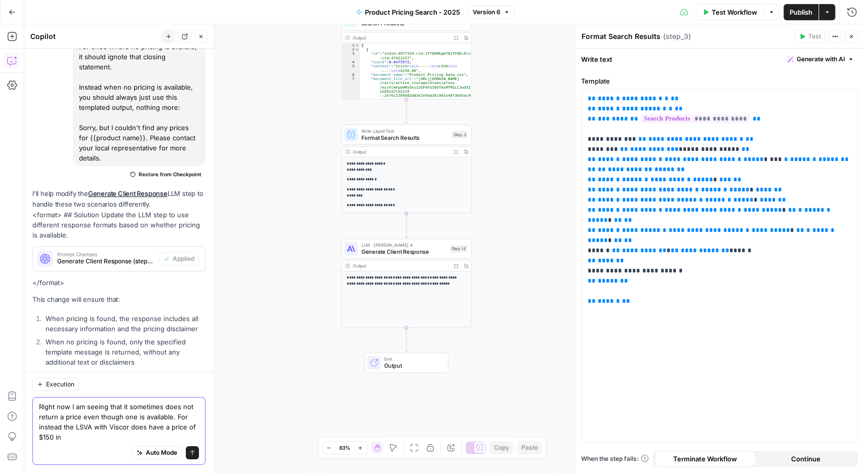
type textarea "Right now I am seeing that it sometimes does not return a price even though one…"
click at [411, 38] on div "Output" at bounding box center [401, 37] width 96 height 7
type textarea "**********"
click at [405, 62] on div "[ { "id" : "vsdid:4977334:rid:1Tf8UMkgm78j5T6Ec6lzR :cid:47421227" , "score" : …" at bounding box center [415, 75] width 111 height 65
click at [859, 34] on header "Format Search Results Format Search Results ( step_3 ) Test Actions Close" at bounding box center [719, 36] width 289 height 24
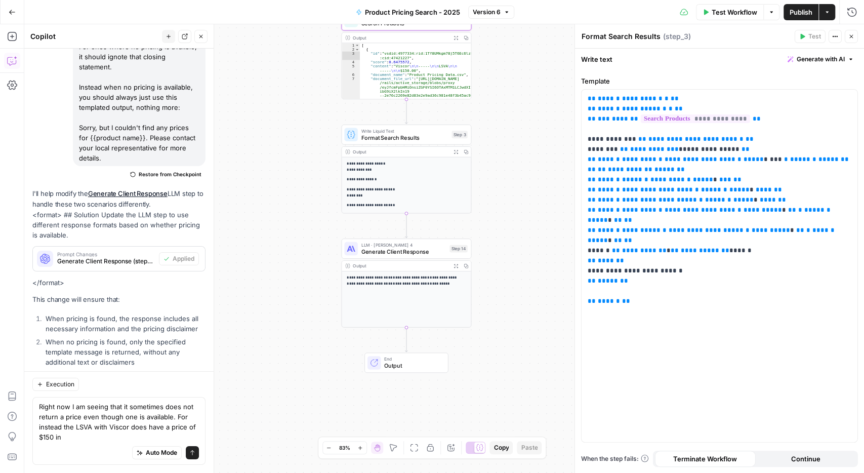
click at [853, 39] on icon "button" at bounding box center [852, 36] width 6 height 6
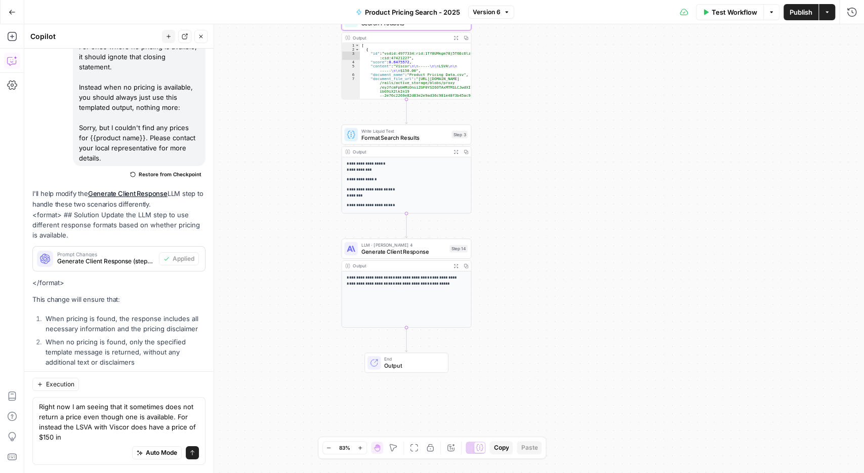
click at [740, 19] on button "Test Workflow" at bounding box center [730, 12] width 68 height 16
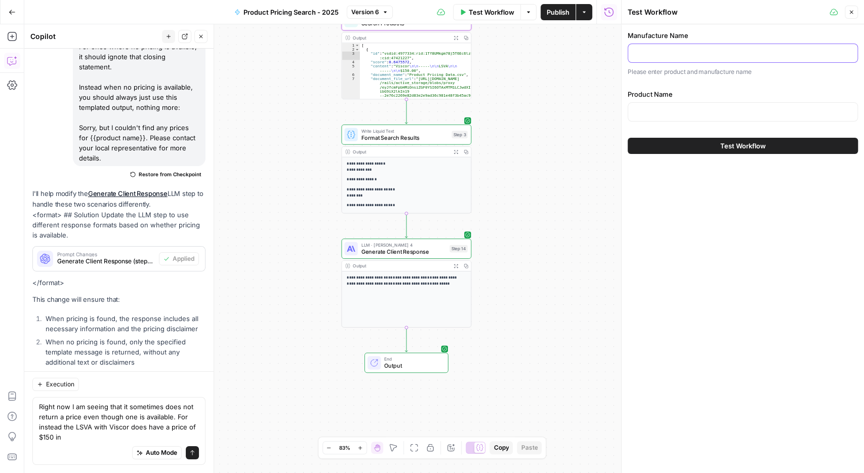
click at [688, 48] on input "Manufacture Name" at bounding box center [743, 53] width 217 height 10
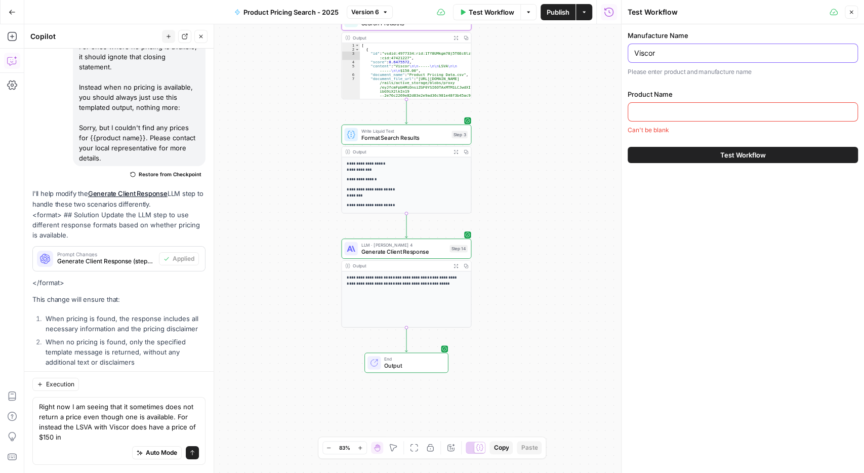
type input "Viscor"
click at [666, 103] on div at bounding box center [743, 111] width 230 height 19
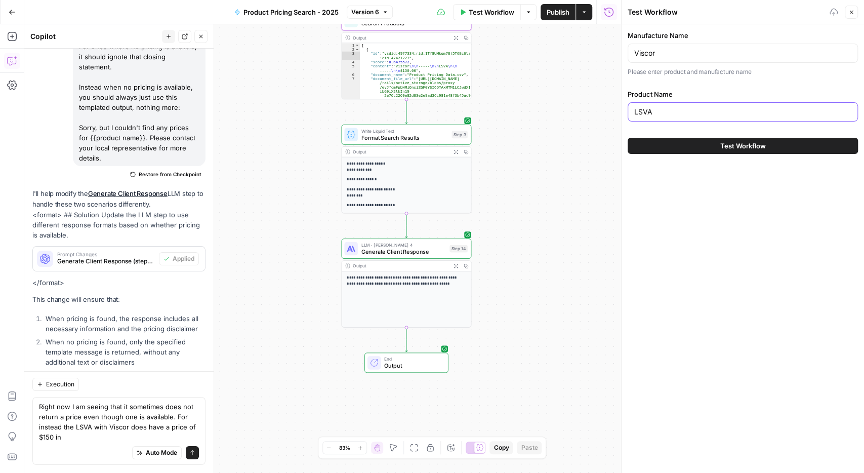
type input "LSVA"
click at [628, 138] on button "Test Workflow" at bounding box center [743, 146] width 230 height 16
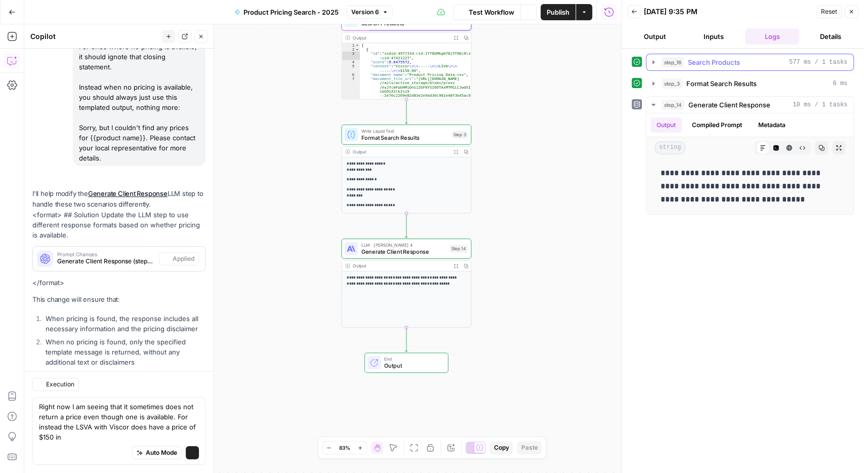
scroll to position [2279, 0]
click at [652, 60] on icon "button" at bounding box center [654, 62] width 8 height 8
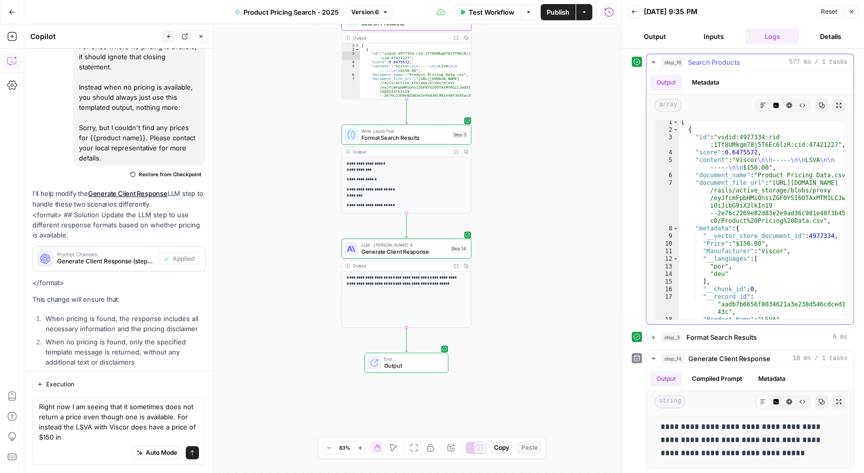
scroll to position [2, 0]
click at [596, 314] on div "**********" at bounding box center [322, 248] width 597 height 449
click at [85, 433] on textarea "Right now I am seeing that it sometimes does not return a price even though one…" at bounding box center [119, 422] width 160 height 41
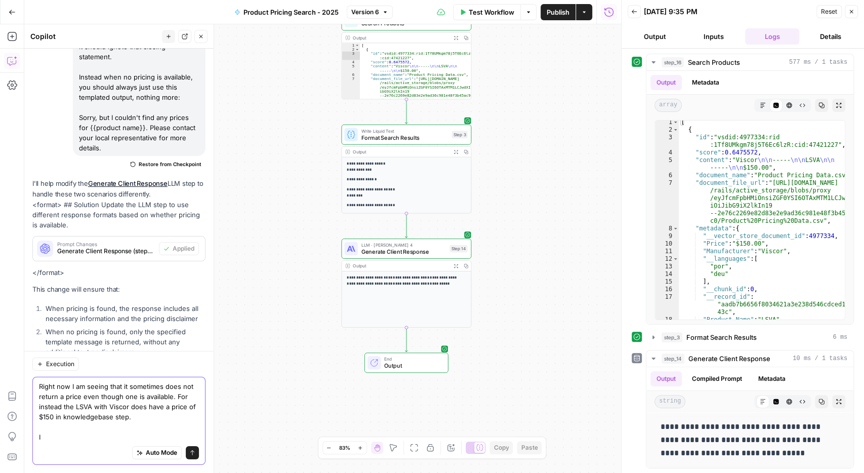
scroll to position [2299, 0]
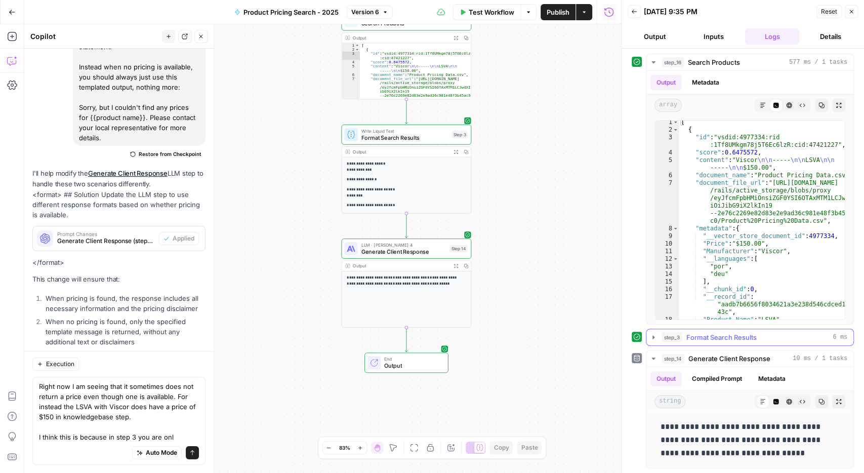
click at [656, 338] on icon "button" at bounding box center [654, 337] width 8 height 8
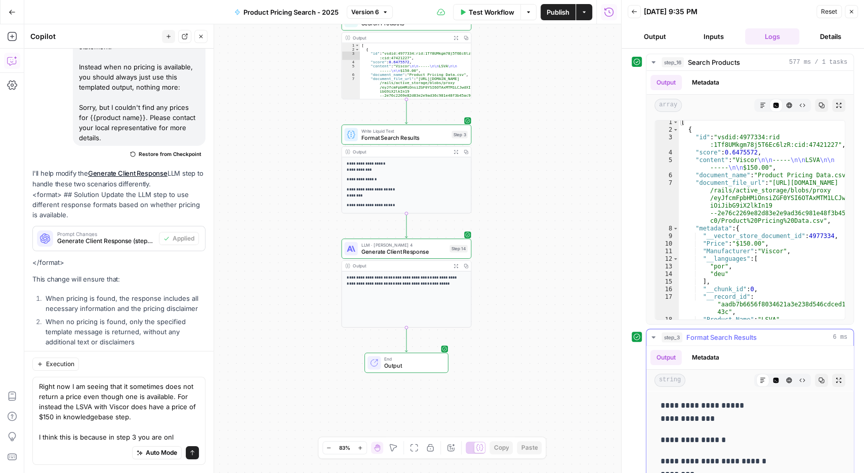
click at [653, 338] on icon "button" at bounding box center [654, 337] width 8 height 8
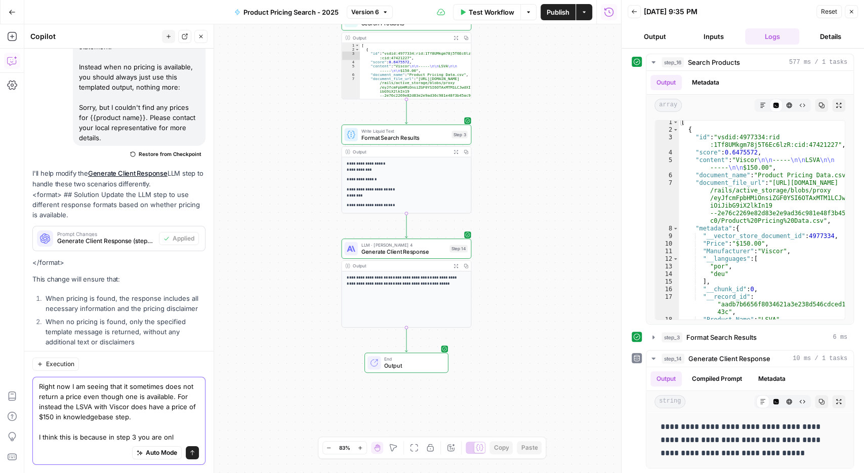
click at [177, 436] on textarea "Right now I am seeing that it sometimes does not return a price even though one…" at bounding box center [119, 411] width 160 height 61
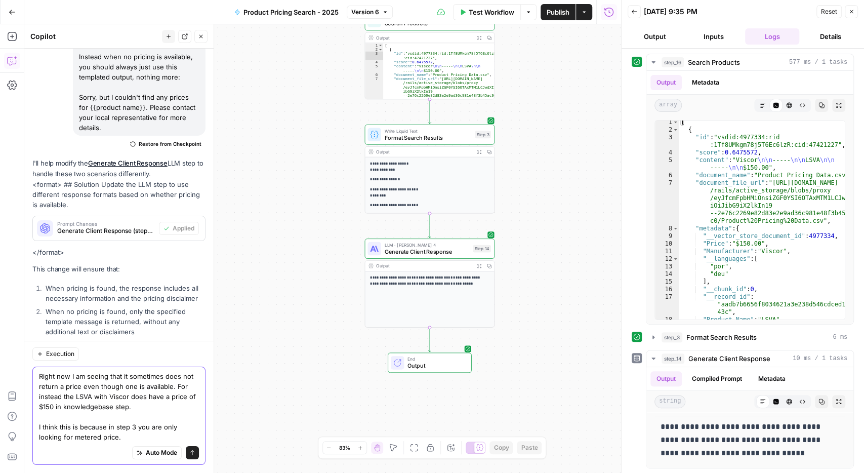
scroll to position [2319, 0]
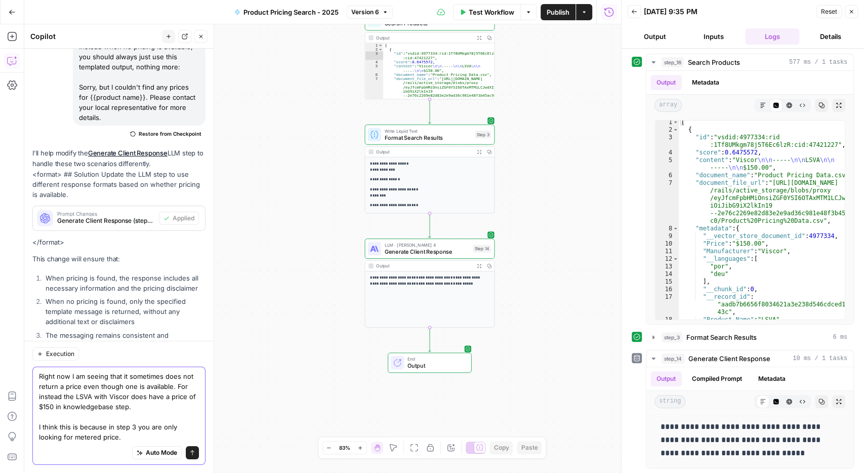
paste textarea "Sources sometimes mix unit bases. The price shown may reflect per foot, per met…"
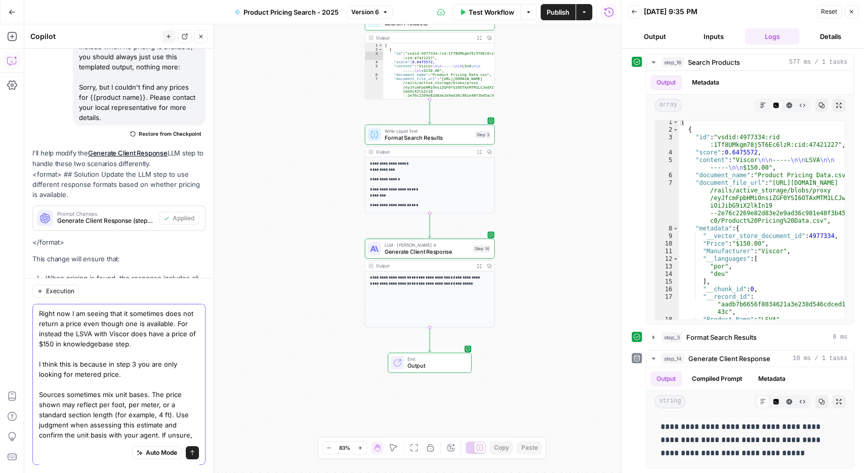
scroll to position [2373, 0]
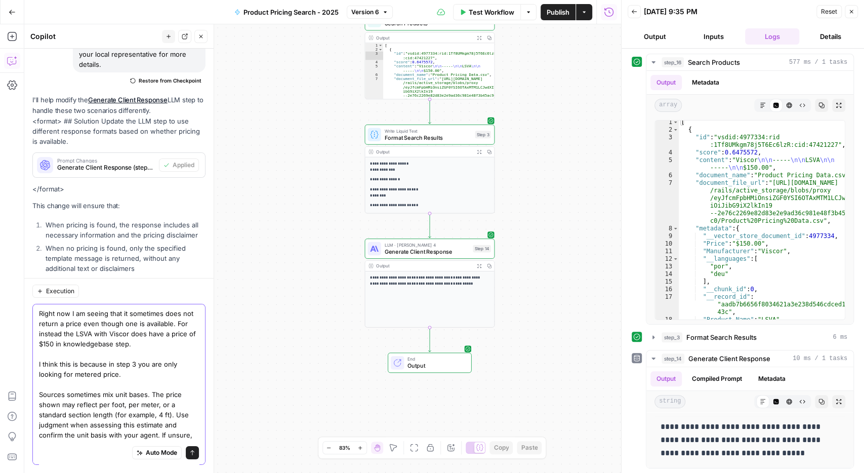
click at [65, 395] on textarea "Right now I am seeing that it sometimes does not return a price even though one…" at bounding box center [119, 384] width 160 height 152
drag, startPoint x: 65, startPoint y: 395, endPoint x: 35, endPoint y: 398, distance: 29.5
click at [39, 398] on textarea "Right now I am seeing that it sometimes does not return a price even though one…" at bounding box center [119, 384] width 160 height 152
click at [129, 404] on textarea "Right now I am seeing that it sometimes does not return a price even though one…" at bounding box center [119, 384] width 160 height 152
click at [198, 406] on textarea "Right now I am seeing that it sometimes does not return a price even though one…" at bounding box center [119, 384] width 160 height 152
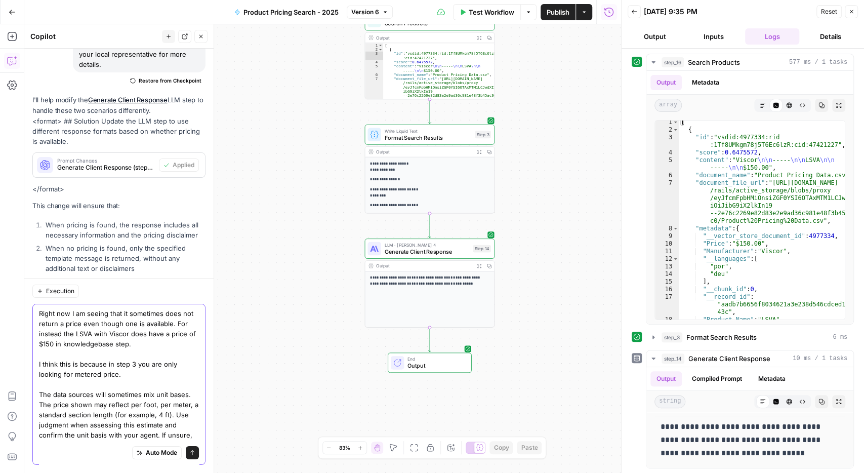
click at [168, 414] on textarea "Right now I am seeing that it sometimes does not return a price even though one…" at bounding box center [119, 384] width 160 height 152
drag, startPoint x: 119, startPoint y: 425, endPoint x: 109, endPoint y: 425, distance: 10.1
click at [109, 425] on textarea "Right now I am seeing that it sometimes does not return a price even though one…" at bounding box center [119, 384] width 160 height 152
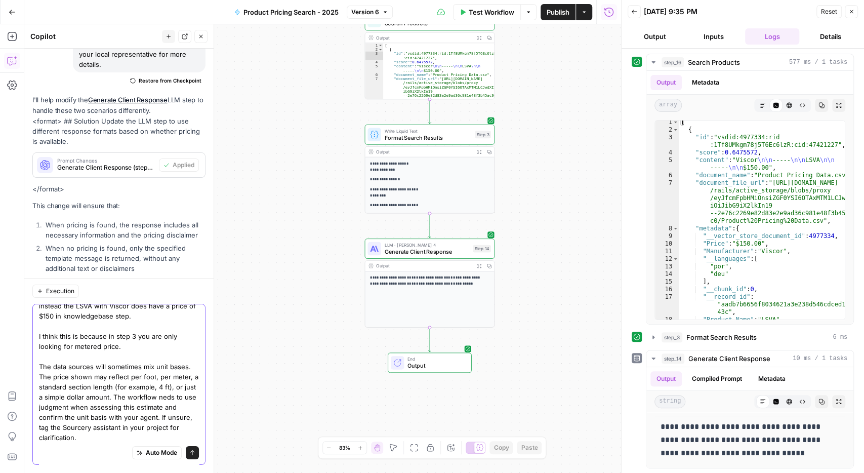
click at [157, 397] on textarea "Right now I am seeing that it sometimes does not return a price even though one…" at bounding box center [119, 362] width 160 height 162
drag, startPoint x: 124, startPoint y: 432, endPoint x: 31, endPoint y: 422, distance: 93.8
click at [39, 422] on textarea "Right now I am seeing that it sometimes does not return a price even though one…" at bounding box center [119, 362] width 160 height 162
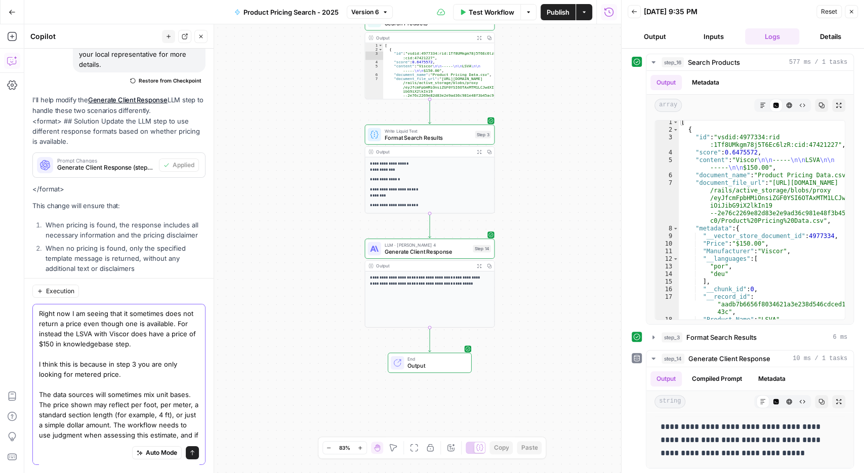
scroll to position [8, 0]
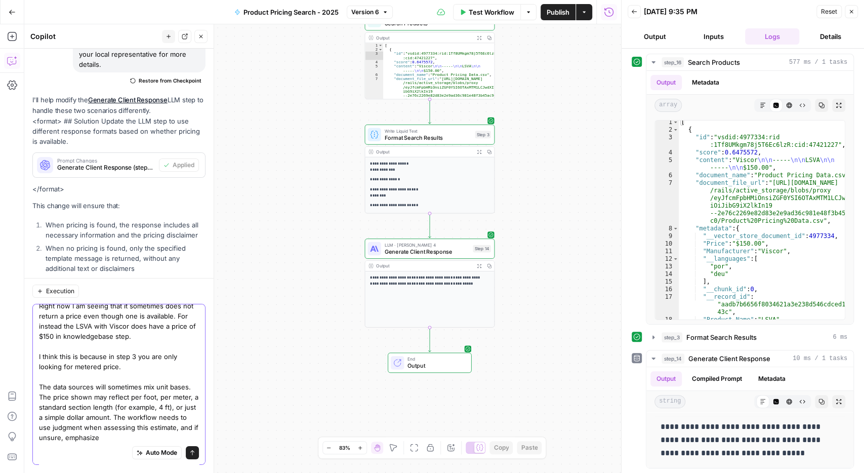
drag, startPoint x: 109, startPoint y: 439, endPoint x: 161, endPoint y: 425, distance: 53.4
click at [161, 425] on textarea "Right now I am seeing that it sometimes does not return a price even though one…" at bounding box center [119, 372] width 160 height 142
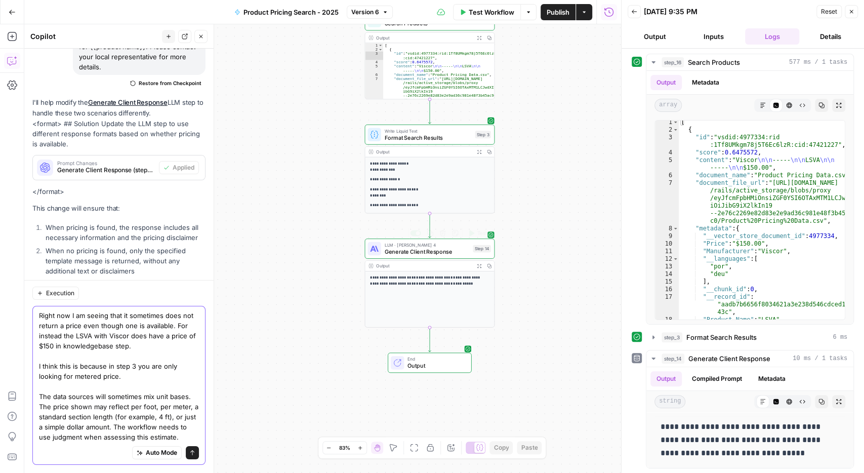
type textarea "Right now I am seeing that it sometimes does not return a price even though one…"
click at [452, 256] on div "LLM · Claude Sonnet 4 Generate Client Response Step 14 Copy step Delete step Ad…" at bounding box center [430, 249] width 130 height 20
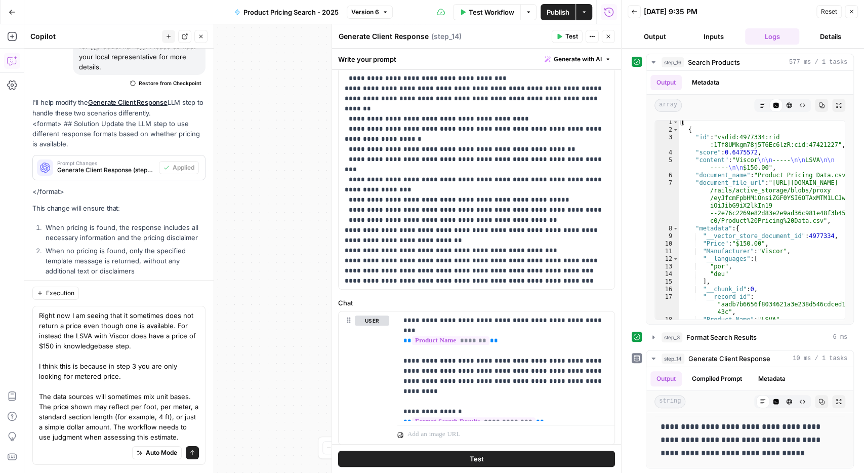
scroll to position [191, 0]
drag, startPoint x: 522, startPoint y: 205, endPoint x: 333, endPoint y: 203, distance: 188.4
click at [339, 203] on div "**********" at bounding box center [477, 82] width 277 height 413
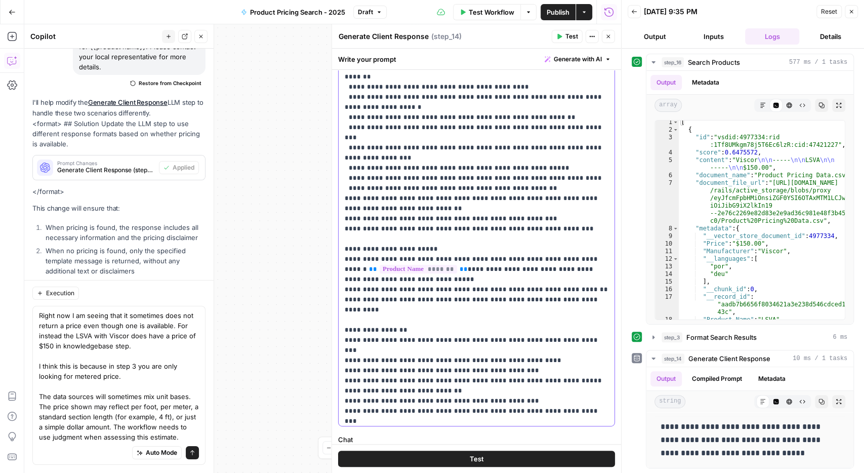
scroll to position [360, 0]
drag, startPoint x: 398, startPoint y: 389, endPoint x: 326, endPoint y: 358, distance: 78.9
click at [339, 358] on div "**********" at bounding box center [477, 219] width 277 height 413
copy p "**********"
drag, startPoint x: 566, startPoint y: 171, endPoint x: 340, endPoint y: 169, distance: 225.9
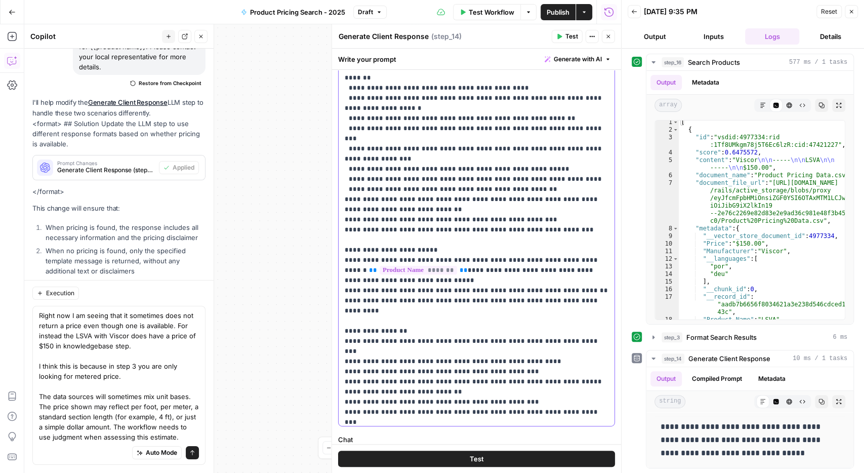
click at [340, 169] on div "**********" at bounding box center [477, 219] width 277 height 413
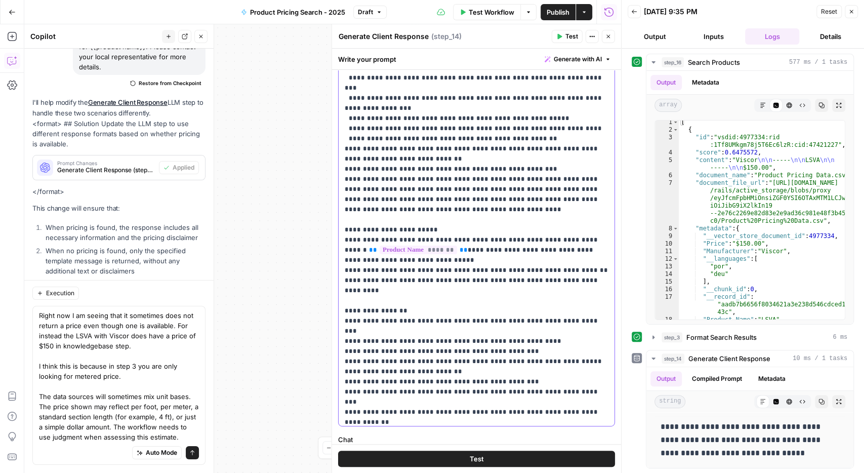
scroll to position [410, 0]
drag, startPoint x: 409, startPoint y: 376, endPoint x: 322, endPoint y: 341, distance: 94.0
click at [339, 341] on div "**********" at bounding box center [477, 219] width 277 height 413
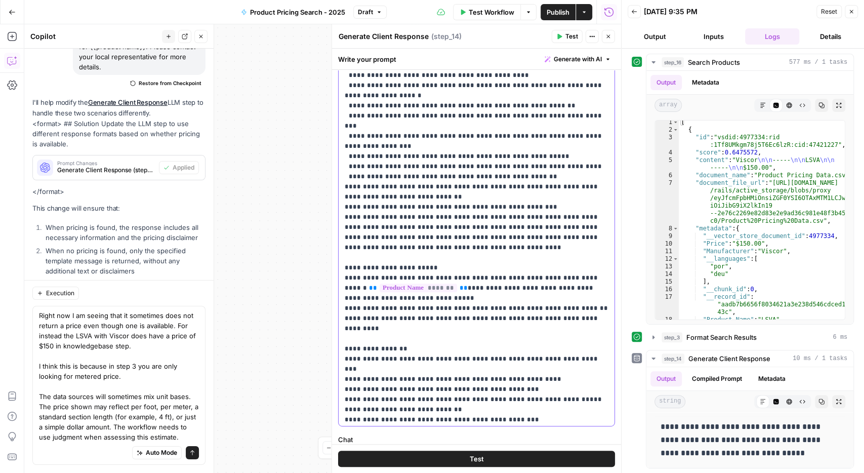
scroll to position [370, 0]
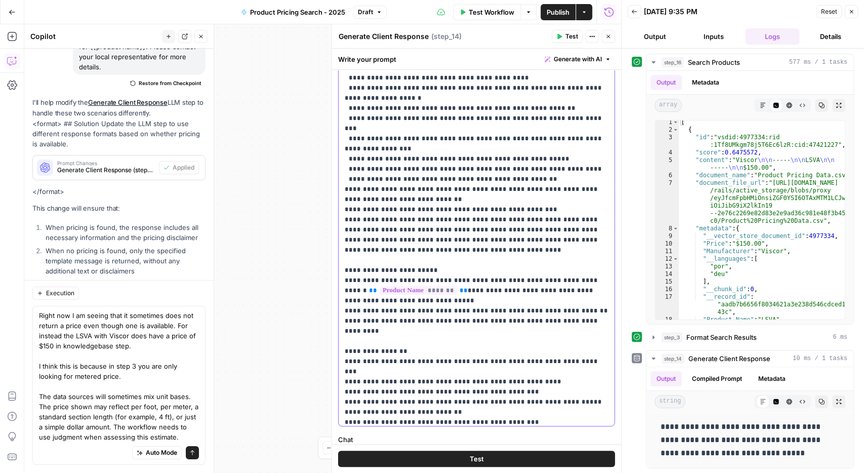
click at [559, 180] on p "**********" at bounding box center [477, 83] width 264 height 871
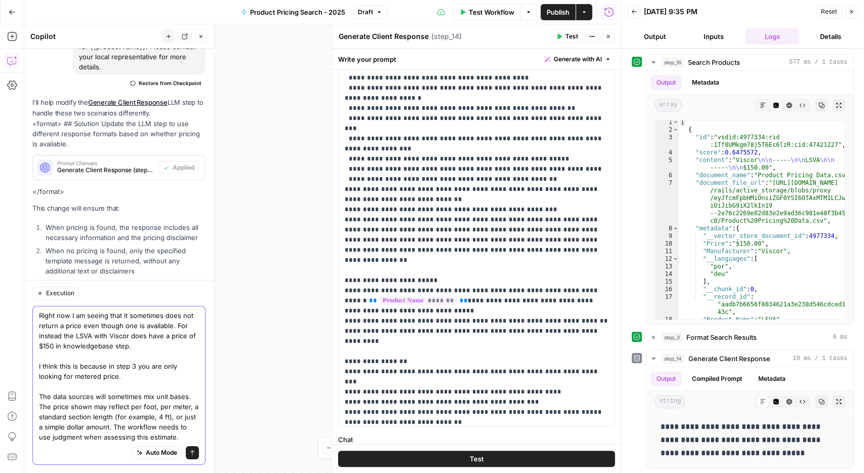
click at [168, 437] on textarea "Right now I am seeing that it sometimes does not return a price even though one…" at bounding box center [119, 376] width 160 height 132
click at [606, 176] on p "**********" at bounding box center [477, 83] width 264 height 871
drag, startPoint x: 166, startPoint y: 438, endPoint x: 110, endPoint y: 429, distance: 55.9
click at [110, 429] on textarea "Right now I am seeing that it sometimes does not return a price even though one…" at bounding box center [119, 376] width 160 height 132
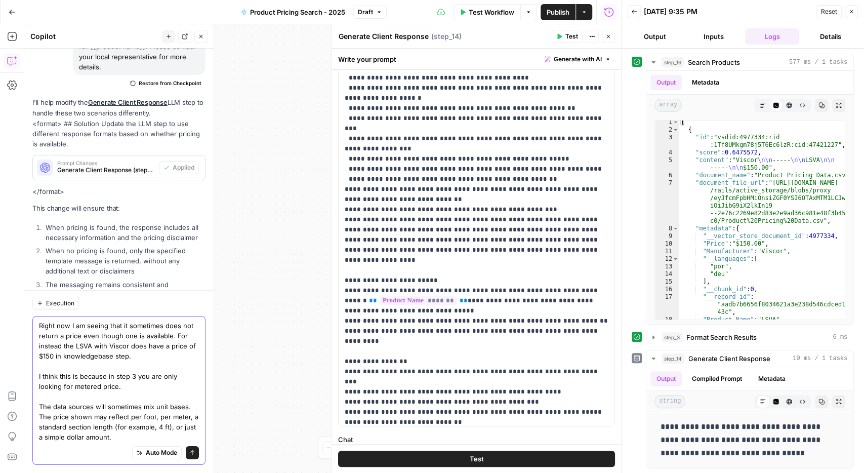
scroll to position [2360, 0]
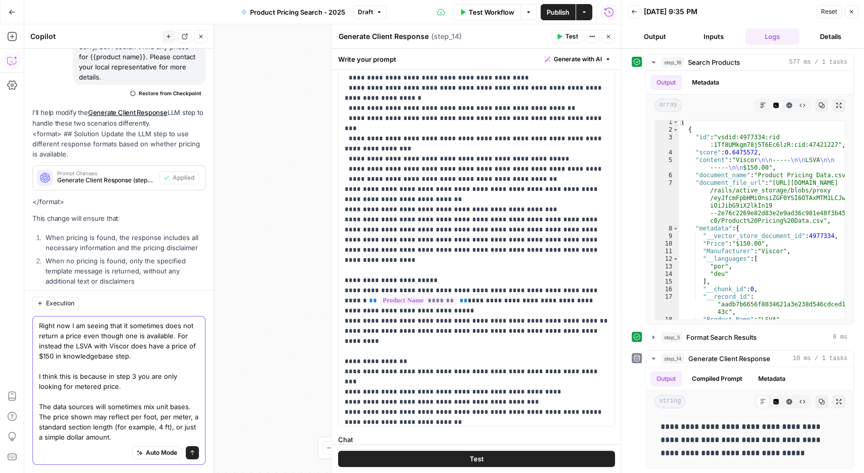
type textarea "Right now I am seeing that it sometimes does not return a price even though one…"
click at [853, 12] on icon "button" at bounding box center [852, 12] width 4 height 4
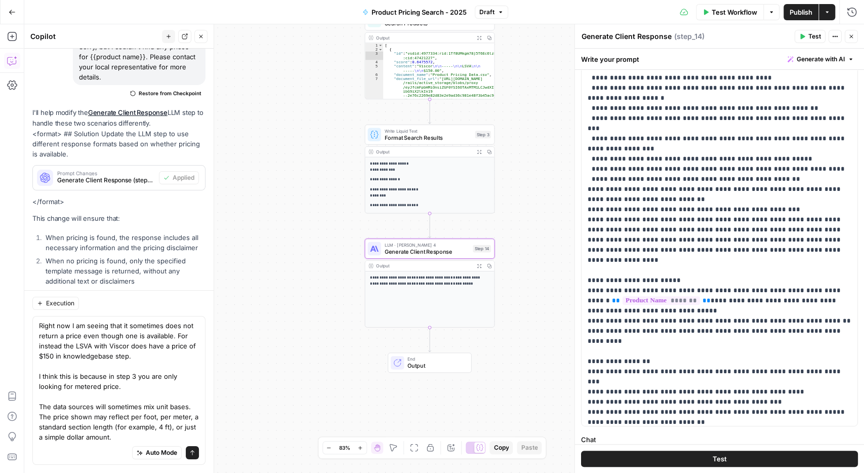
click at [798, 12] on span "Publish" at bounding box center [801, 12] width 23 height 10
click at [194, 455] on icon "submit" at bounding box center [192, 453] width 6 height 6
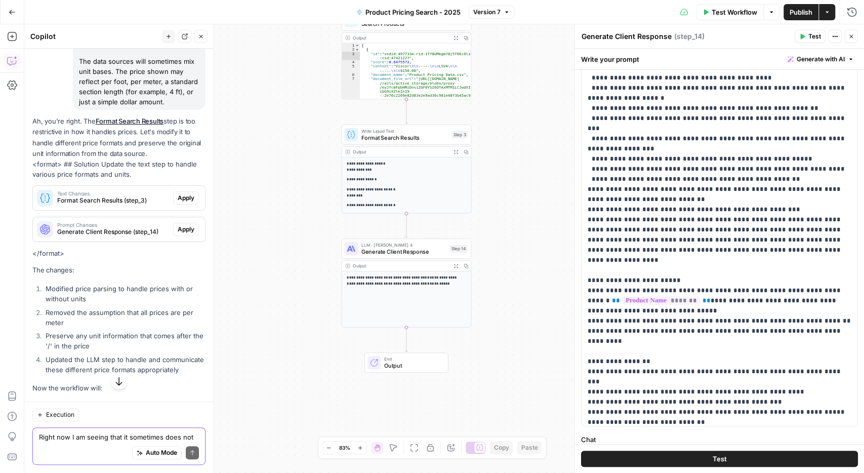
scroll to position [2729, 0]
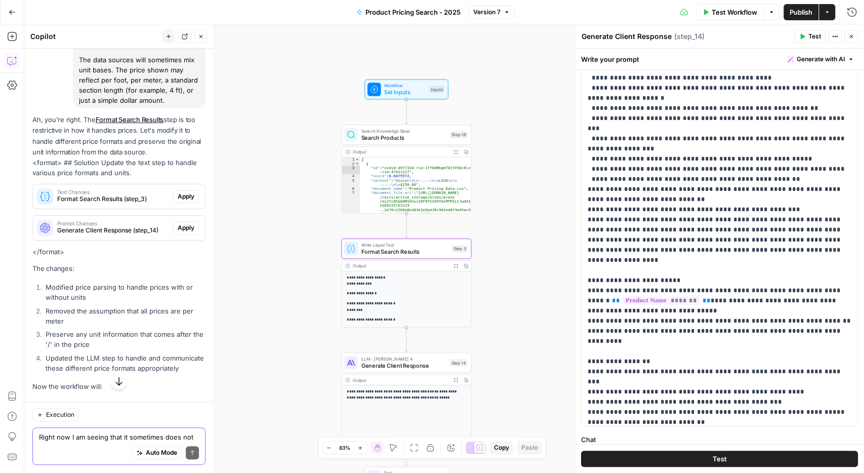
click at [183, 192] on span "Apply" at bounding box center [186, 196] width 17 height 9
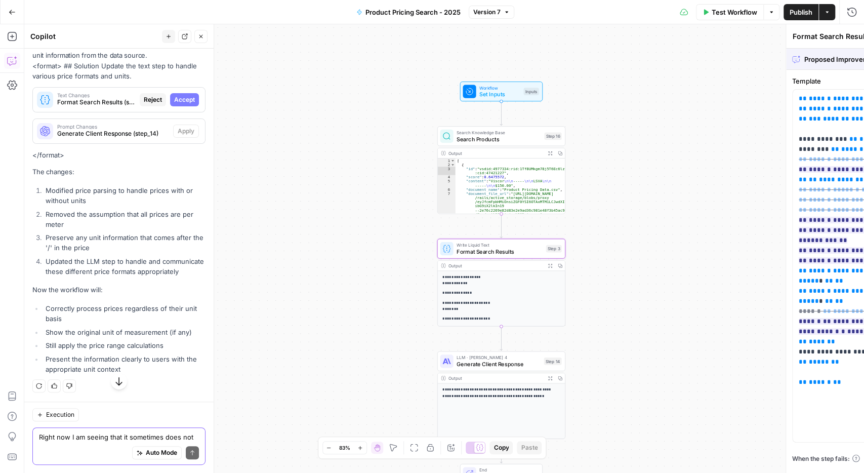
scroll to position [2615, 0]
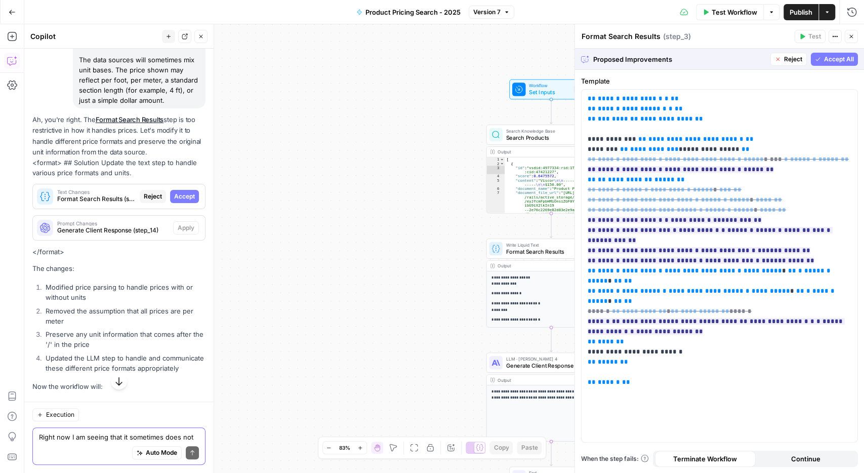
click at [832, 62] on span "Accept All" at bounding box center [839, 59] width 30 height 9
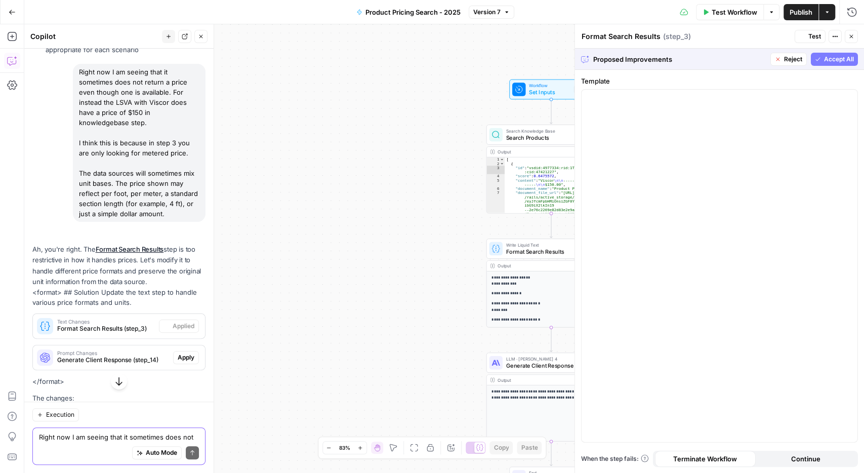
scroll to position [2729, 0]
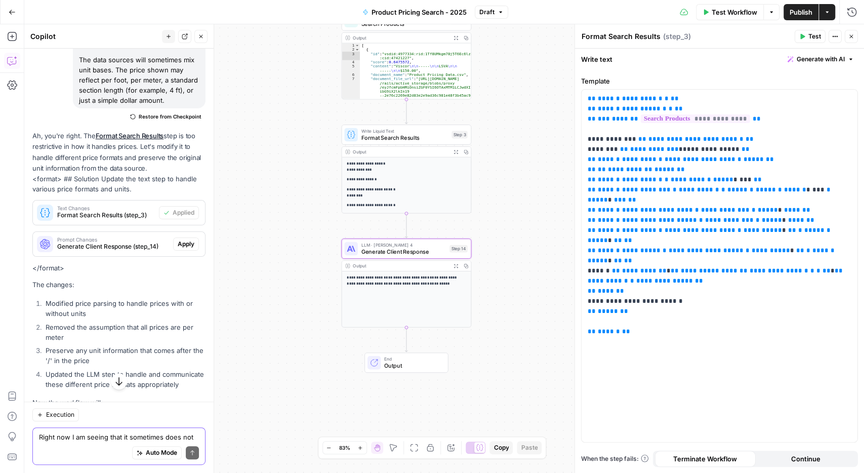
click at [182, 240] on span "Apply" at bounding box center [186, 244] width 17 height 9
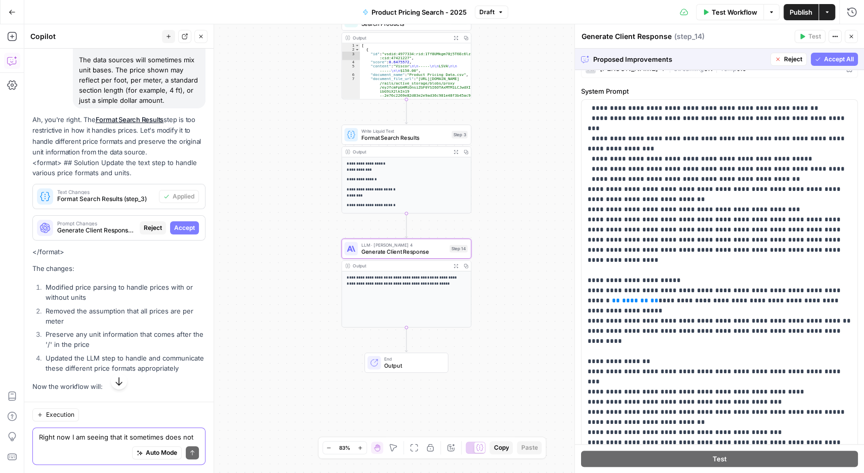
scroll to position [0, 0]
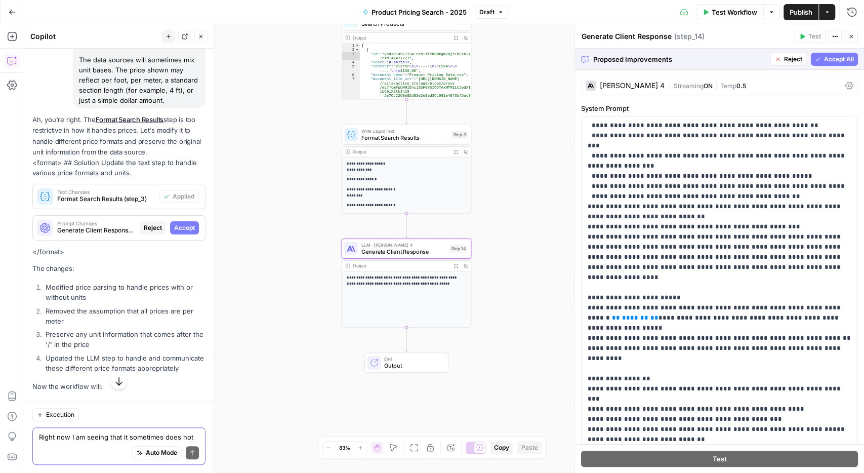
click at [835, 58] on span "Accept All" at bounding box center [839, 59] width 30 height 9
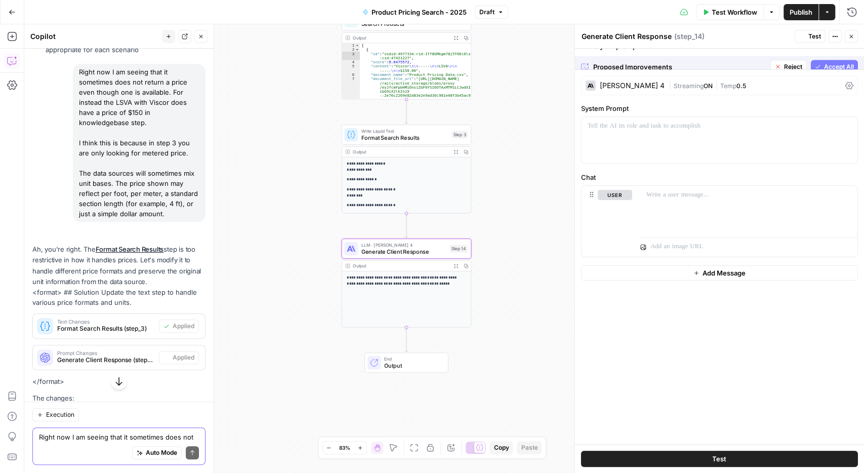
scroll to position [2729, 0]
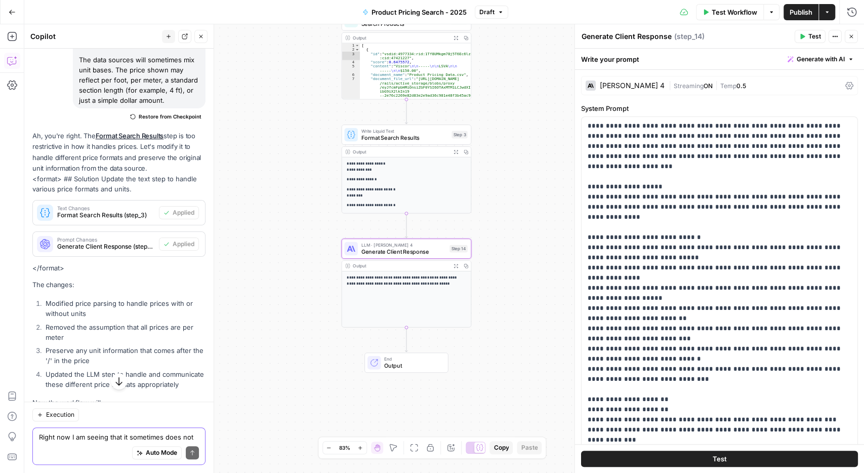
click at [851, 40] on icon "button" at bounding box center [852, 36] width 6 height 6
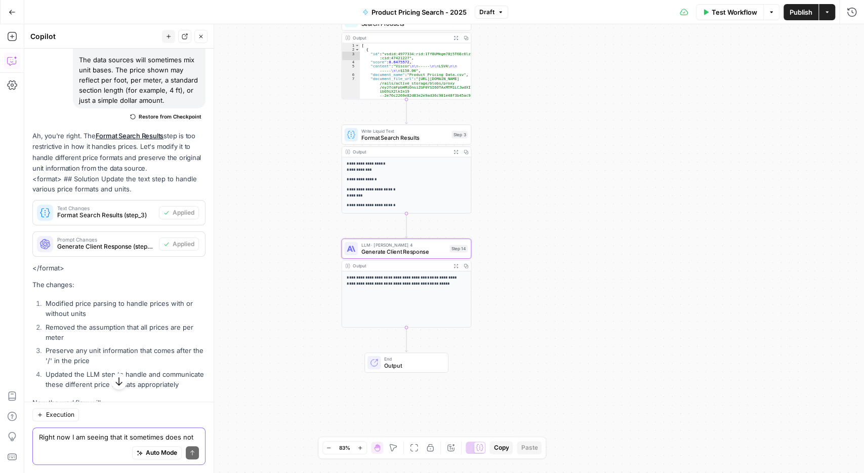
click at [723, 9] on span "Test Workflow" at bounding box center [735, 12] width 46 height 10
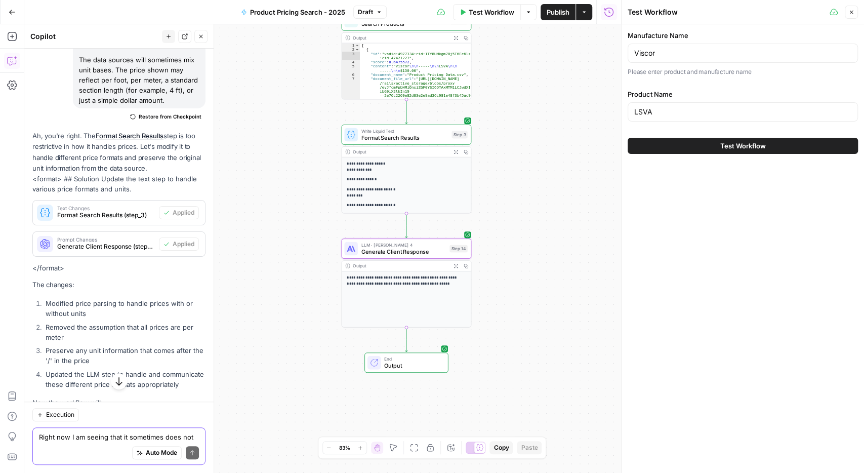
click at [695, 141] on button "Test Workflow" at bounding box center [743, 146] width 230 height 16
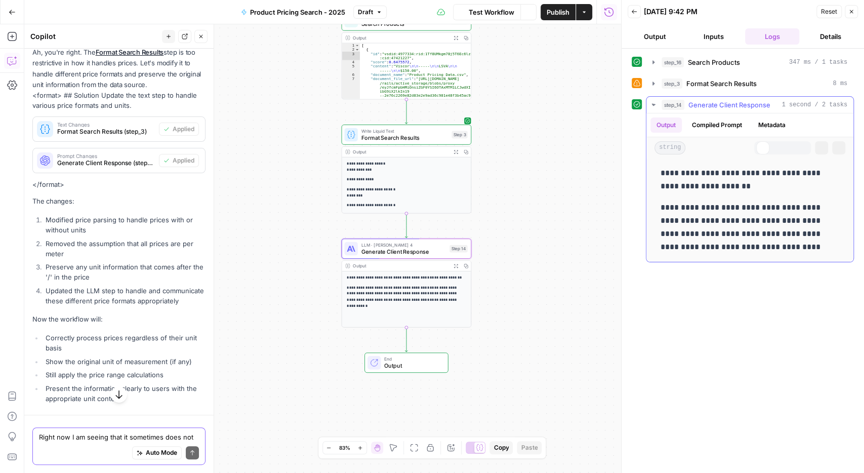
scroll to position [2729, 0]
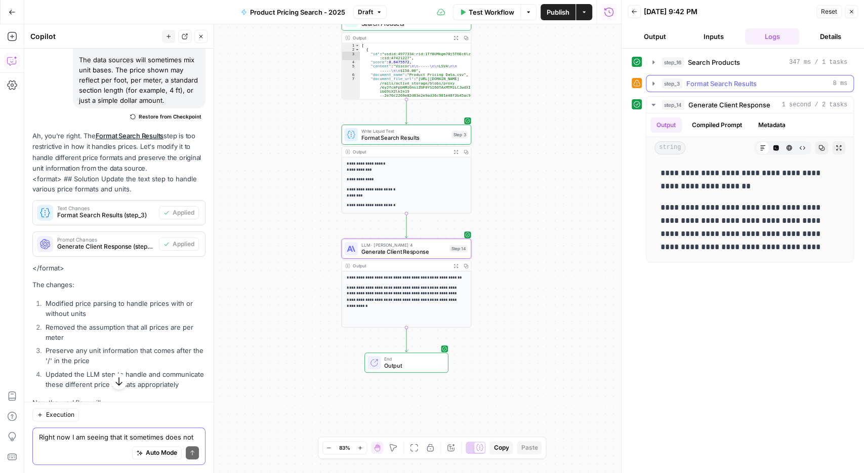
click at [650, 85] on icon "button" at bounding box center [654, 84] width 8 height 8
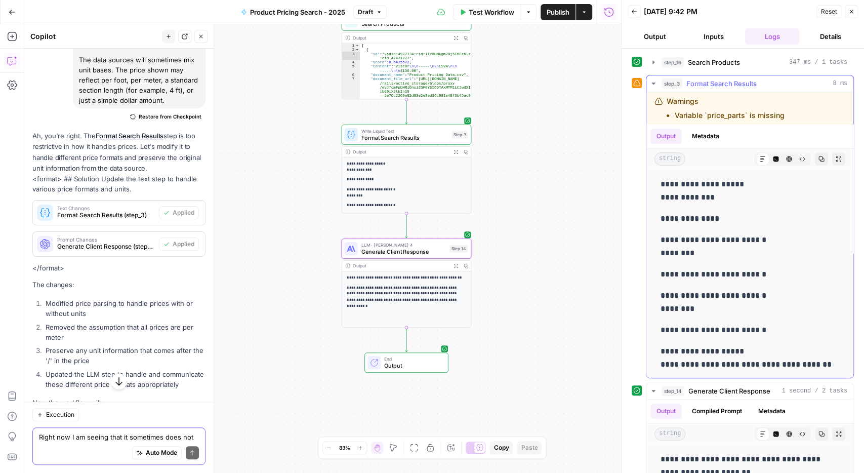
scroll to position [78, 0]
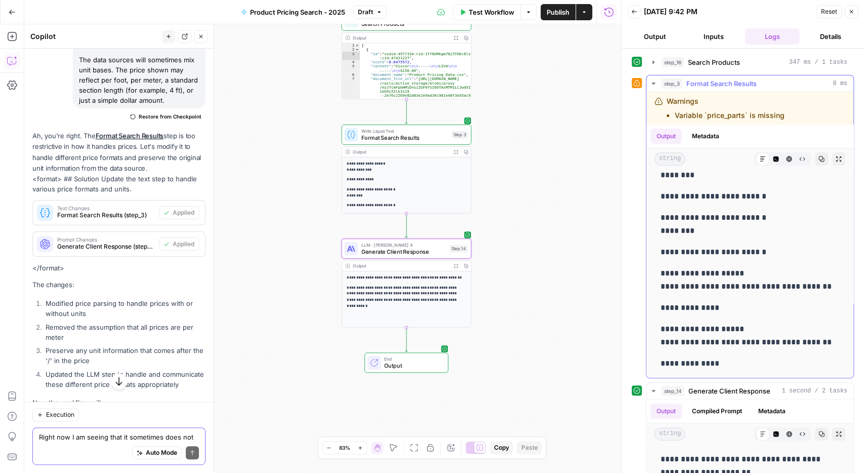
click at [752, 111] on li "Variable `price_parts` is missing" at bounding box center [730, 115] width 110 height 10
click at [788, 116] on div "Warnings Variable `price_parts` is missing" at bounding box center [735, 108] width 161 height 24
drag, startPoint x: 788, startPoint y: 116, endPoint x: 675, endPoint y: 102, distance: 113.8
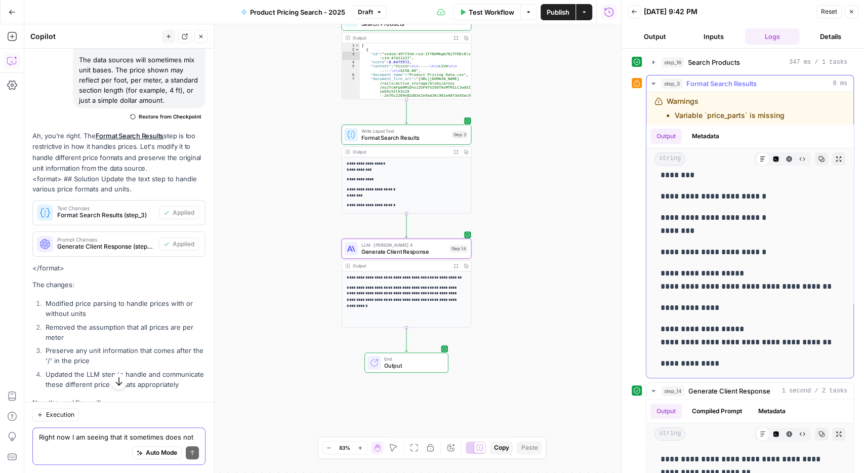
click at [675, 102] on div "Warnings Variable `price_parts` is missing" at bounding box center [735, 108] width 161 height 24
copy div "Warnings Variable `price_parts` is missing"
click at [93, 441] on textarea "Right now I am seeing that it sometimes does not return a price even though one…" at bounding box center [119, 437] width 160 height 10
paste textarea "Warnings Variable `price_parts` is missing"
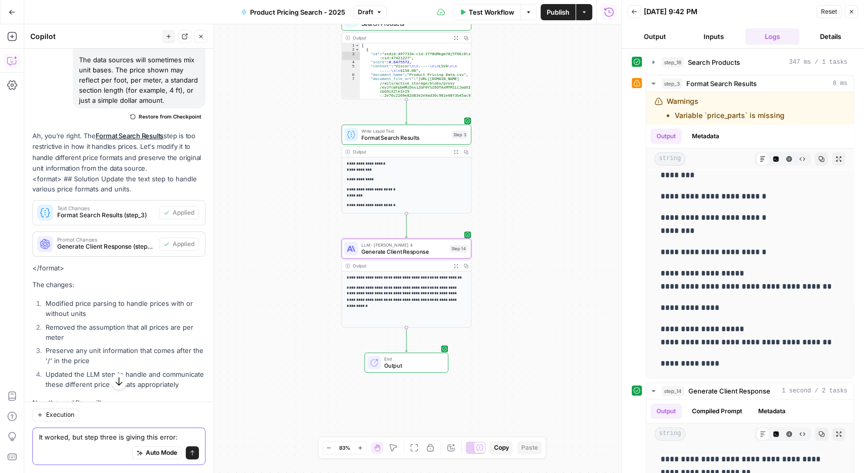
type textarea "It worked, but step three is giving this error: Warnings Variable `price_parts`…"
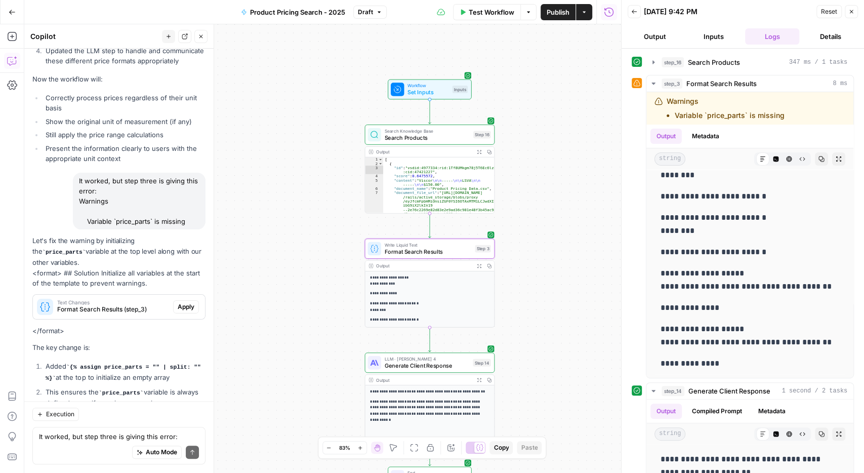
click at [192, 302] on span "Apply" at bounding box center [186, 306] width 17 height 9
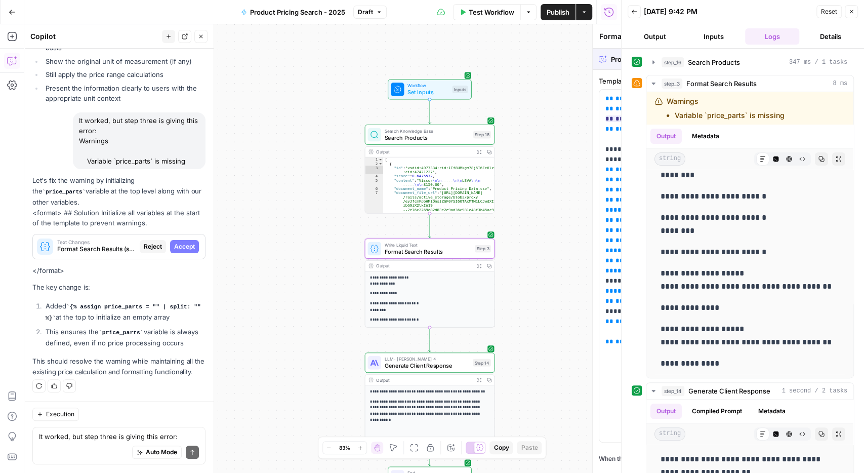
scroll to position [2923, 0]
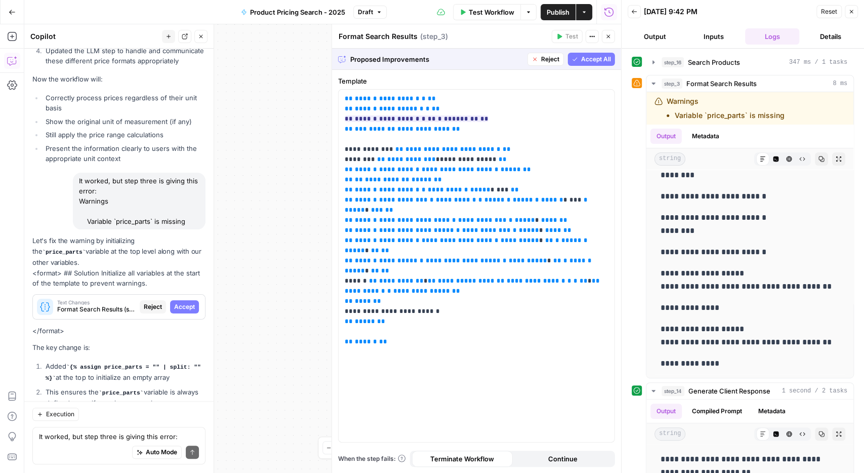
click at [591, 57] on span "Accept All" at bounding box center [596, 59] width 30 height 9
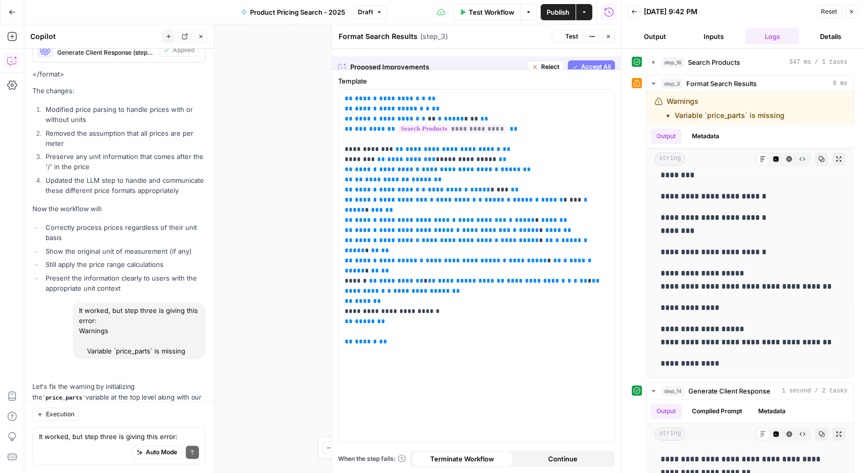
scroll to position [0, 0]
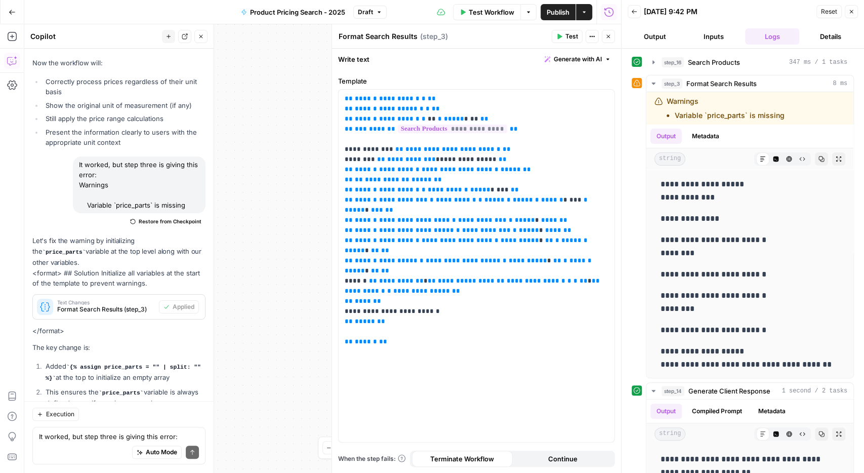
click at [847, 8] on button "Close" at bounding box center [851, 11] width 13 height 13
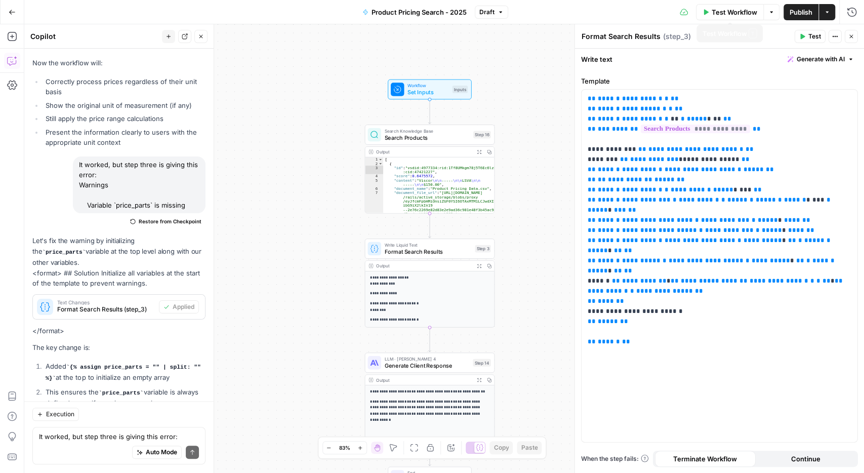
click at [726, 12] on span "Test Workflow" at bounding box center [735, 12] width 46 height 10
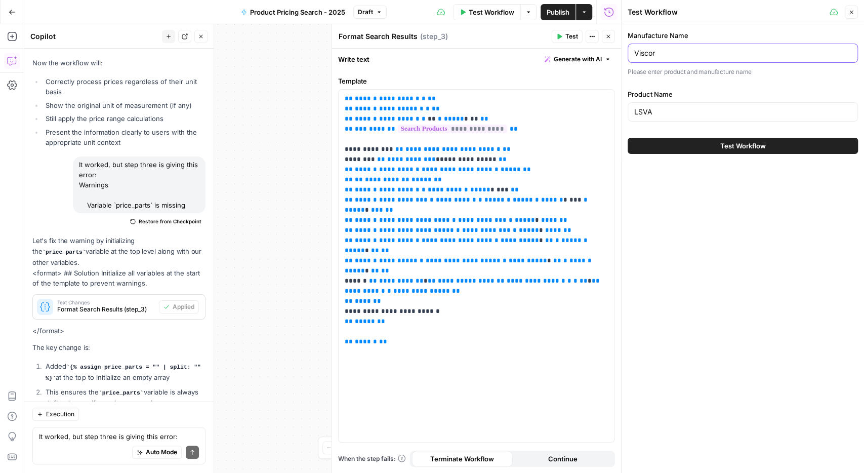
click at [673, 51] on input "Viscor" at bounding box center [743, 53] width 217 height 10
type input "Axis"
click at [651, 110] on input "LSVA" at bounding box center [743, 112] width 217 height 10
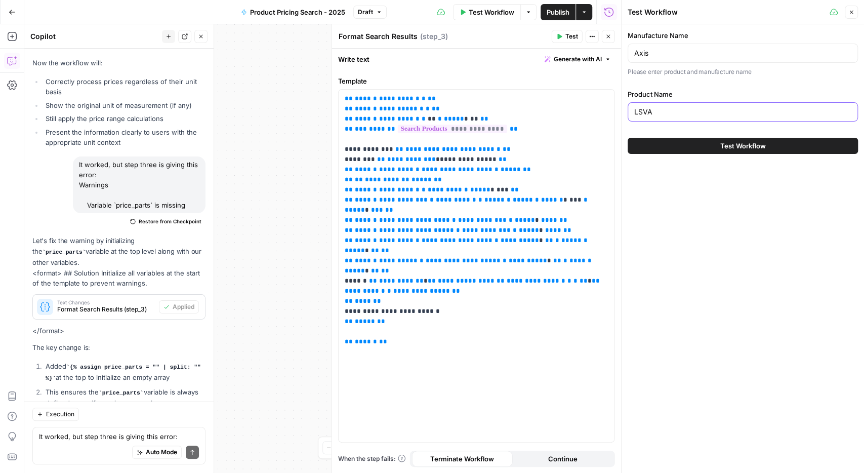
click at [651, 110] on input "LSVA" at bounding box center [743, 112] width 217 height 10
type input "Beam 3"
click at [628, 138] on button "Test Workflow" at bounding box center [743, 146] width 230 height 16
click at [789, 138] on button "Test Workflow" at bounding box center [743, 146] width 230 height 16
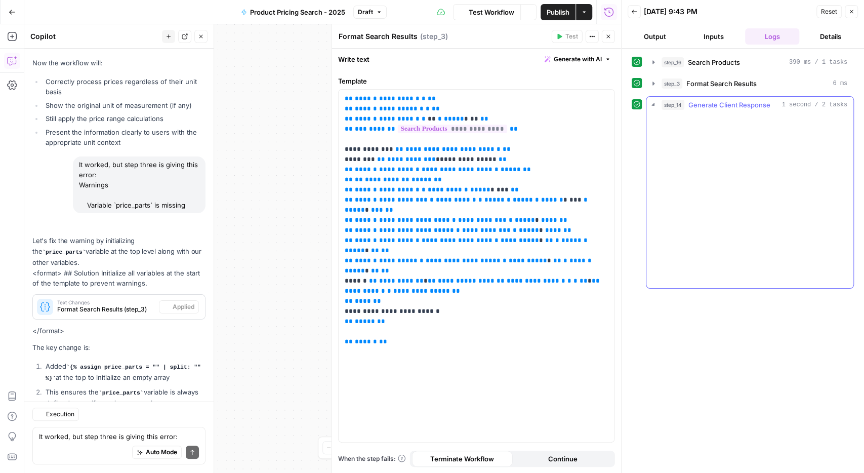
scroll to position [3068, 0]
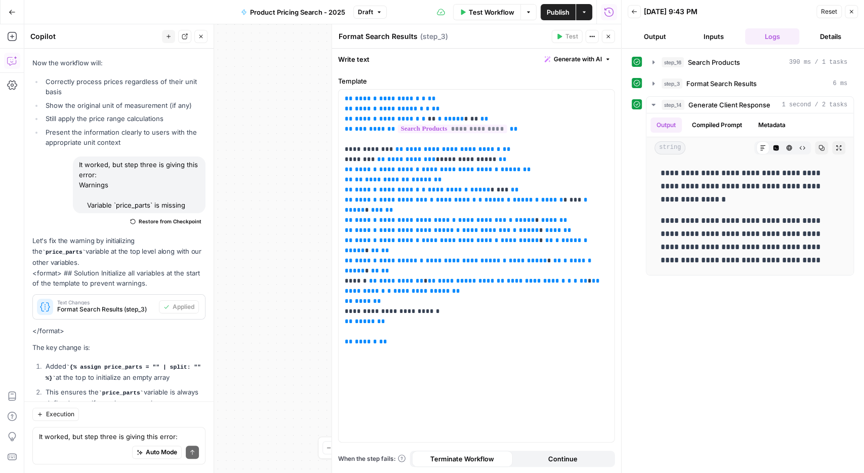
click at [560, 15] on span "Publish" at bounding box center [558, 12] width 23 height 10
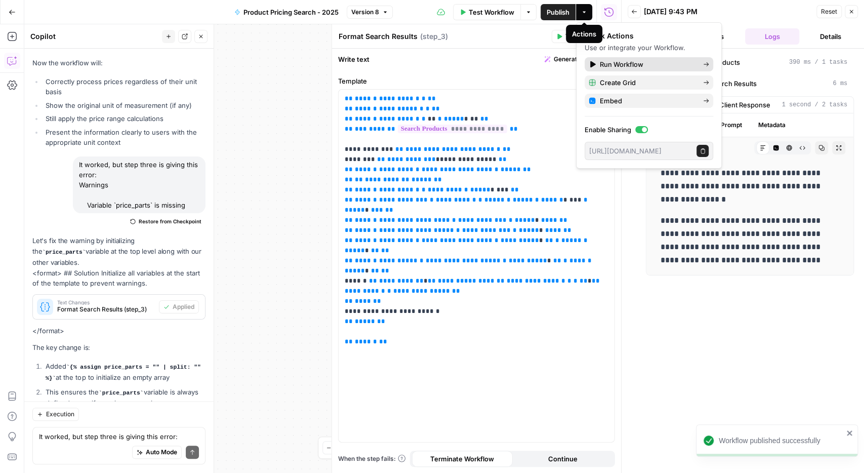
click at [611, 63] on span "Run Workflow" at bounding box center [647, 64] width 95 height 10
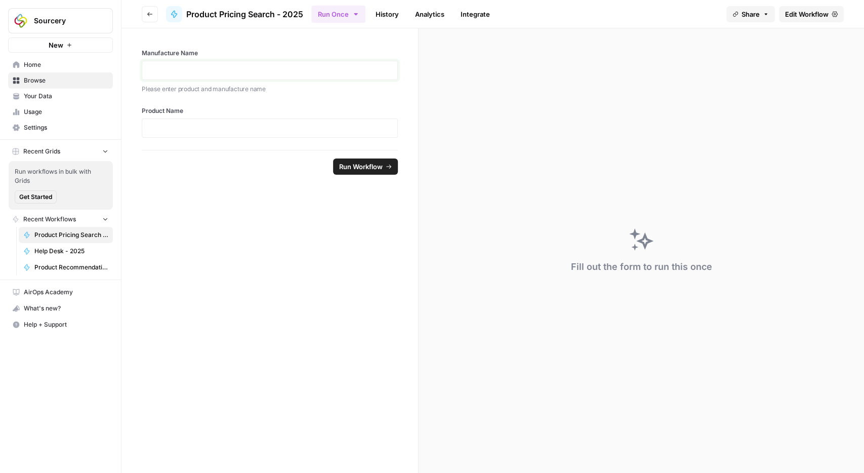
click at [331, 69] on p at bounding box center [269, 70] width 243 height 10
click at [305, 133] on div at bounding box center [270, 128] width 256 height 19
click at [300, 122] on div at bounding box center [270, 128] width 256 height 19
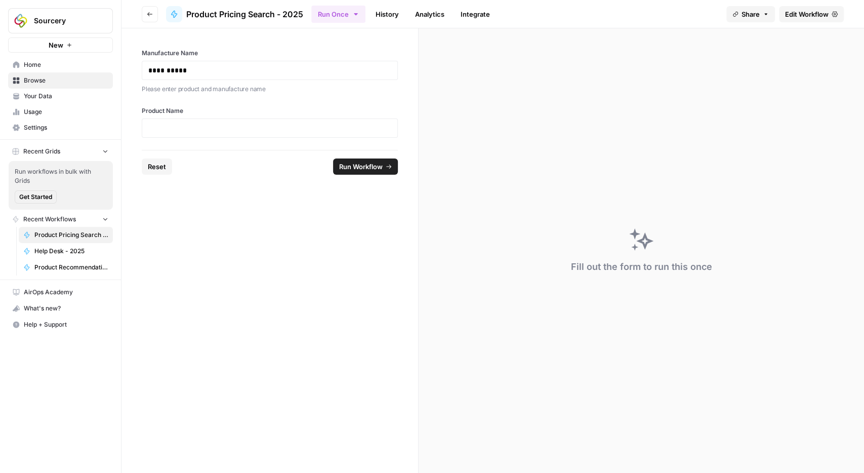
click at [265, 122] on div at bounding box center [270, 128] width 256 height 19
click at [183, 128] on p at bounding box center [269, 128] width 243 height 10
click at [362, 167] on span "Run Workflow" at bounding box center [361, 167] width 44 height 10
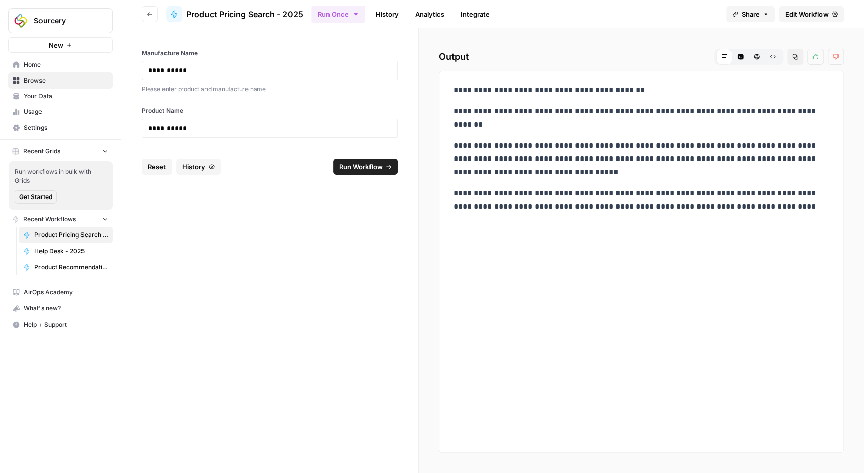
click at [792, 13] on span "Edit Workflow" at bounding box center [807, 14] width 44 height 10
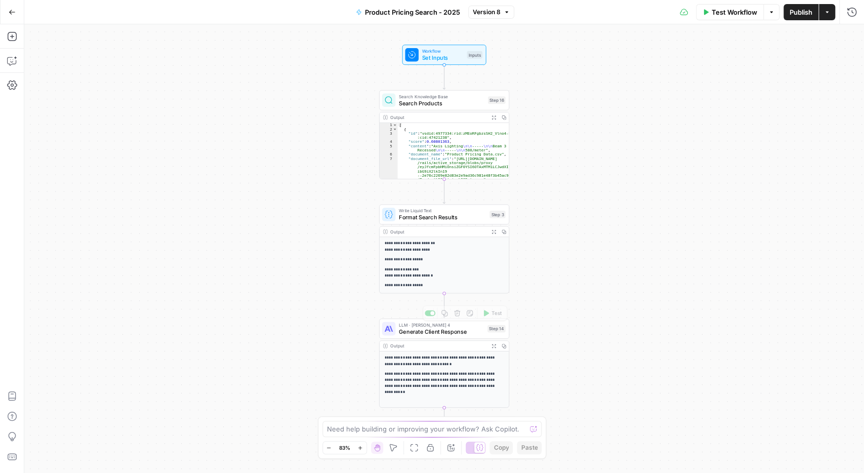
click at [459, 338] on div "LLM · Claude Sonnet 4 Generate Client Response Step 14 Copy step Delete step Ad…" at bounding box center [444, 329] width 130 height 20
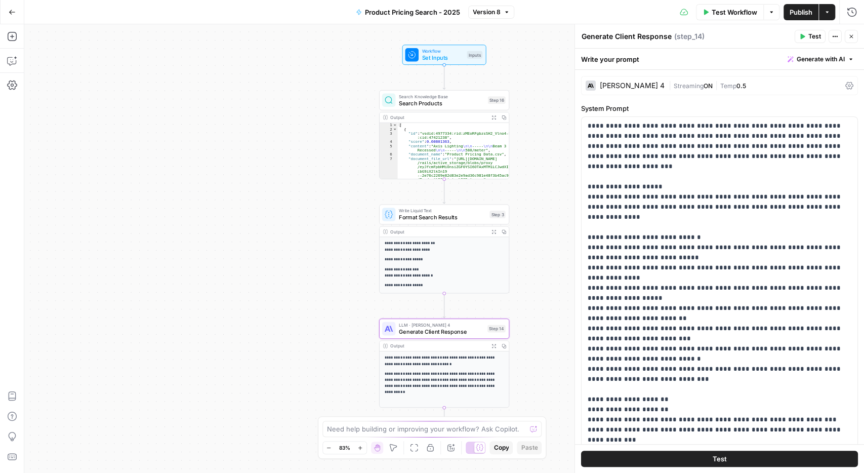
click at [682, 85] on span "Streaming" at bounding box center [689, 86] width 30 height 8
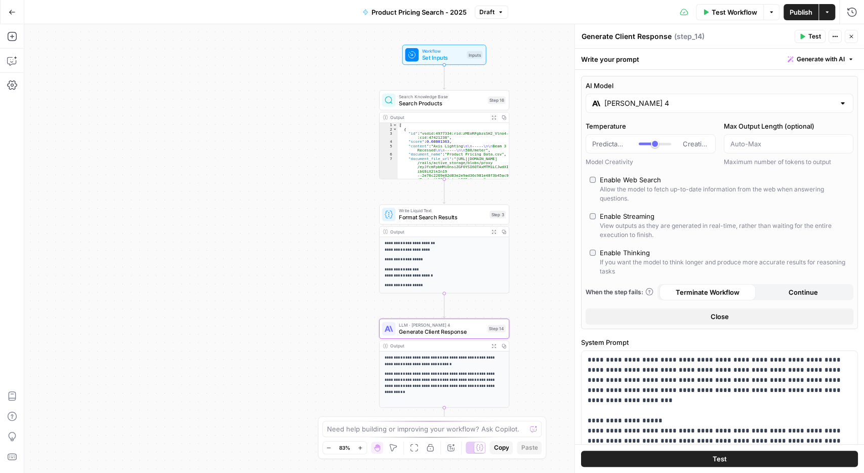
click at [730, 13] on span "Test Workflow" at bounding box center [735, 12] width 46 height 10
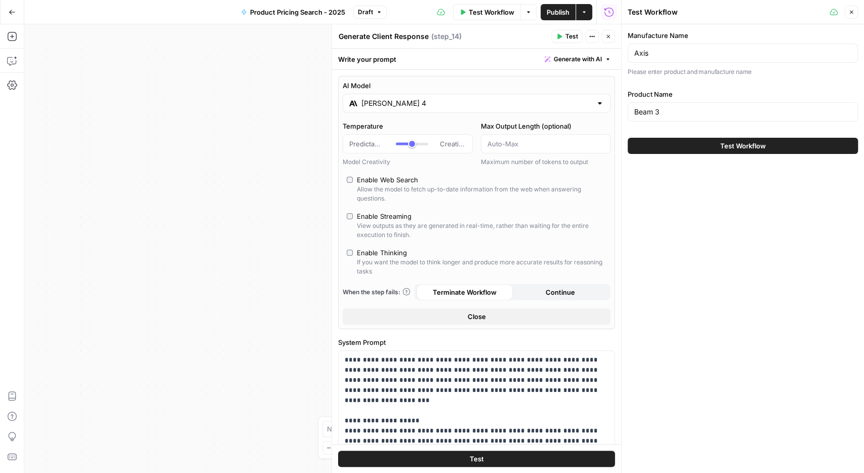
click at [668, 59] on div "Axis" at bounding box center [743, 53] width 230 height 19
type input "Lumenpulse"
type input "Lumenblade"
click at [707, 148] on button "Test Workflow" at bounding box center [743, 146] width 230 height 16
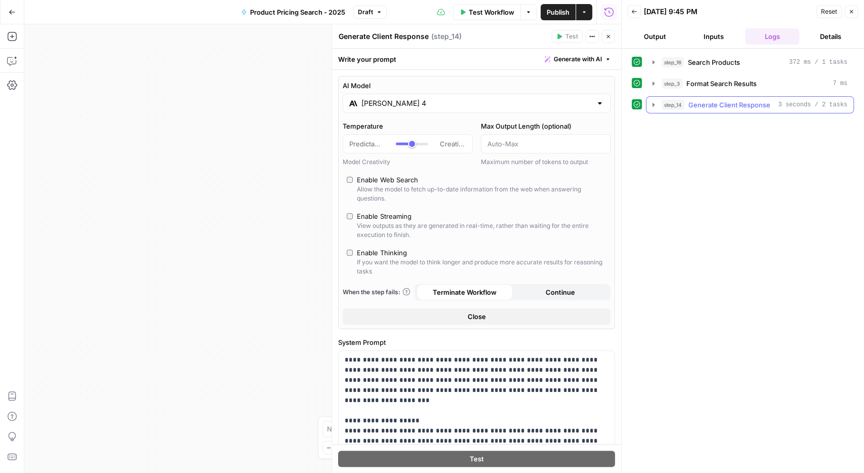
click at [649, 101] on button "step_14 Generate Client Response 3 seconds / 2 tasks" at bounding box center [750, 105] width 207 height 16
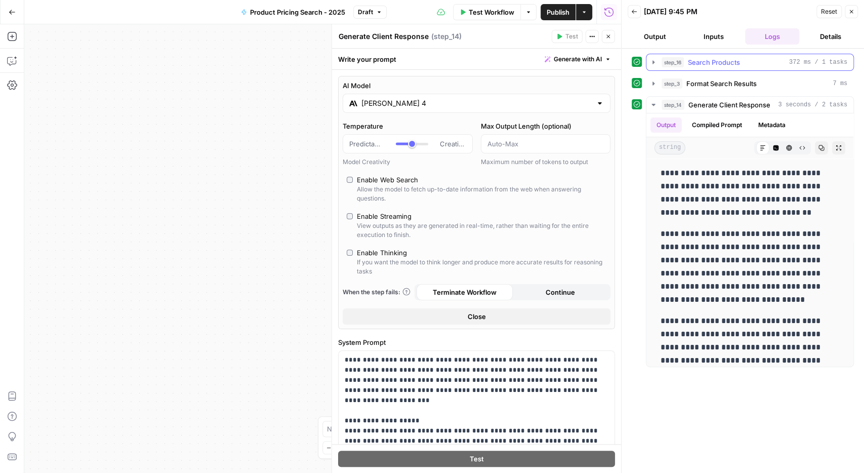
click at [653, 63] on icon "button" at bounding box center [654, 62] width 2 height 4
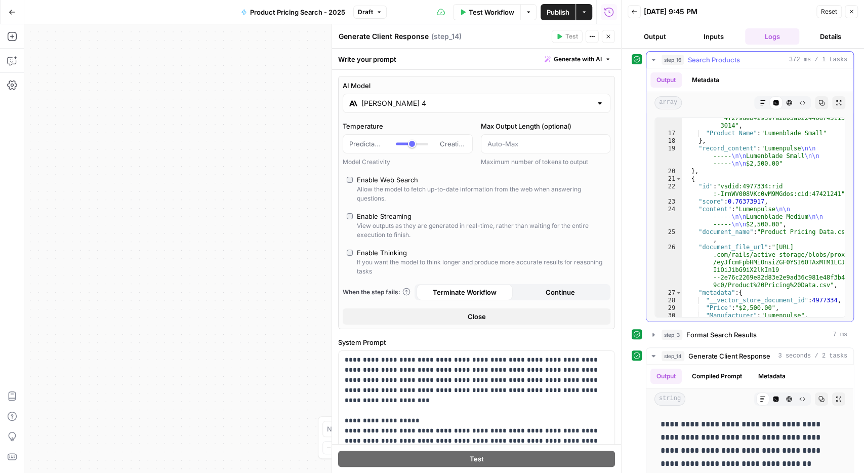
scroll to position [194, 0]
click at [654, 60] on icon "button" at bounding box center [654, 60] width 8 height 8
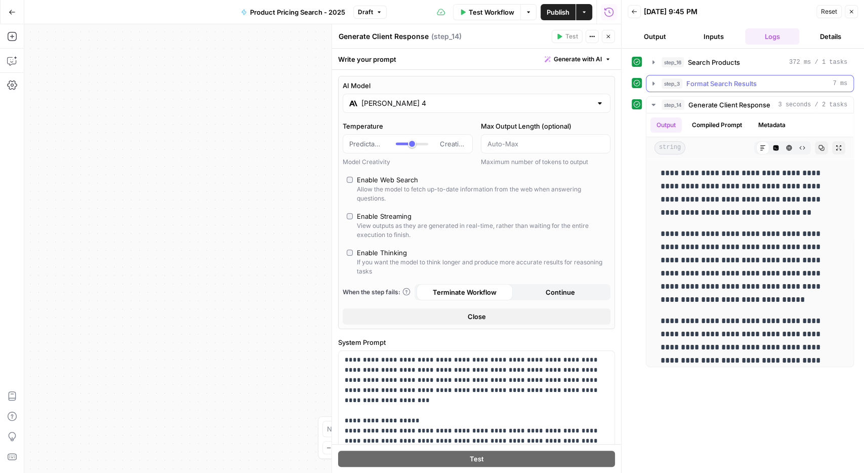
click at [652, 85] on icon "button" at bounding box center [654, 84] width 8 height 8
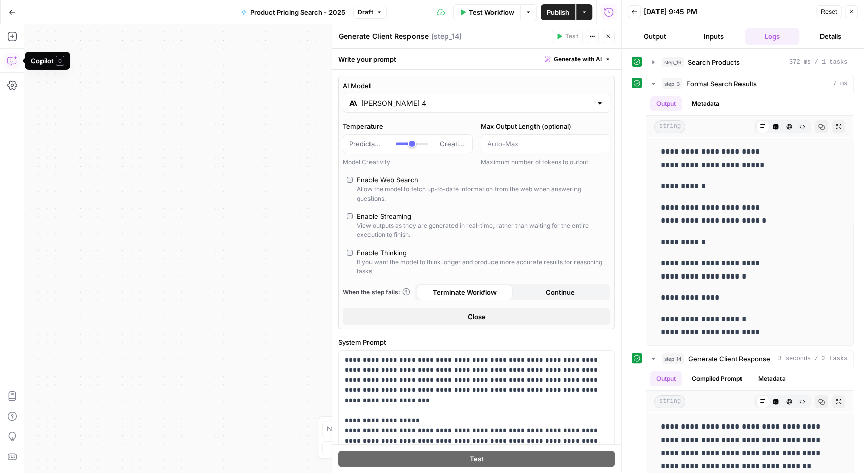
click at [11, 58] on icon "button" at bounding box center [12, 61] width 10 height 10
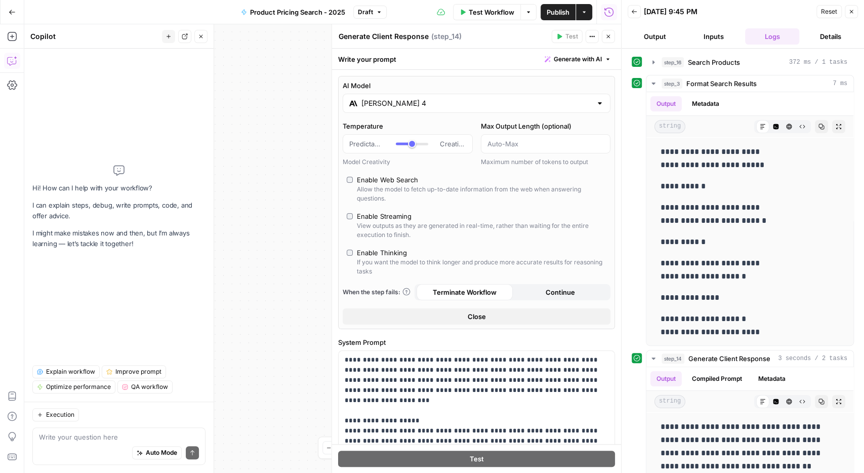
click at [107, 434] on textarea at bounding box center [119, 437] width 160 height 10
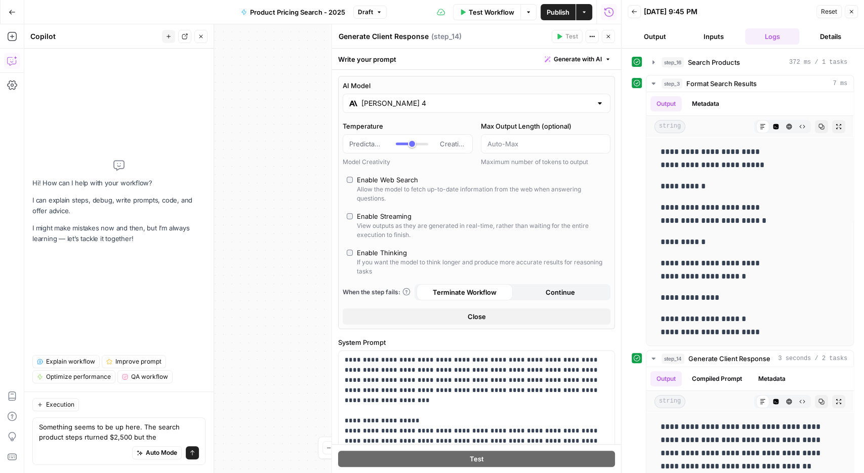
click at [88, 438] on textarea "Something seems to be up here. The search product steps rturned $2,500 but the" at bounding box center [119, 432] width 160 height 20
click at [170, 440] on textarea "Something seems to be up here. The search product steps returned $2,500 but the" at bounding box center [119, 432] width 160 height 20
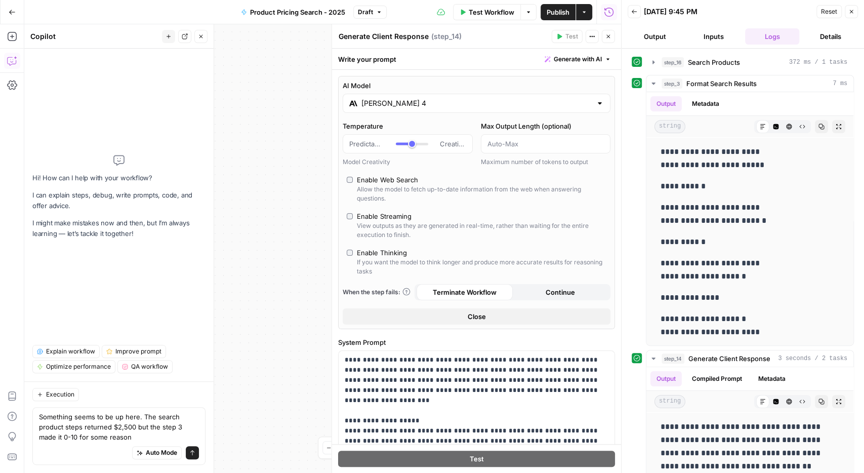
type textarea "Something seems to be up here. The search product steps returned $2,500 but the…"
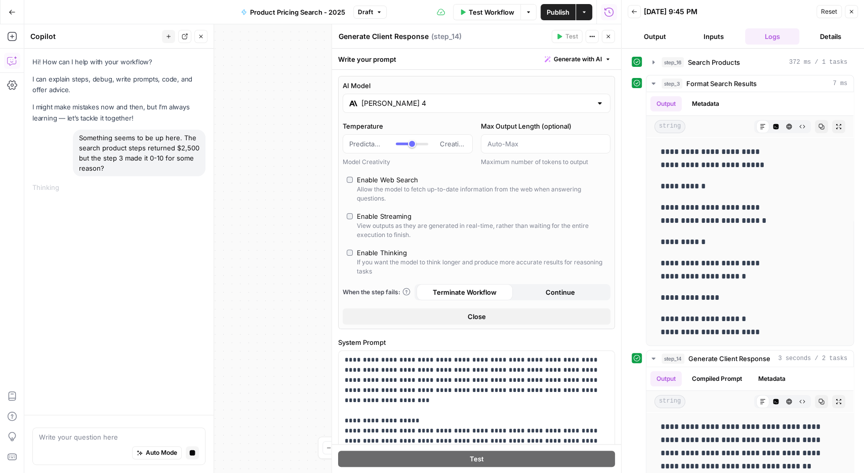
click at [611, 38] on icon "button" at bounding box center [609, 36] width 6 height 6
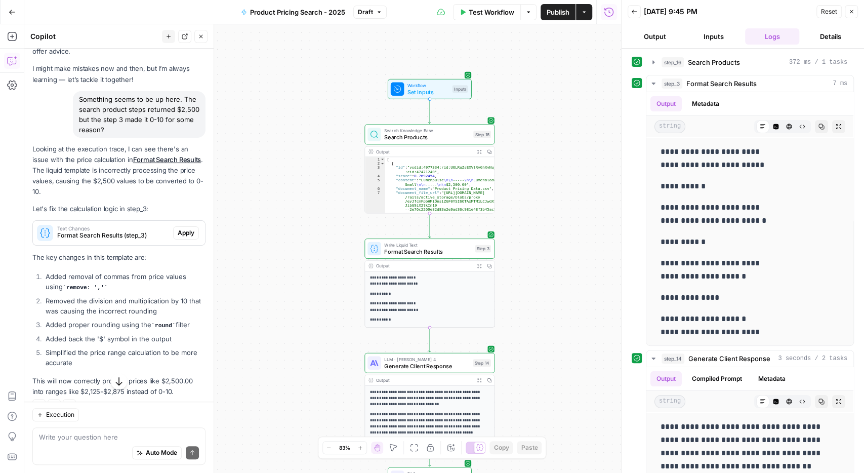
scroll to position [45, 0]
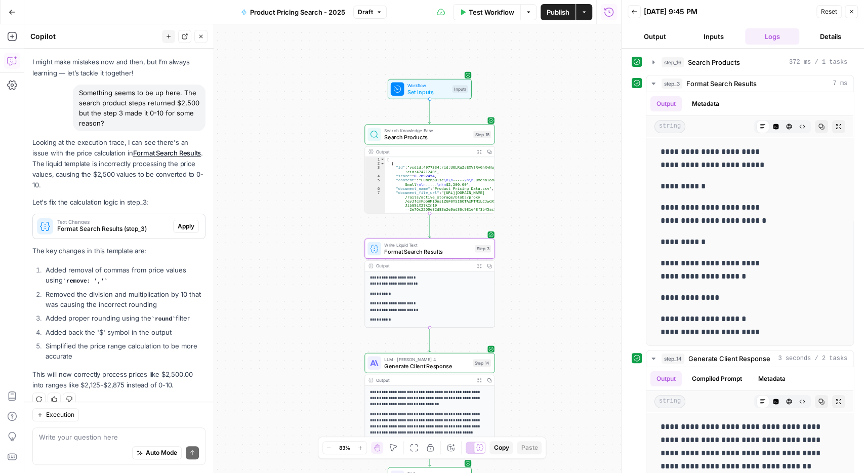
click at [190, 222] on span "Apply" at bounding box center [186, 226] width 17 height 9
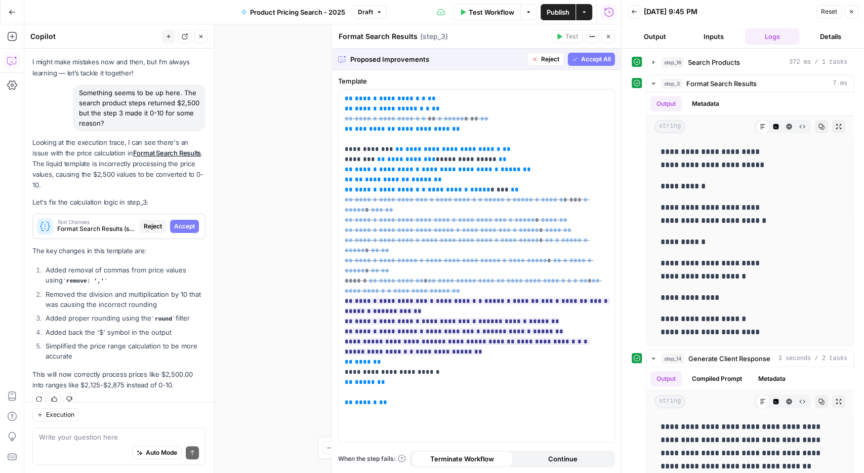
click at [598, 62] on span "Accept All" at bounding box center [596, 59] width 30 height 9
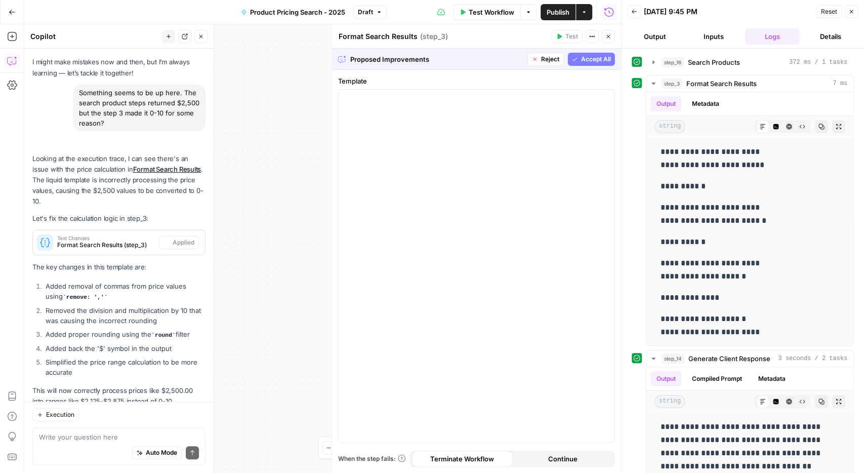
scroll to position [61, 0]
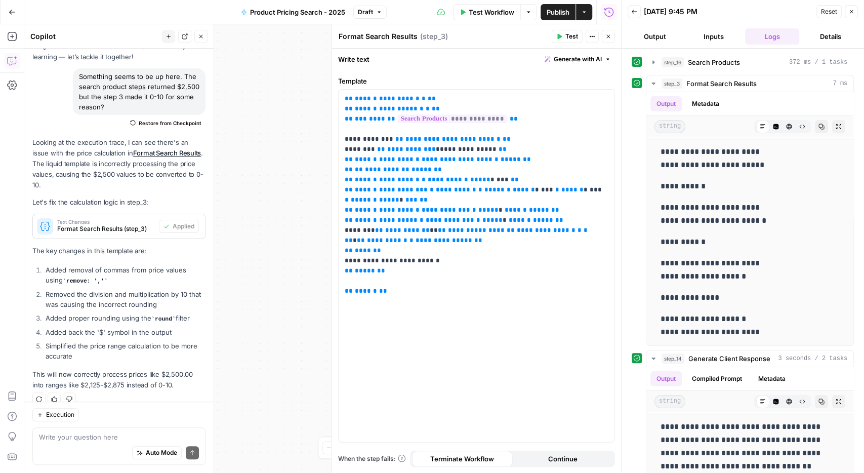
click at [846, 11] on button "Close" at bounding box center [851, 11] width 13 height 13
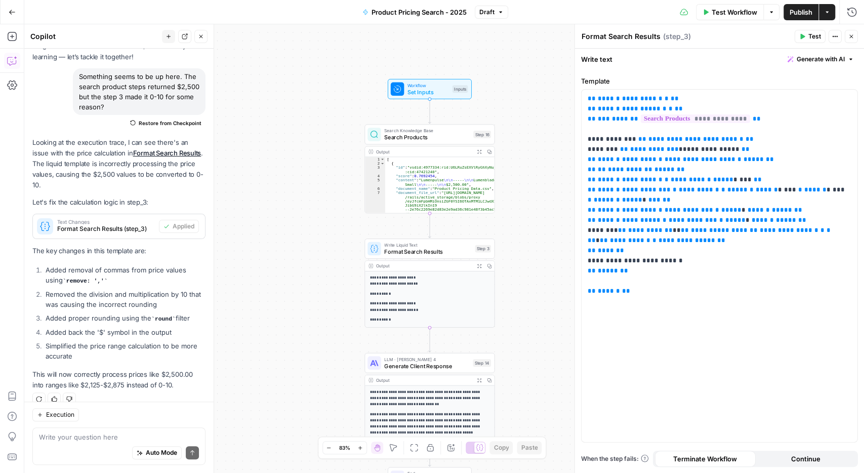
click at [806, 34] on icon "button" at bounding box center [803, 36] width 6 height 6
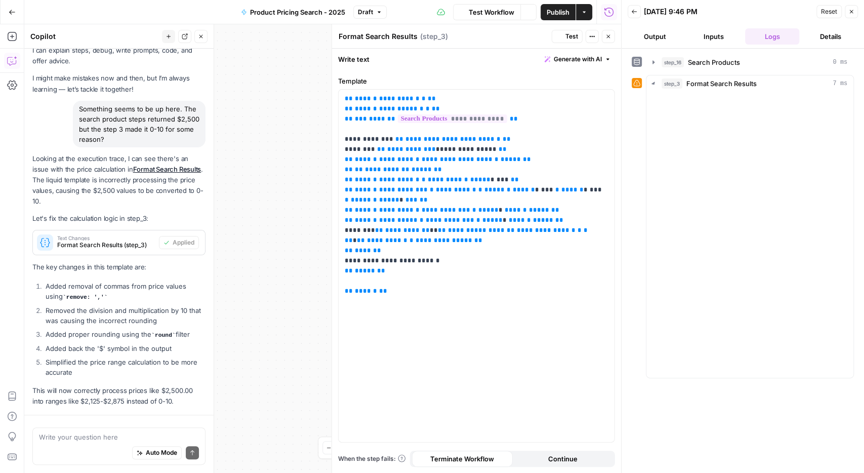
scroll to position [61, 0]
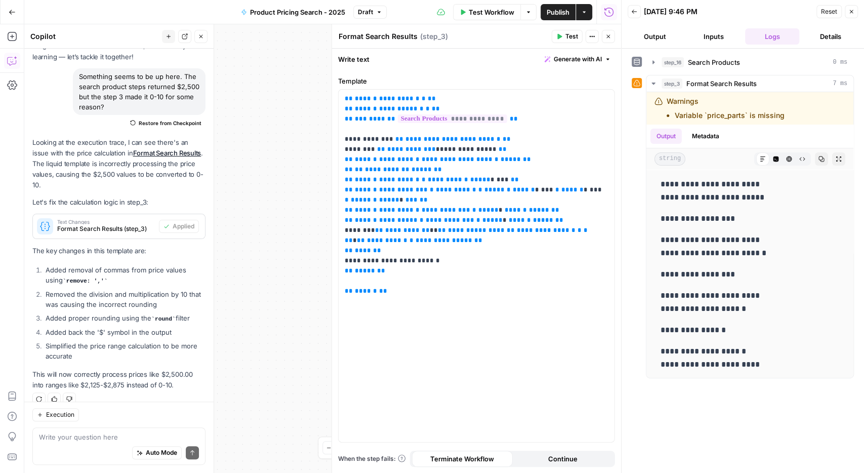
click at [638, 11] on button "Back" at bounding box center [634, 11] width 13 height 13
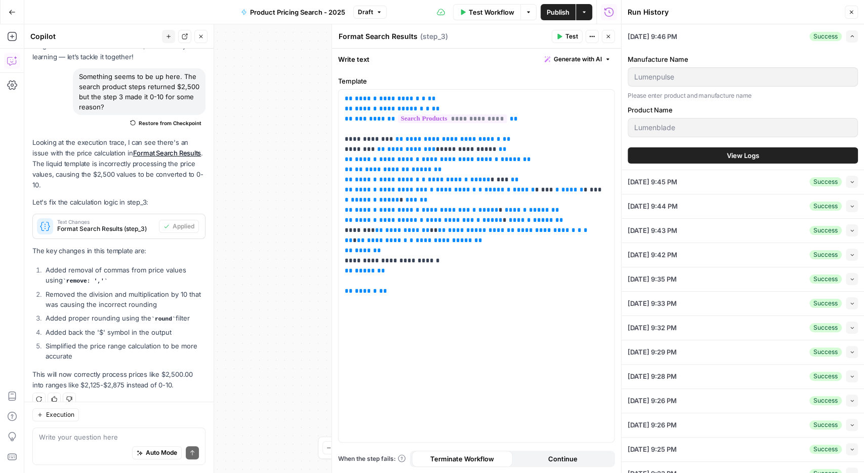
click at [853, 9] on button "Close" at bounding box center [851, 12] width 13 height 13
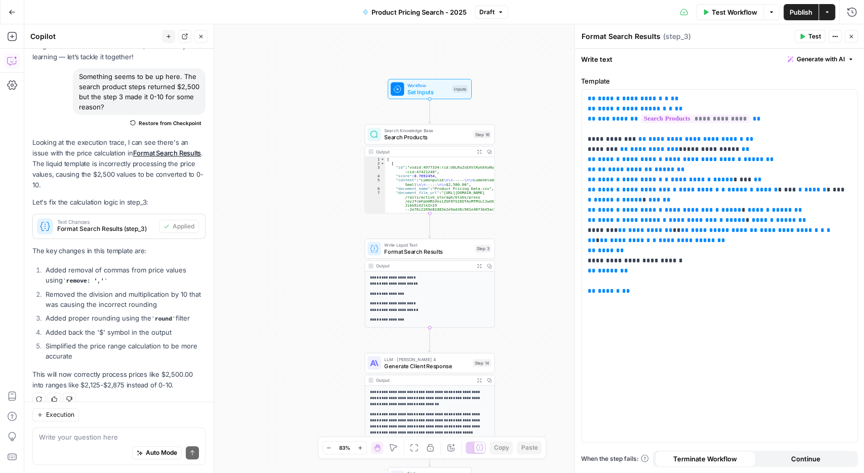
click at [745, 16] on span "Test Workflow" at bounding box center [735, 12] width 46 height 10
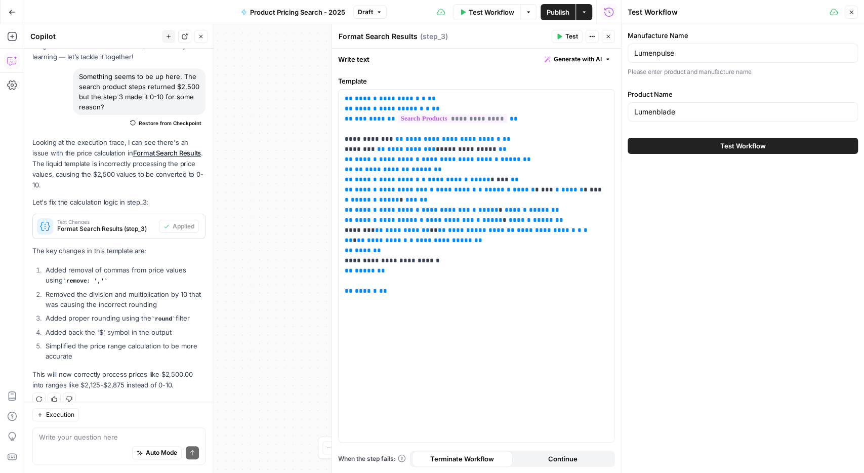
click at [747, 143] on span "Test Workflow" at bounding box center [744, 146] width 46 height 10
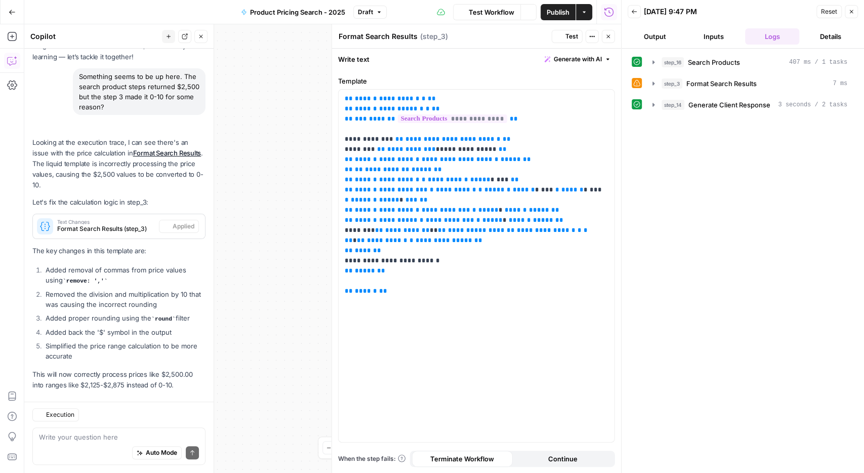
scroll to position [61, 0]
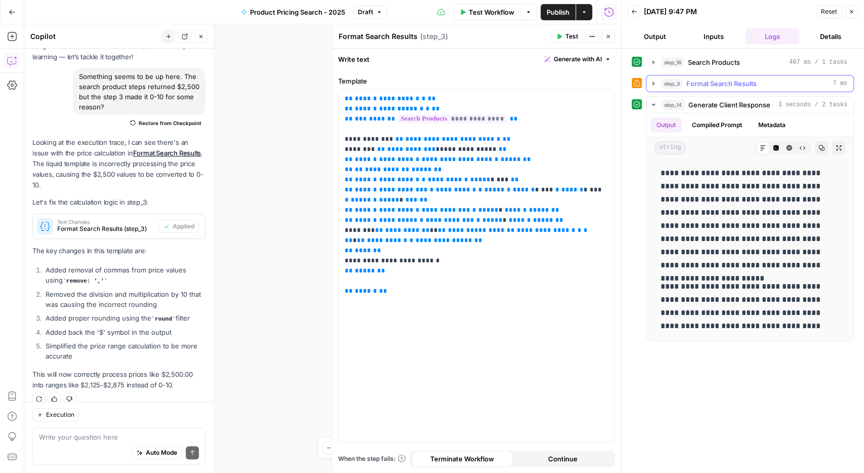
click at [655, 83] on icon "button" at bounding box center [654, 84] width 2 height 4
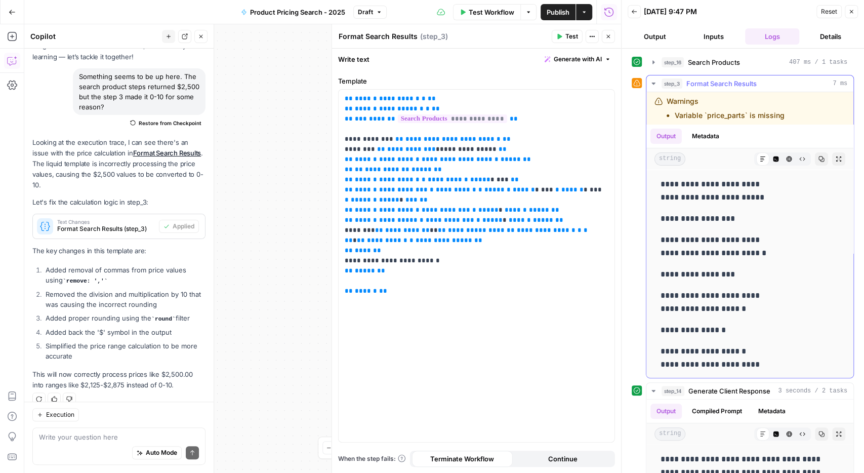
click at [732, 113] on li "Variable `price_parts` is missing" at bounding box center [730, 115] width 110 height 10
click at [121, 428] on div "Write your question here Auto Mode Send" at bounding box center [118, 445] width 173 height 37
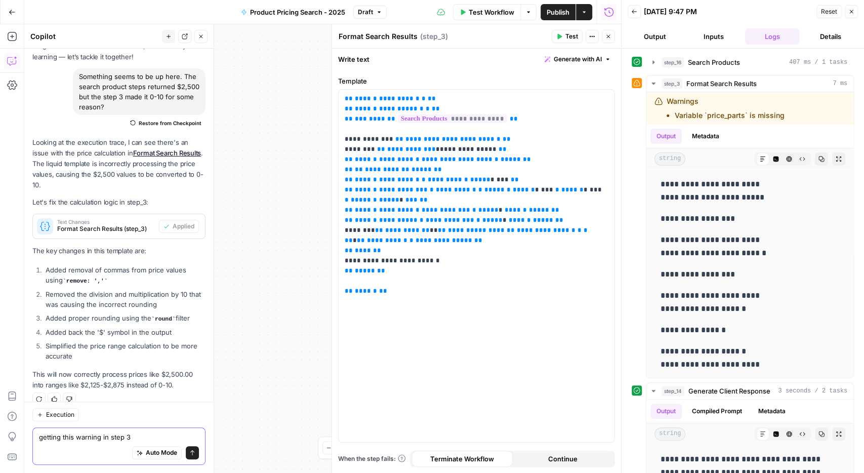
paste textarea "Variable `price_parts` is missing"
type textarea "getting this warning in step 3 Variable `price_parts` is missing"
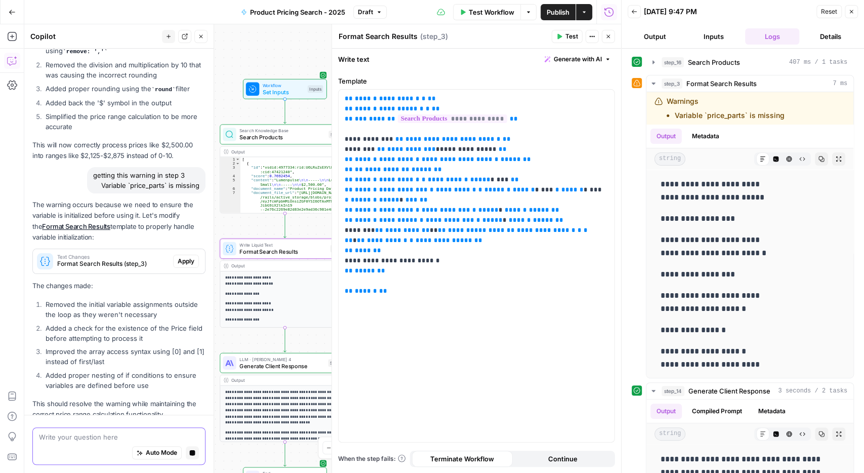
scroll to position [320, 0]
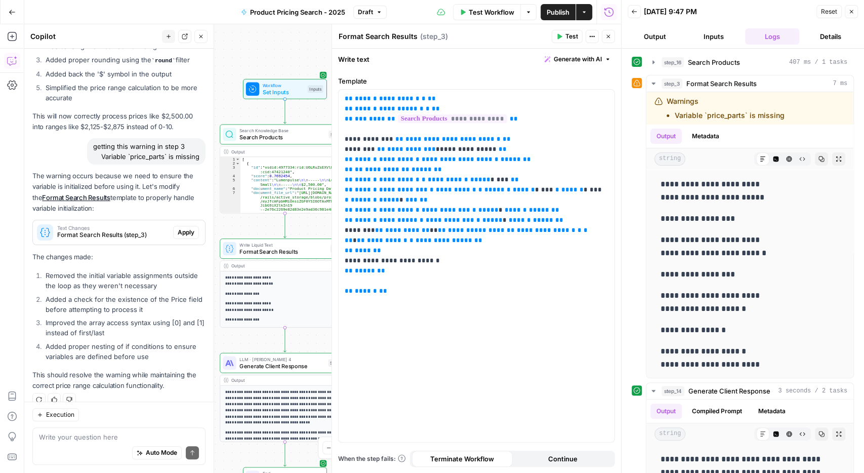
click at [183, 252] on p "The changes made:" at bounding box center [118, 257] width 173 height 11
click at [187, 227] on div "Text Changes Format Search Results (step_3) Apply" at bounding box center [119, 232] width 172 height 16
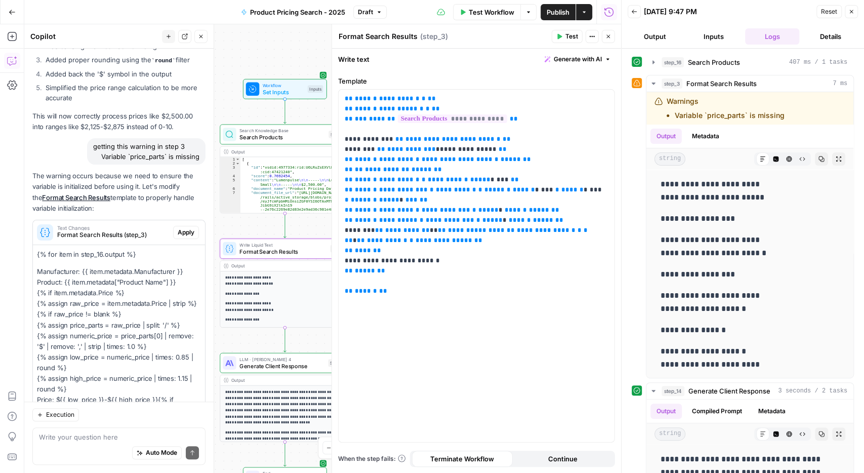
click at [185, 228] on span "Apply" at bounding box center [186, 232] width 17 height 9
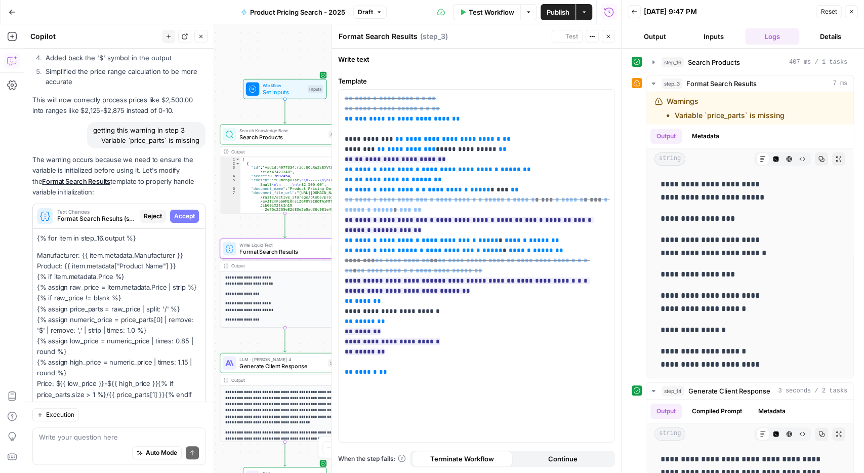
scroll to position [561, 0]
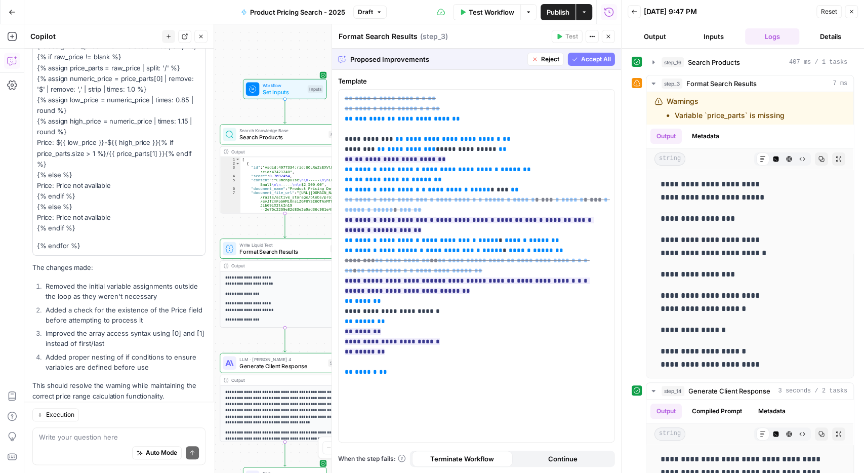
click at [579, 62] on button "Accept All" at bounding box center [591, 59] width 47 height 13
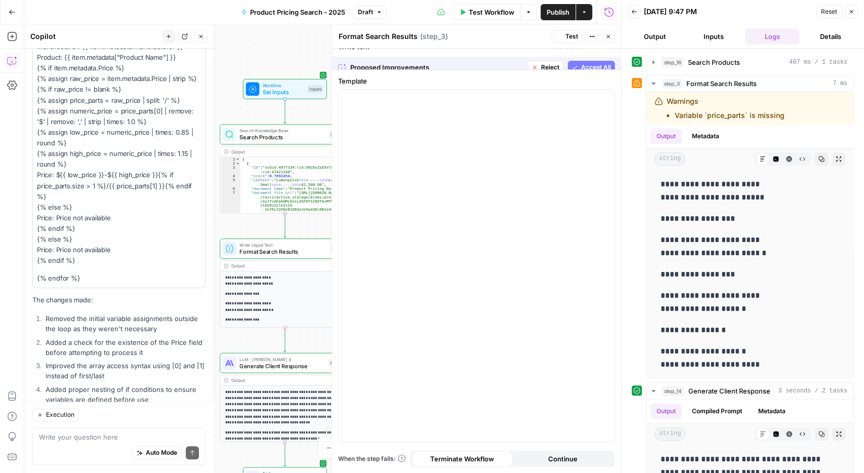
scroll to position [593, 0]
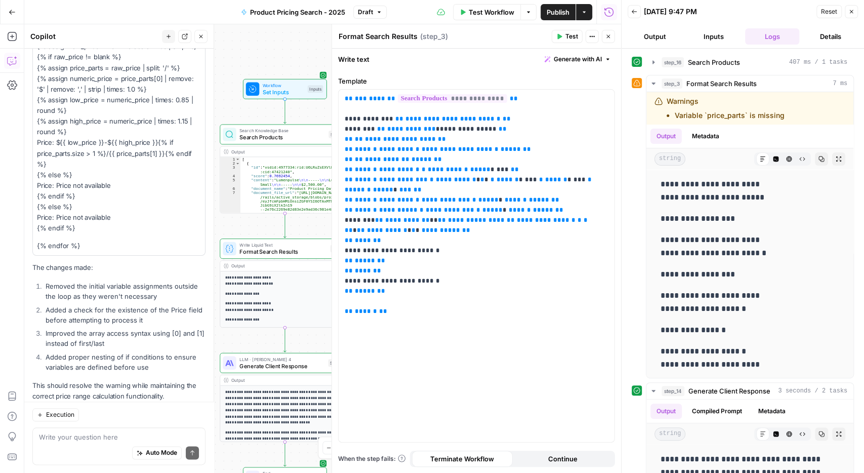
click at [614, 35] on button "Close" at bounding box center [608, 36] width 13 height 13
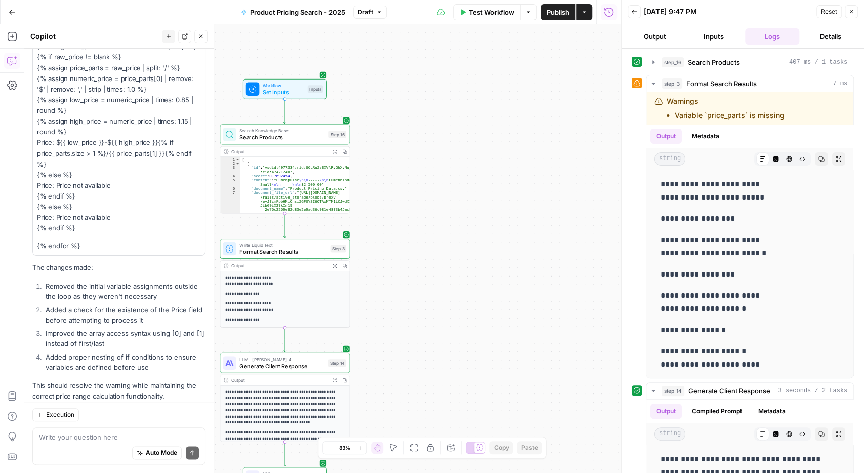
click at [505, 8] on span "Test Workflow" at bounding box center [492, 12] width 46 height 10
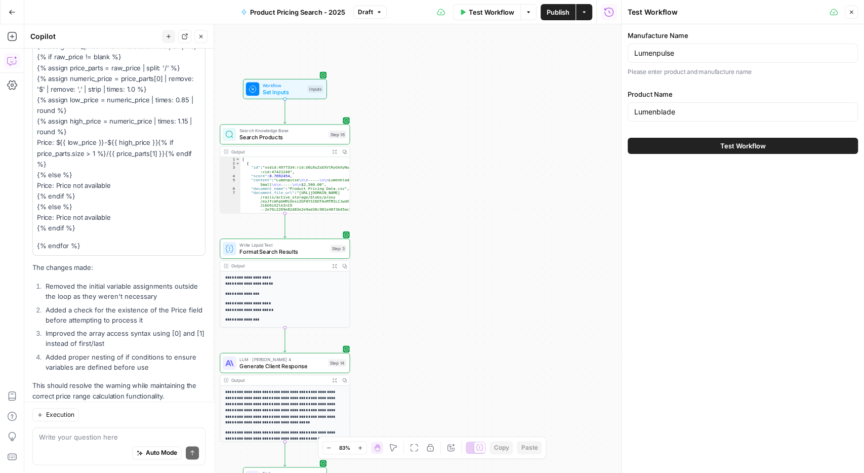
click at [740, 147] on span "Test Workflow" at bounding box center [744, 146] width 46 height 10
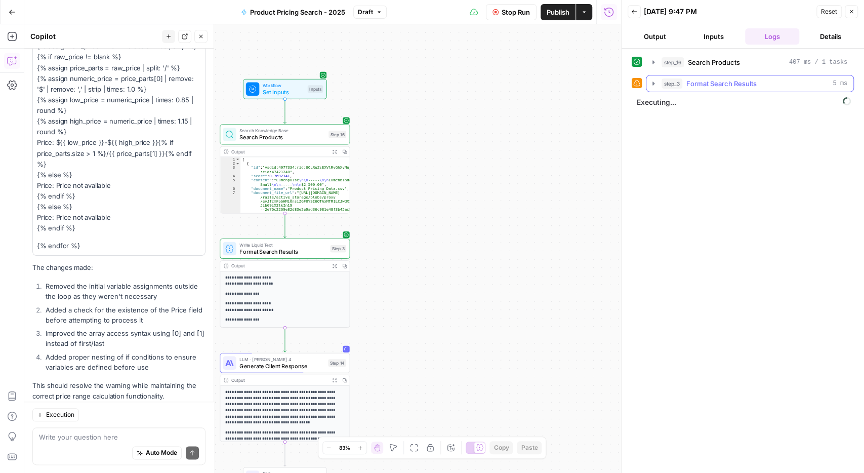
click at [653, 83] on icon "button" at bounding box center [654, 84] width 2 height 4
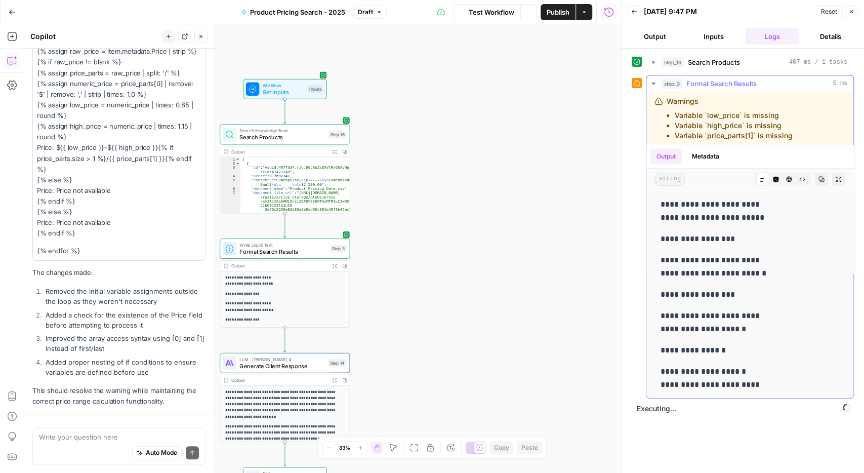
scroll to position [336, 0]
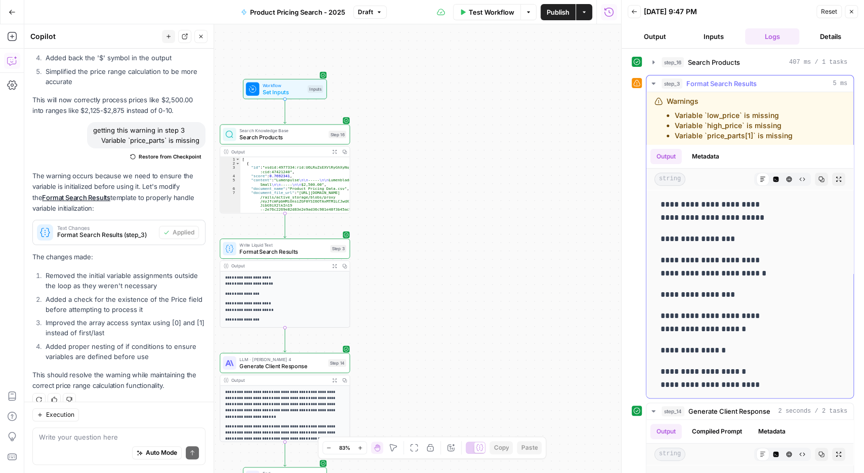
drag, startPoint x: 792, startPoint y: 137, endPoint x: 665, endPoint y: 104, distance: 130.9
click at [665, 104] on div "Warnings Variable `low_price` is missing Variable `high_price` is missing Varia…" at bounding box center [737, 118] width 165 height 45
copy div "Warnings Variable `low_price` is missing Variable `high_price` is missing Varia…"
click at [55, 436] on textarea at bounding box center [119, 437] width 160 height 10
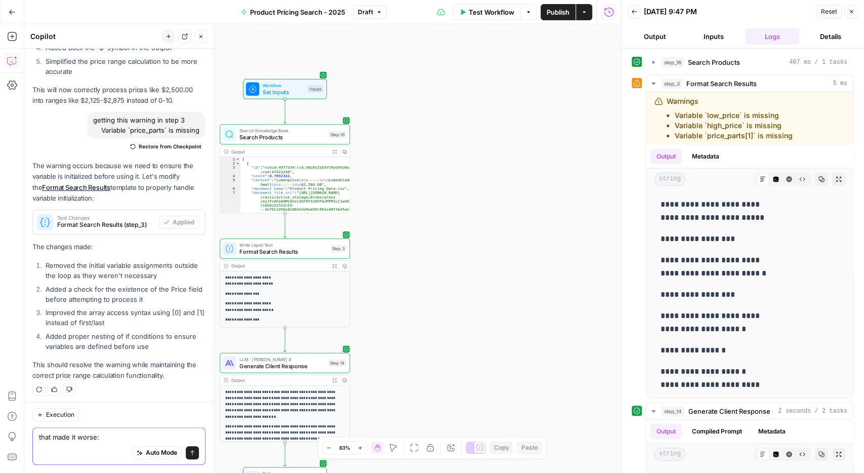
paste textarea "Warnings Variable `low_price` is missing Variable `high_price` is missing Varia…"
type textarea "that made it worse: Warnings Variable `low_price` is missing Variable `high_pri…"
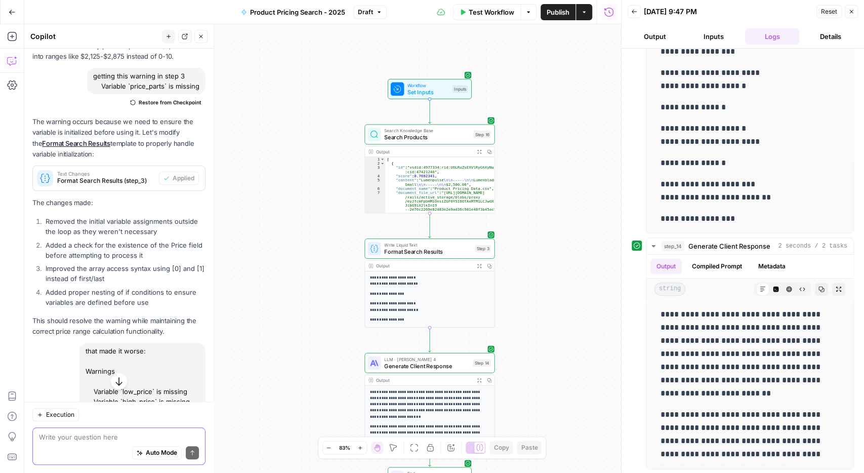
scroll to position [645, 0]
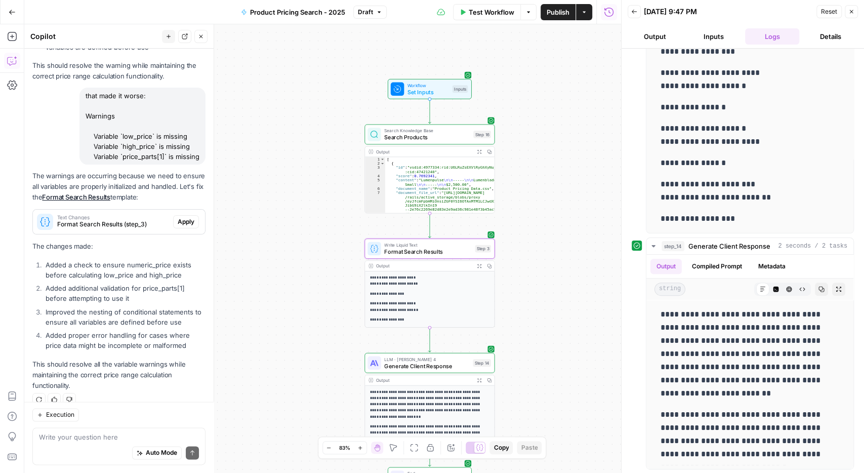
click at [185, 217] on span "Apply" at bounding box center [186, 221] width 17 height 9
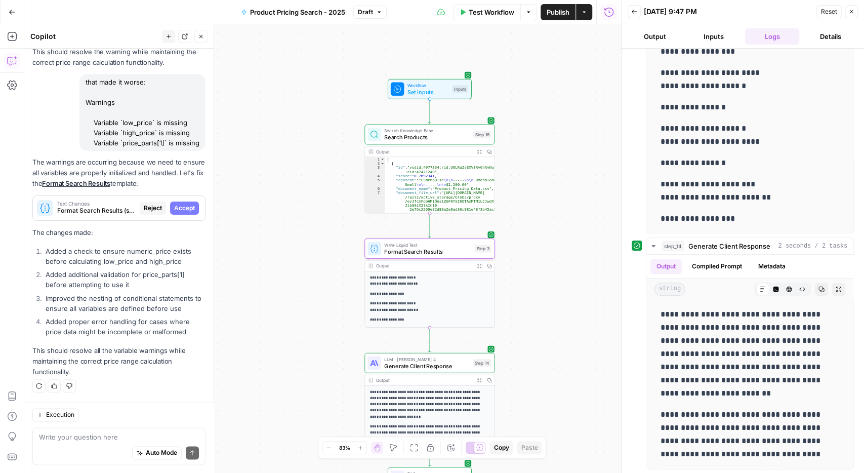
scroll to position [613, 0]
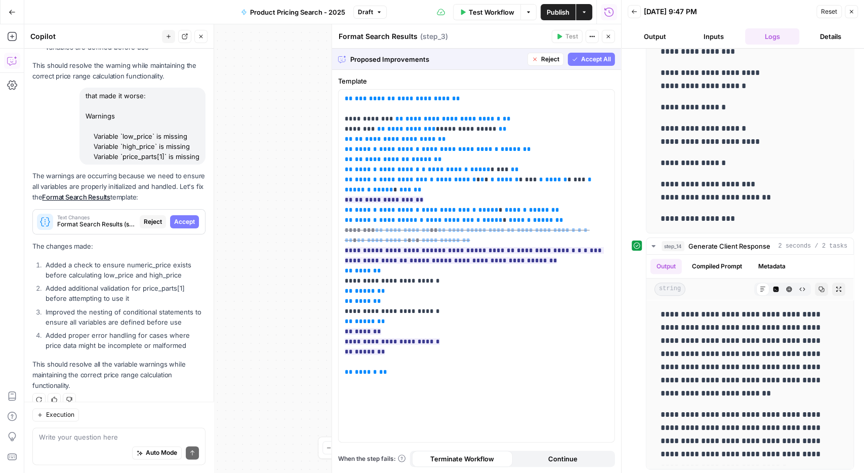
click at [583, 60] on span "Accept All" at bounding box center [596, 59] width 30 height 9
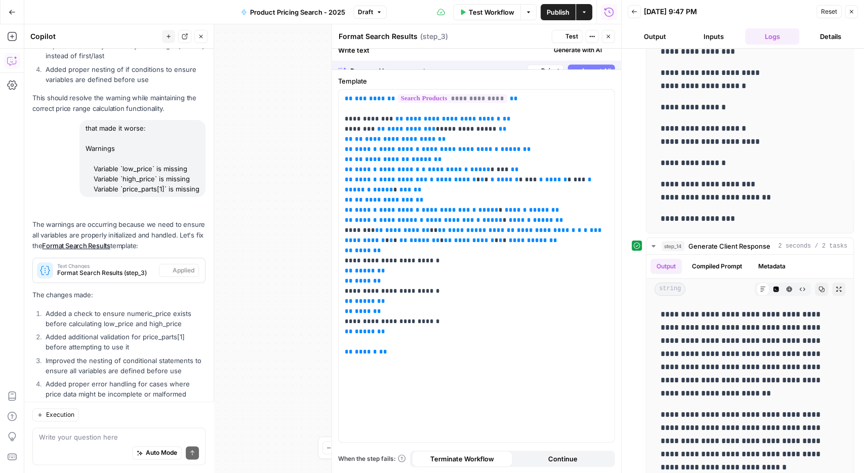
scroll to position [9, 0]
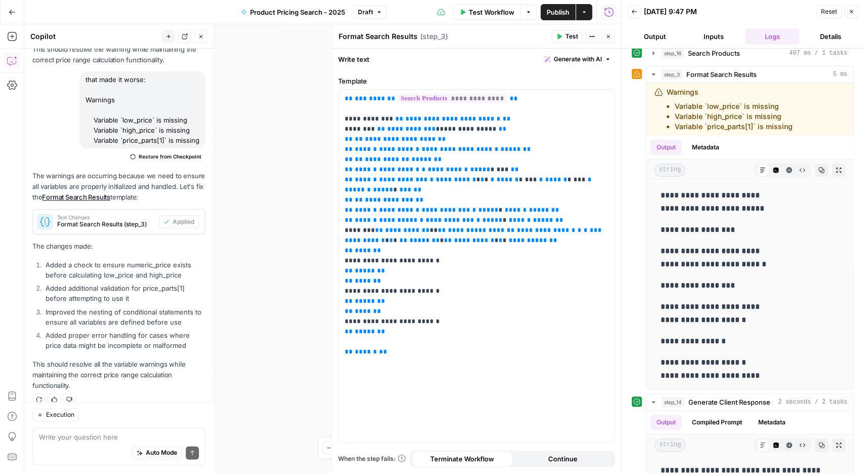
click at [489, 12] on span "Test Workflow" at bounding box center [492, 12] width 46 height 10
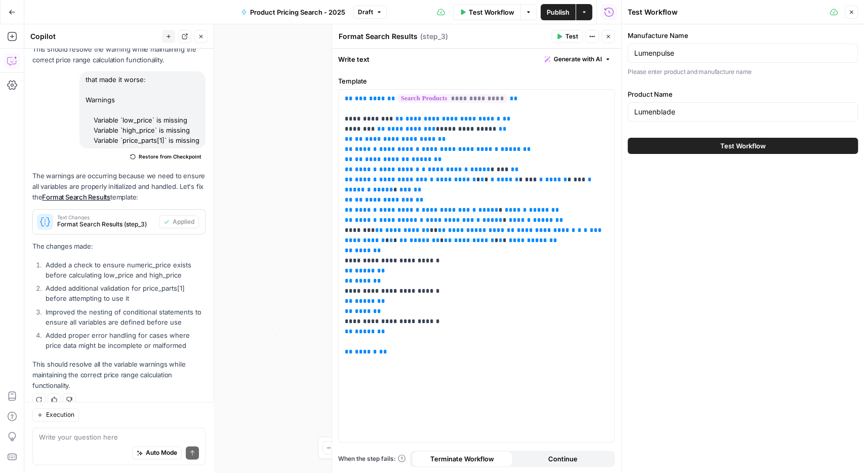
click at [751, 154] on div "Test Workflow" at bounding box center [743, 146] width 230 height 28
click at [754, 145] on span "Test Workflow" at bounding box center [744, 146] width 46 height 10
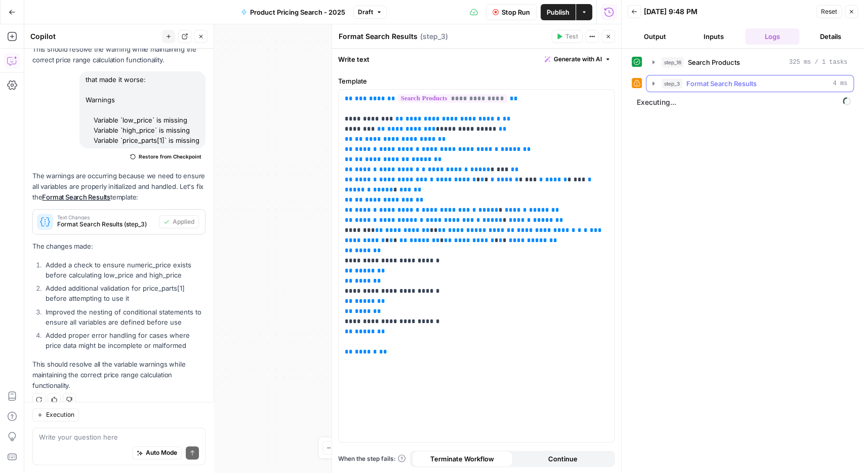
click at [653, 84] on icon "button" at bounding box center [654, 84] width 2 height 4
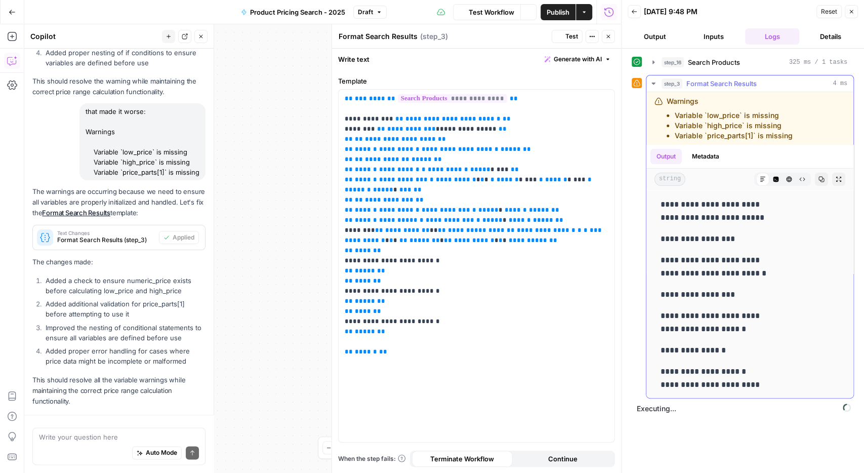
scroll to position [661, 0]
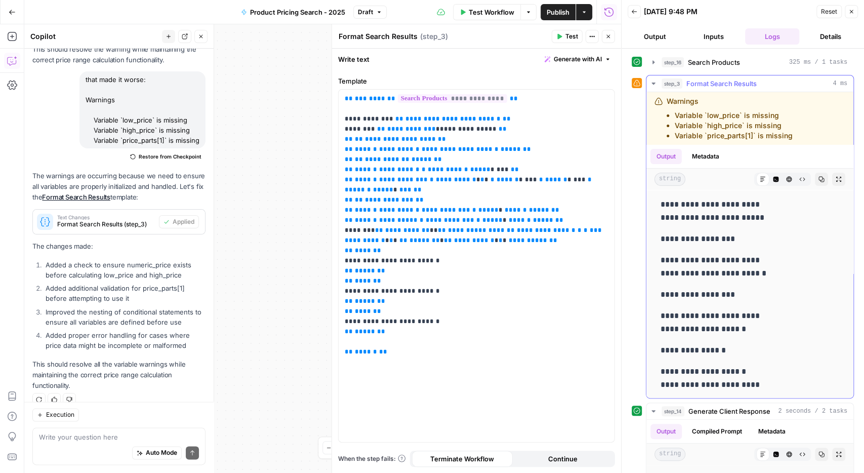
drag, startPoint x: 792, startPoint y: 136, endPoint x: 660, endPoint y: 99, distance: 136.8
click at [660, 99] on div "Warnings Variable `low_price` is missing Variable `high_price` is missing Varia…" at bounding box center [737, 118] width 165 height 45
copy div "Warnings Variable `low_price` is missing Variable `high_price` is missing Varia…"
click at [84, 449] on div "Auto Mode Send" at bounding box center [119, 453] width 160 height 22
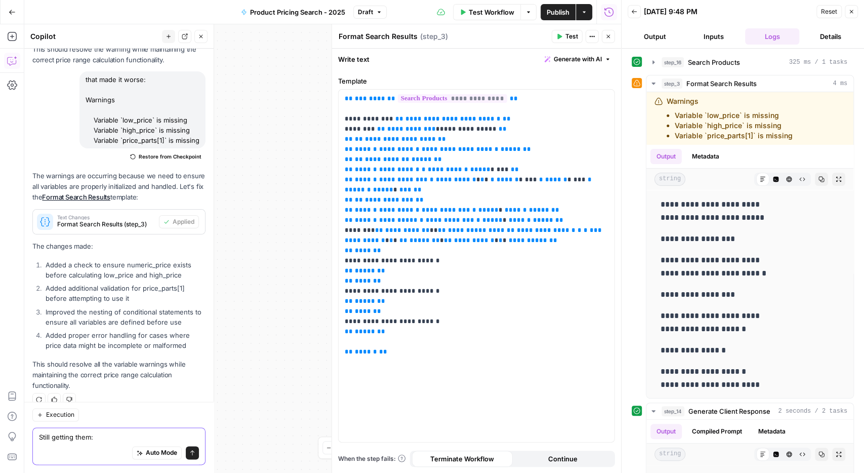
paste textarea "Warnings Variable `low_price` is missing Variable `high_price` is missing Varia…"
type textarea "Still getting them: Warnings Variable `low_price` is missing Variable `high_pri…"
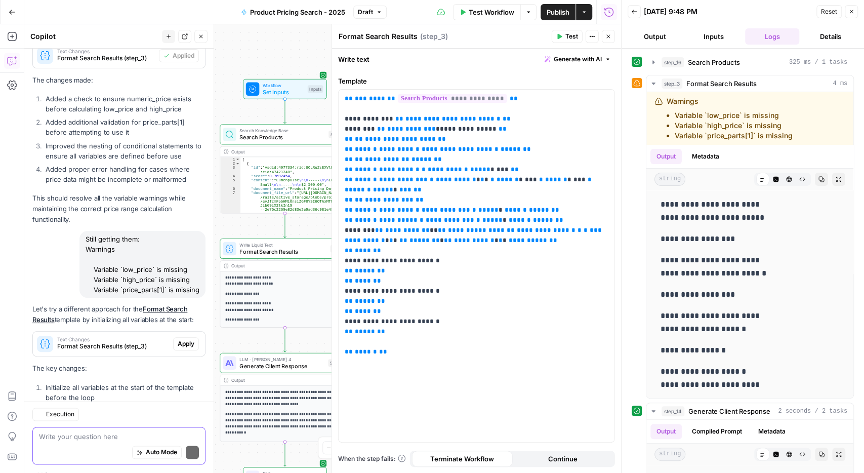
scroll to position [905, 0]
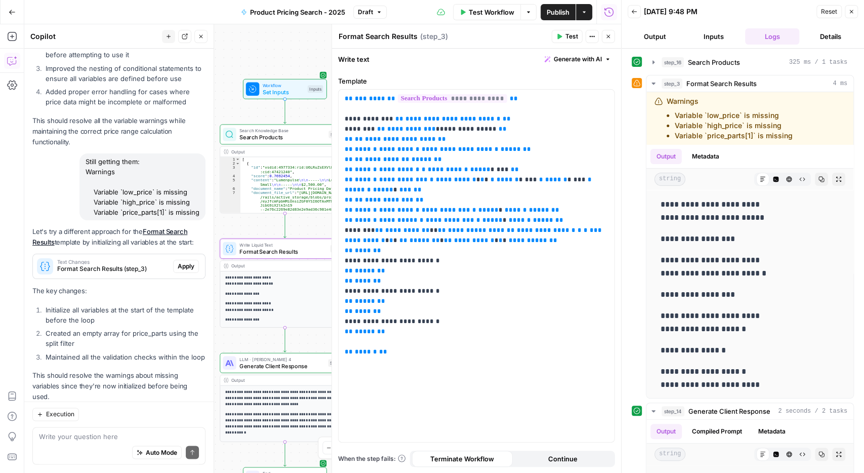
click at [184, 262] on span "Apply" at bounding box center [186, 266] width 17 height 9
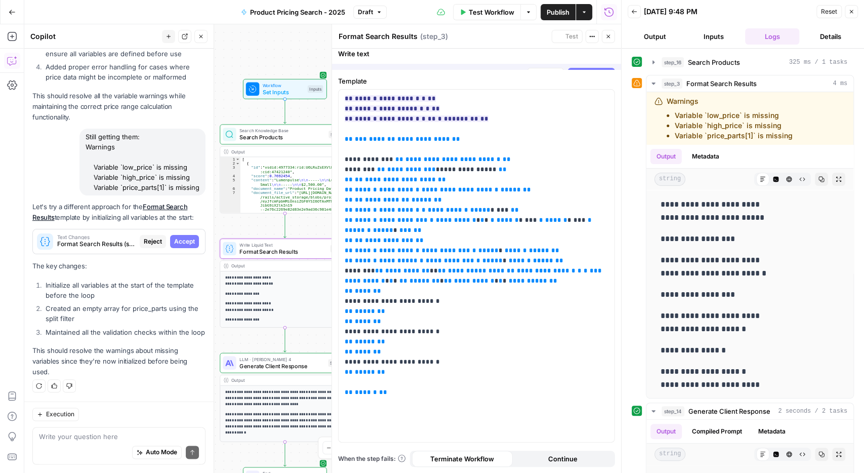
scroll to position [856, 0]
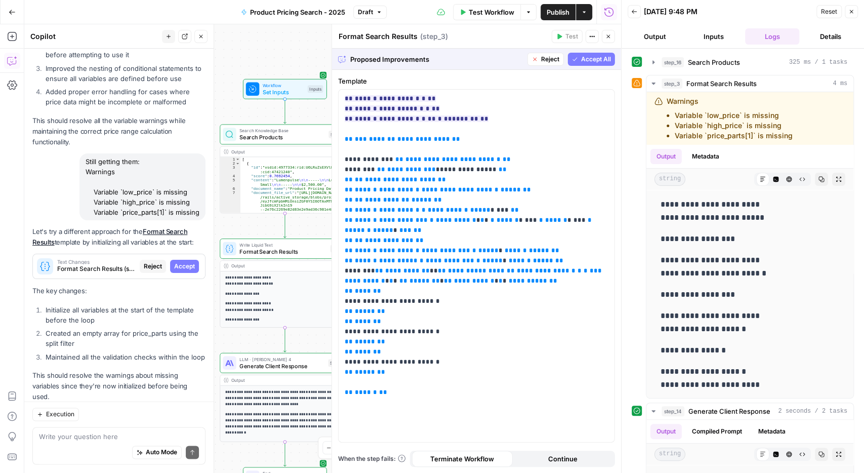
click at [592, 57] on span "Accept All" at bounding box center [596, 59] width 30 height 9
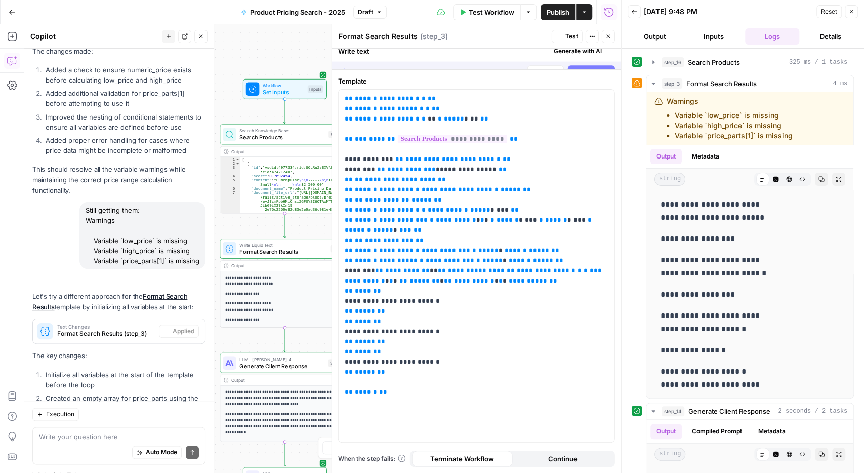
scroll to position [921, 0]
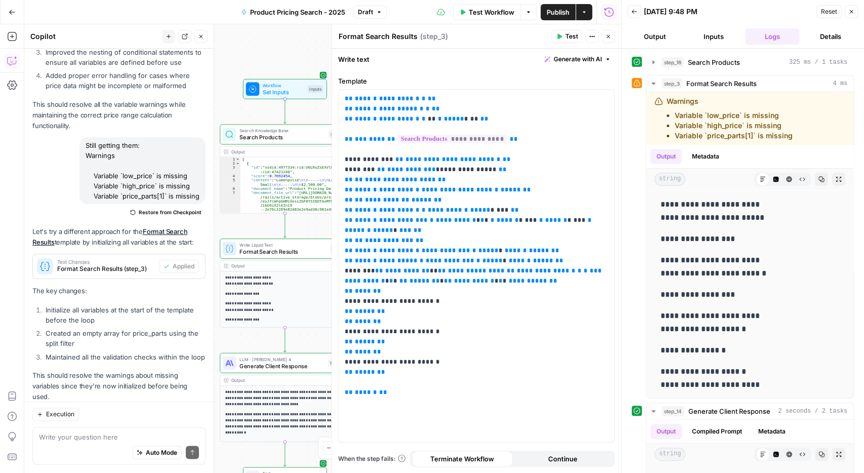
click at [849, 14] on icon "button" at bounding box center [852, 12] width 6 height 6
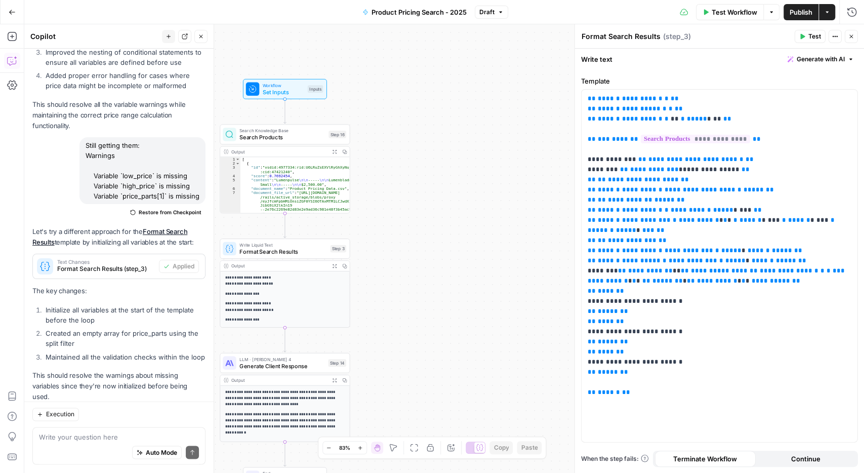
click at [740, 7] on span "Test Workflow" at bounding box center [735, 12] width 46 height 10
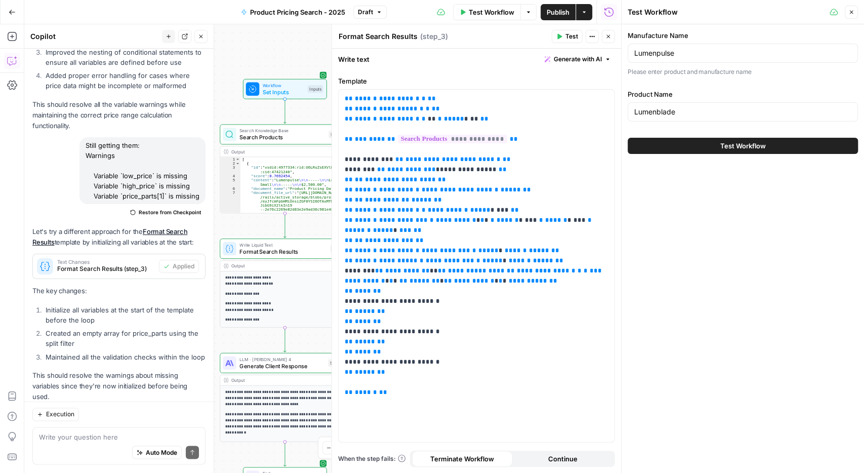
click at [714, 143] on button "Test Workflow" at bounding box center [743, 146] width 230 height 16
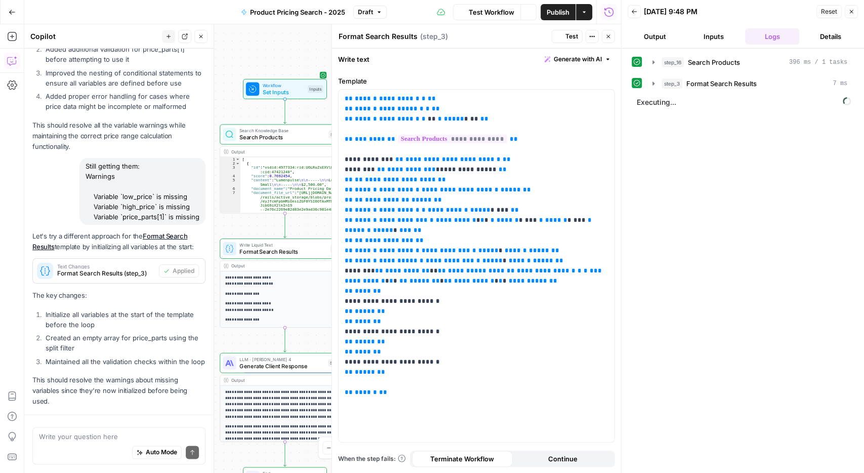
scroll to position [921, 0]
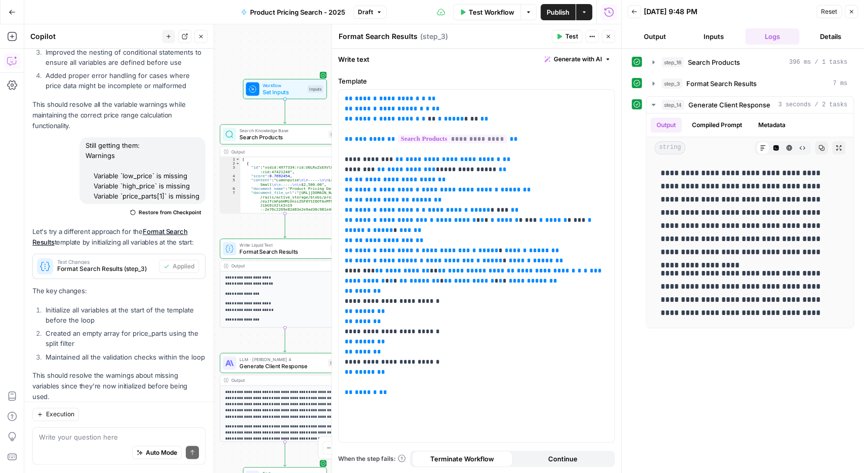
click at [551, 8] on span "Publish" at bounding box center [558, 12] width 23 height 10
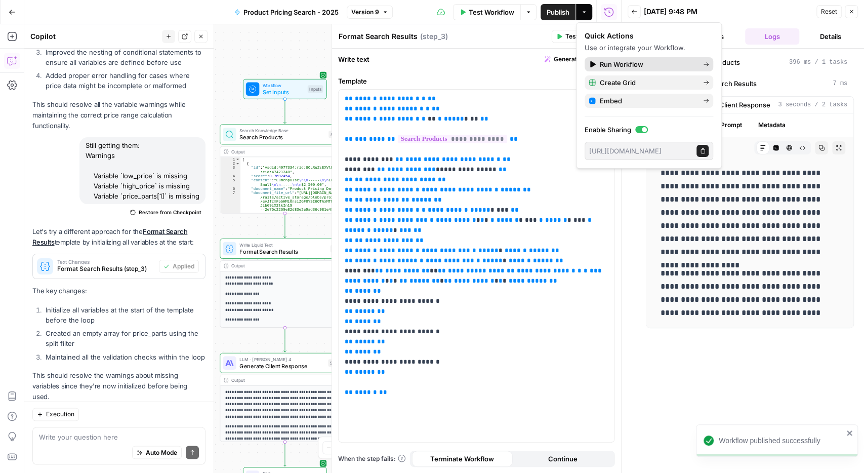
click at [602, 61] on span "Run Workflow" at bounding box center [647, 64] width 95 height 10
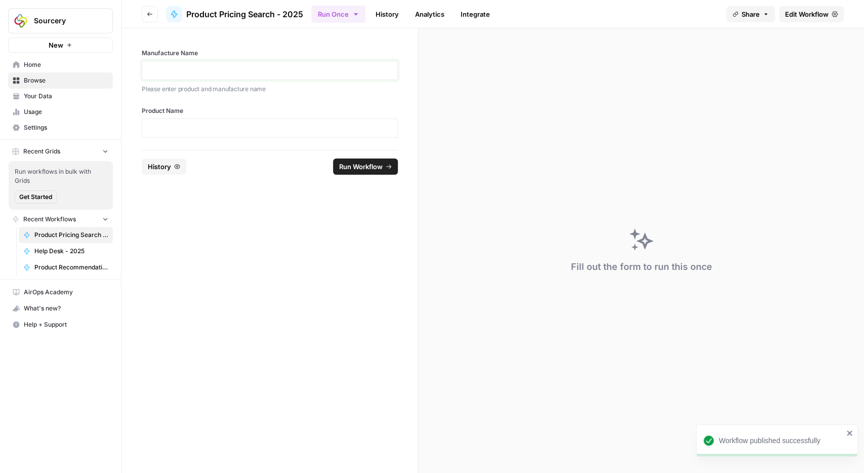
click at [310, 69] on p at bounding box center [269, 70] width 243 height 10
click at [233, 130] on p at bounding box center [269, 128] width 243 height 10
click at [346, 159] on button "Run Workflow" at bounding box center [365, 167] width 65 height 16
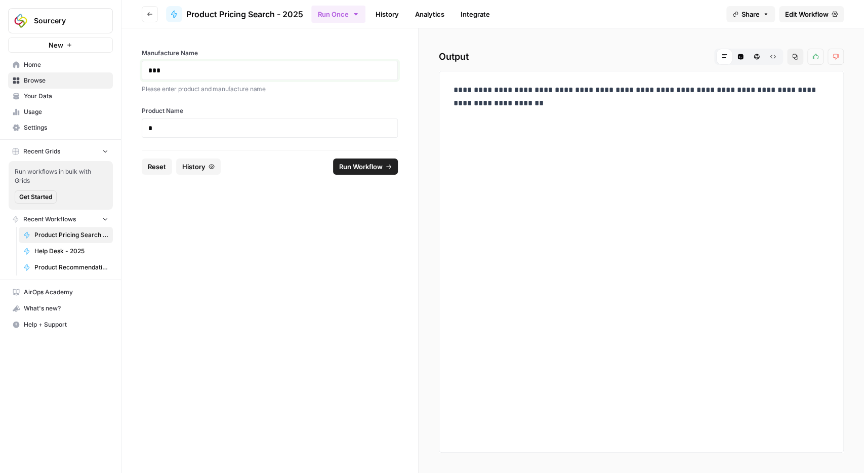
click at [267, 74] on p "***" at bounding box center [270, 70] width 244 height 10
click at [189, 129] on p "*" at bounding box center [270, 128] width 244 height 10
click at [350, 168] on span "Run Workflow" at bounding box center [361, 167] width 44 height 10
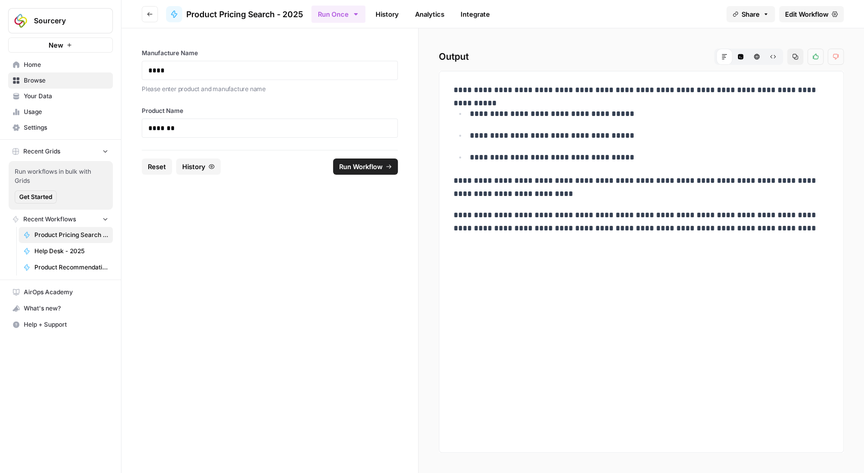
click at [226, 63] on div "****" at bounding box center [270, 70] width 256 height 19
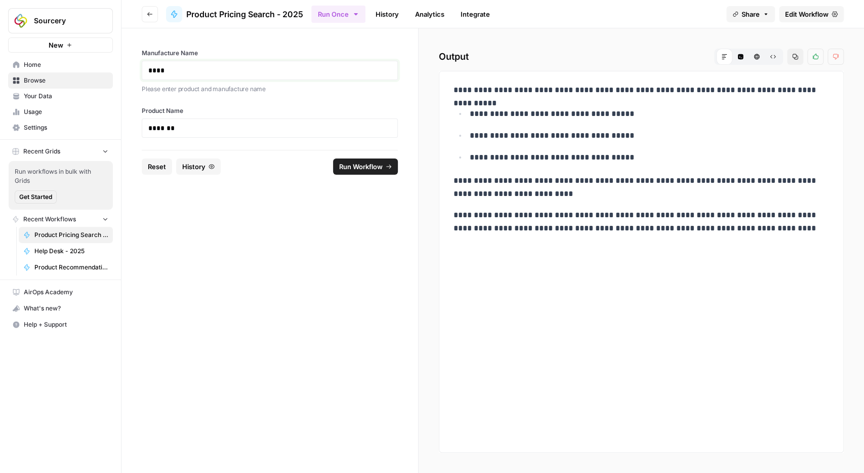
click at [219, 73] on p "****" at bounding box center [270, 70] width 244 height 10
click at [213, 115] on div "Product Name *******" at bounding box center [270, 121] width 256 height 31
click at [205, 126] on p "*******" at bounding box center [270, 128] width 244 height 10
click at [348, 156] on footer "Reset History Run Workflow" at bounding box center [270, 166] width 256 height 33
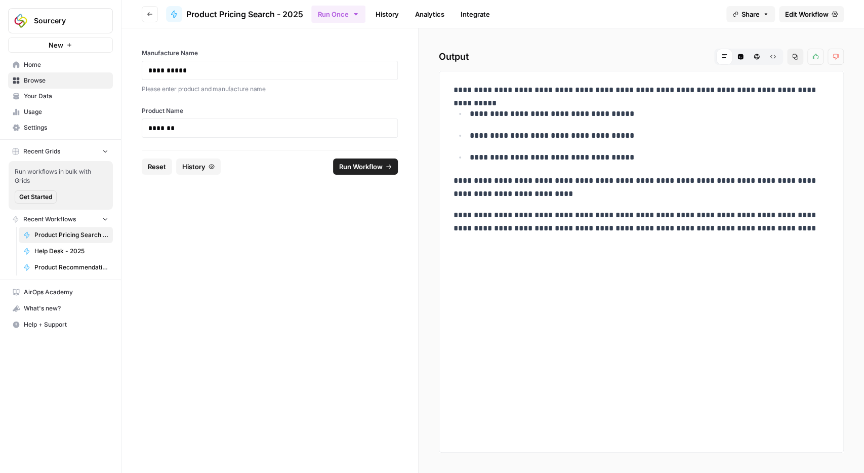
click at [345, 168] on span "Run Workflow" at bounding box center [361, 167] width 44 height 10
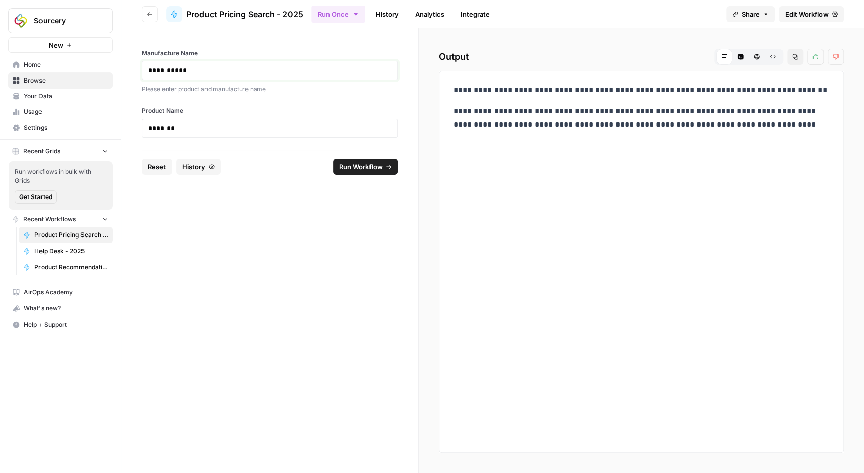
click at [251, 74] on p "**********" at bounding box center [270, 70] width 244 height 10
click at [220, 130] on p "*******" at bounding box center [270, 128] width 244 height 10
click at [262, 128] on p "****" at bounding box center [270, 128] width 244 height 10
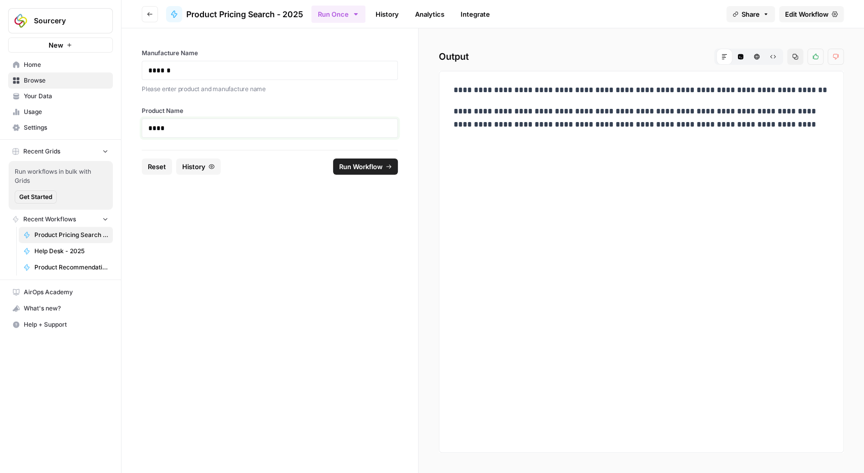
click at [262, 128] on p "****" at bounding box center [270, 128] width 244 height 10
click at [345, 171] on button "Run Workflow" at bounding box center [365, 167] width 65 height 16
click at [265, 68] on p "******" at bounding box center [270, 70] width 244 height 10
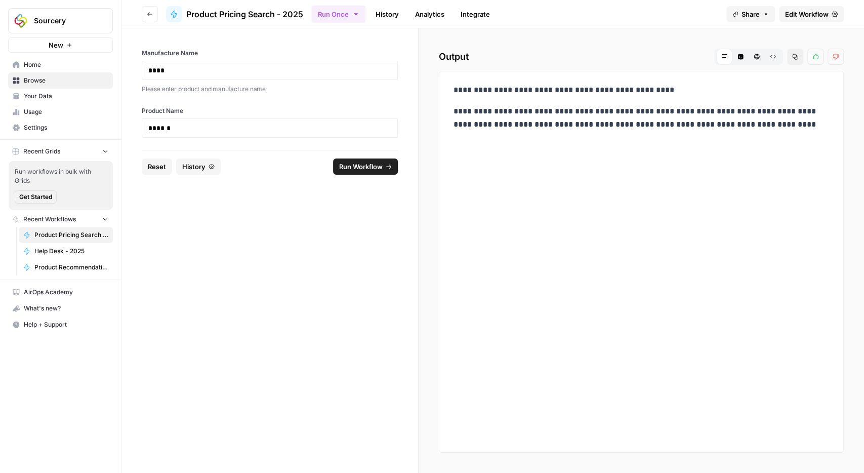
click at [256, 120] on div "******" at bounding box center [270, 128] width 256 height 19
click at [248, 135] on div "******" at bounding box center [270, 128] width 256 height 19
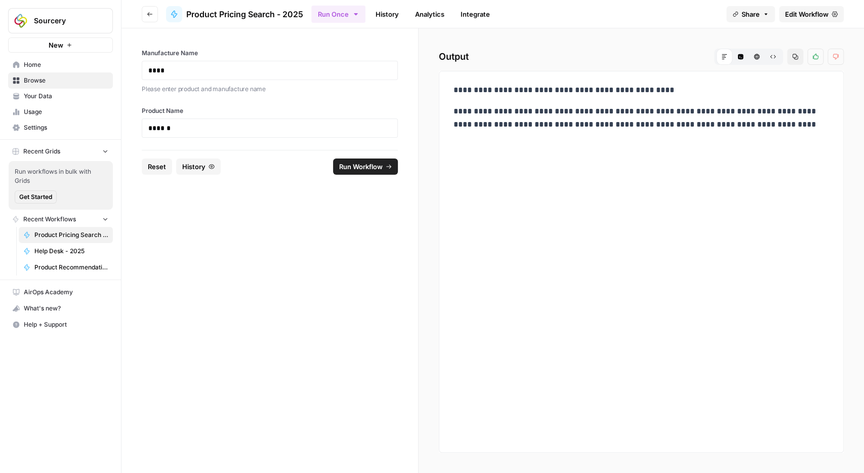
click at [248, 135] on div "******" at bounding box center [270, 128] width 256 height 19
click at [248, 117] on div "Product Name ******" at bounding box center [270, 121] width 256 height 31
click at [244, 128] on p "******" at bounding box center [270, 128] width 244 height 10
click at [374, 168] on span "Run Workflow" at bounding box center [361, 167] width 44 height 10
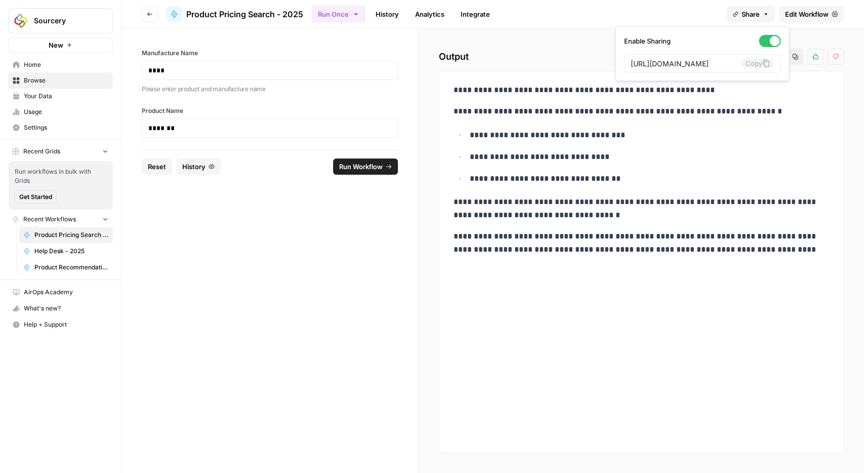
click at [749, 12] on span "Share" at bounding box center [751, 14] width 18 height 10
click at [742, 66] on button "Copy" at bounding box center [757, 63] width 33 height 10
